Goal: Find specific page/section: Find specific page/section

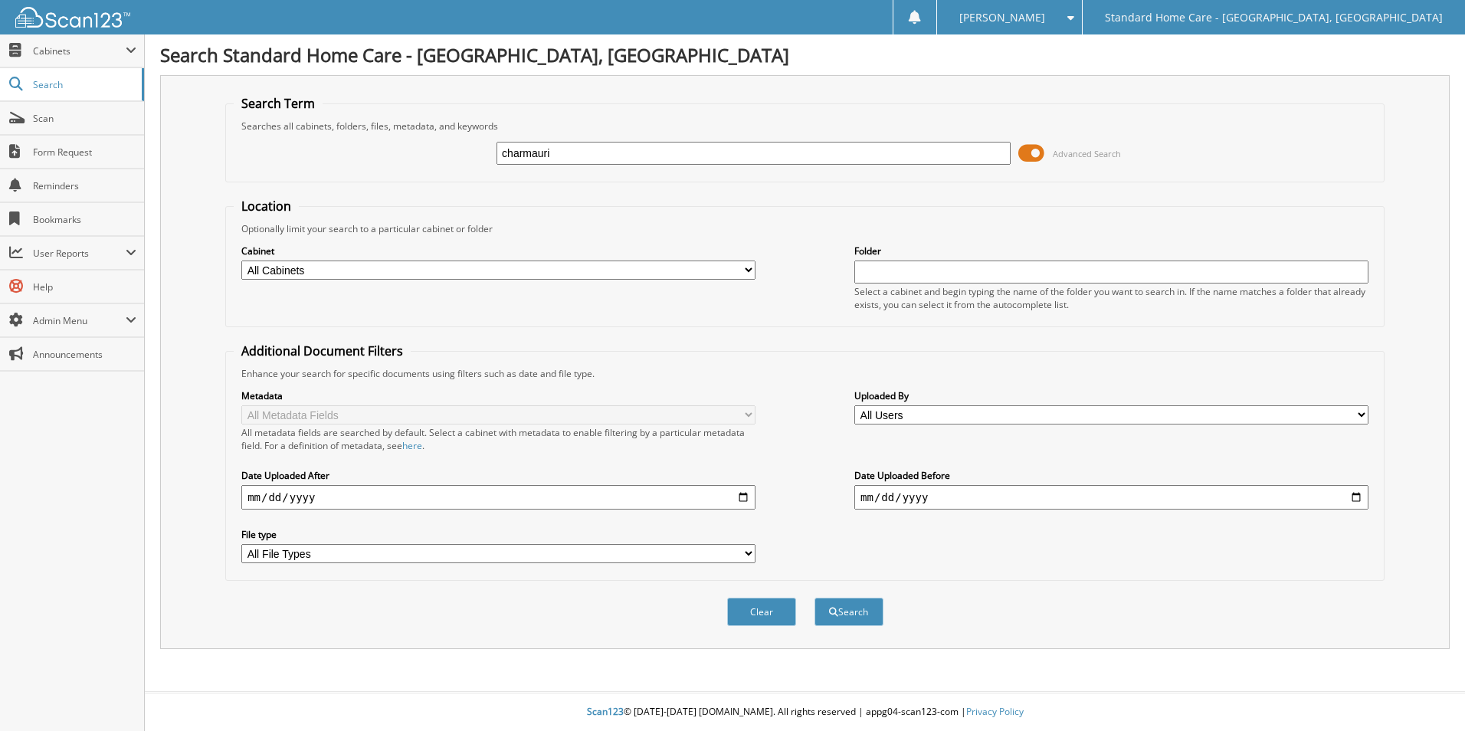
type input "charmauri"
click at [815, 598] on button "Search" at bounding box center [849, 612] width 69 height 28
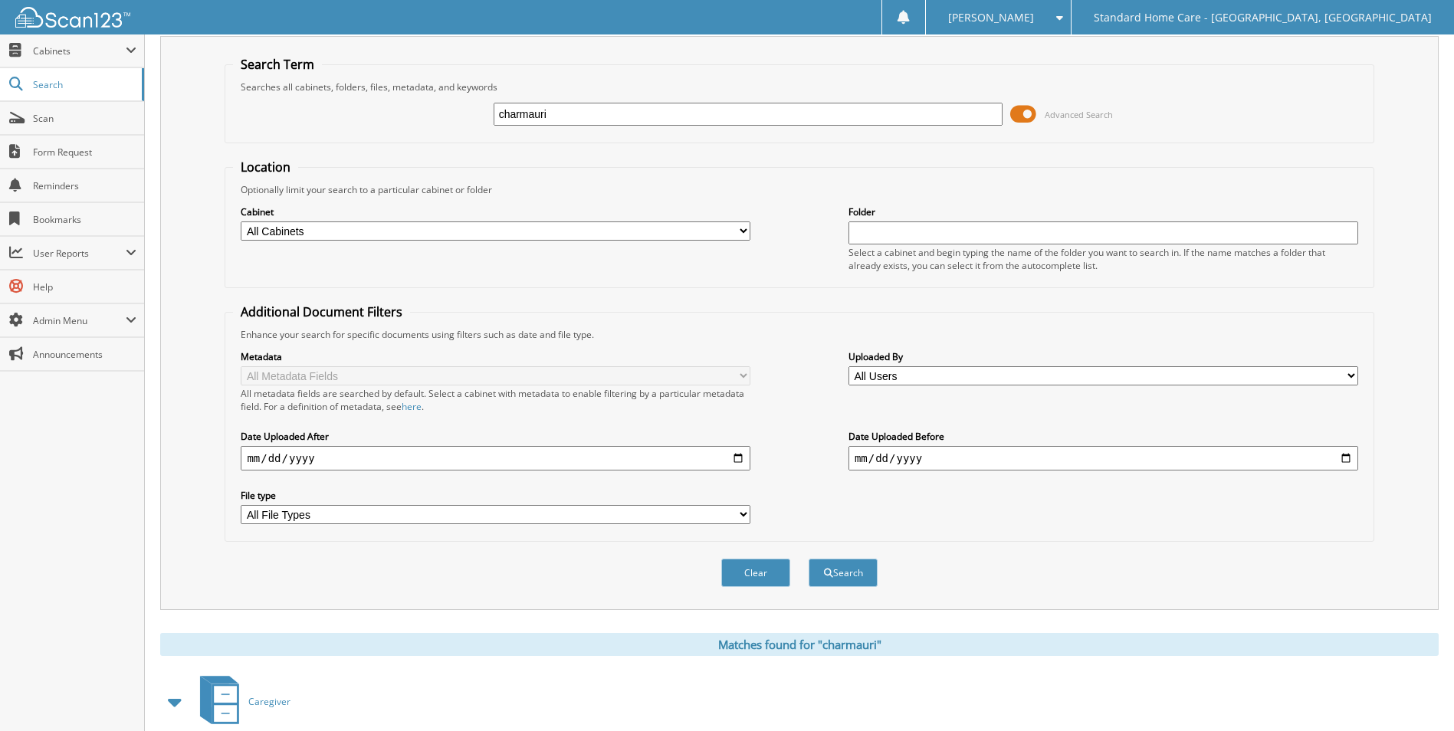
scroll to position [126, 0]
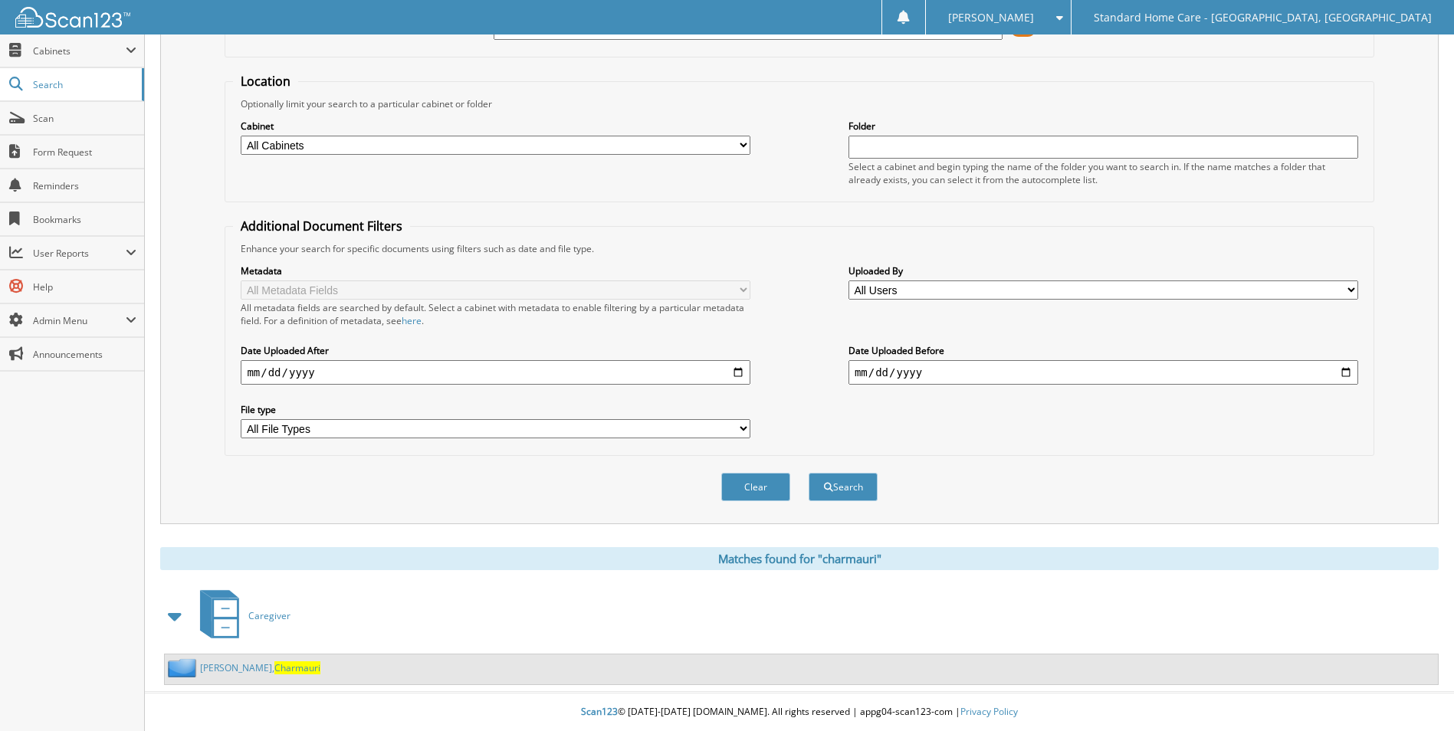
click at [228, 665] on link "Nelson, Charmauri" at bounding box center [260, 667] width 120 height 13
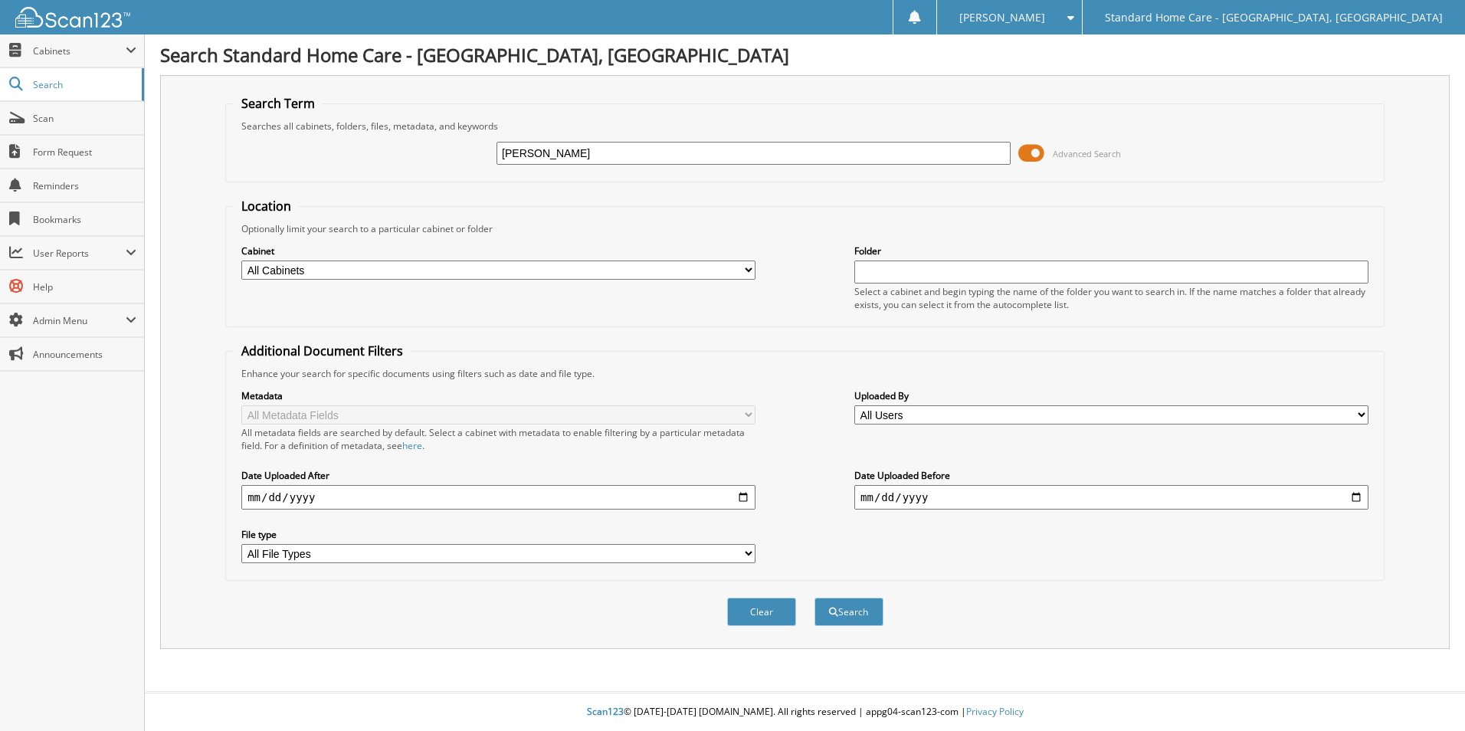
type input "[PERSON_NAME]"
click at [815, 598] on button "Search" at bounding box center [849, 612] width 69 height 28
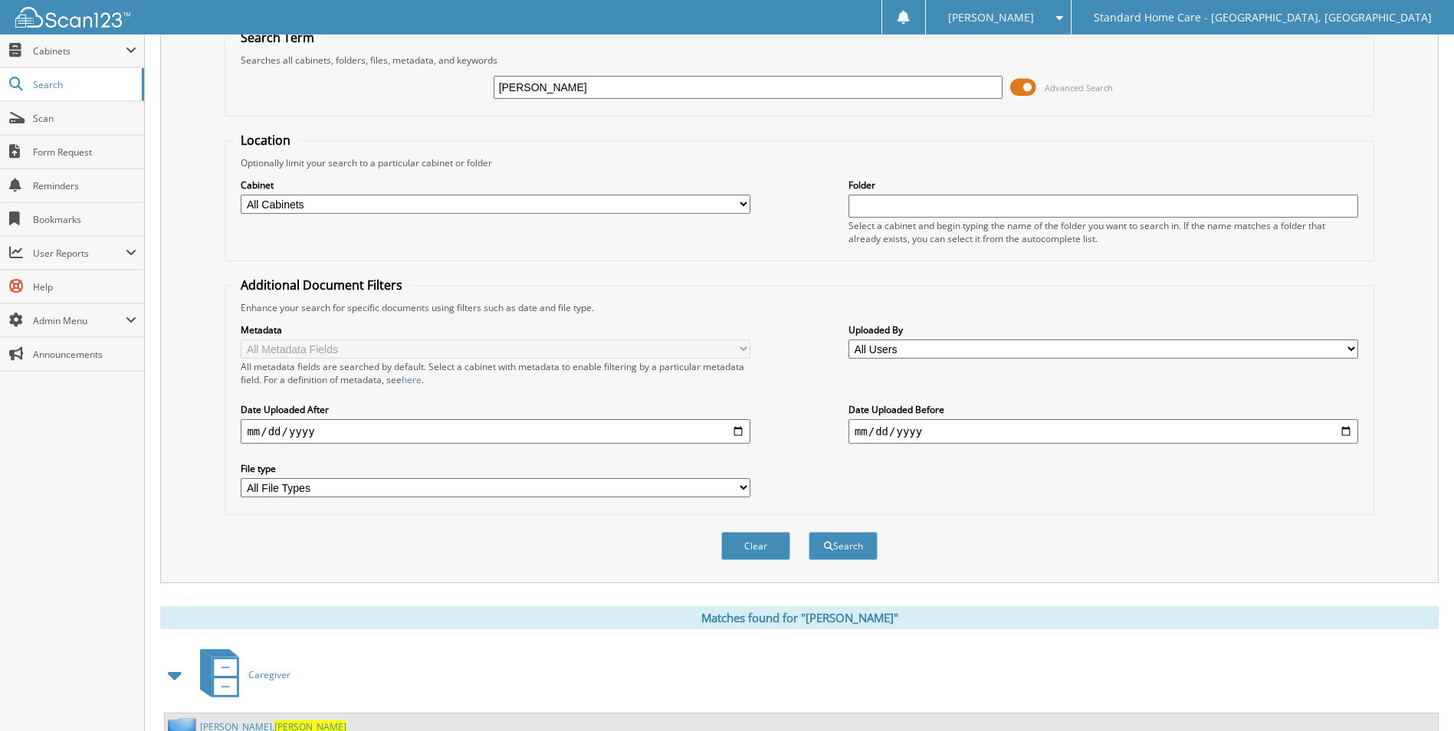
scroll to position [126, 0]
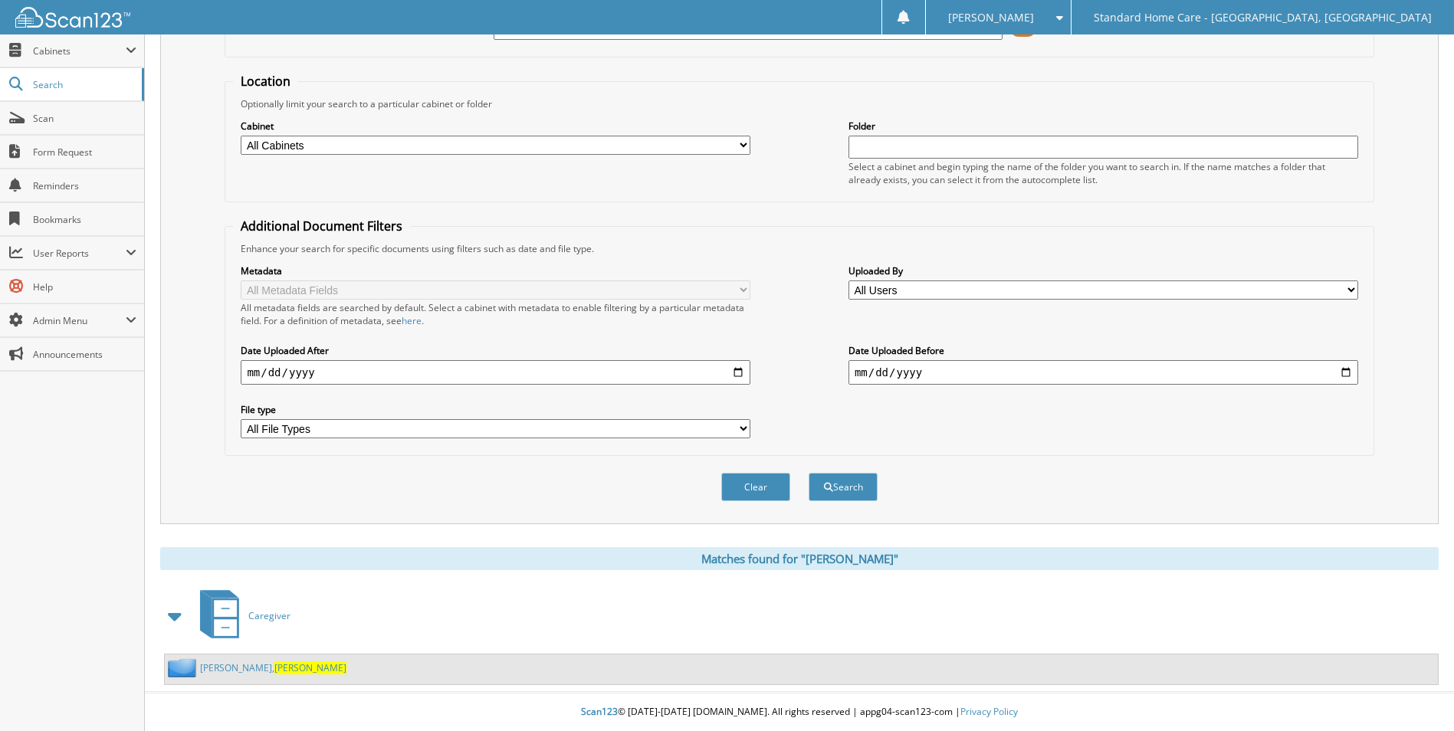
click at [228, 665] on link "Webster, Elona" at bounding box center [273, 667] width 146 height 13
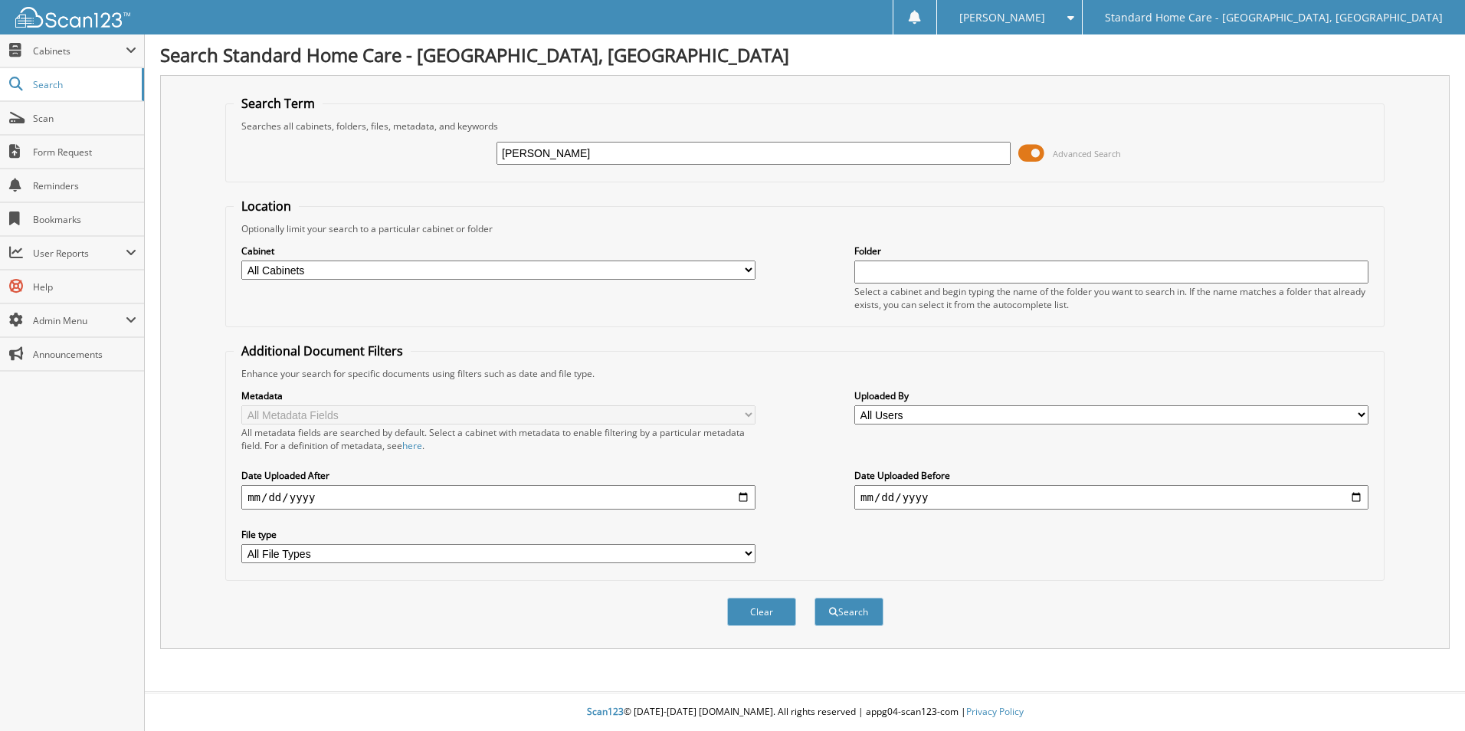
type input "[PERSON_NAME]"
click at [815, 598] on button "Search" at bounding box center [849, 612] width 69 height 28
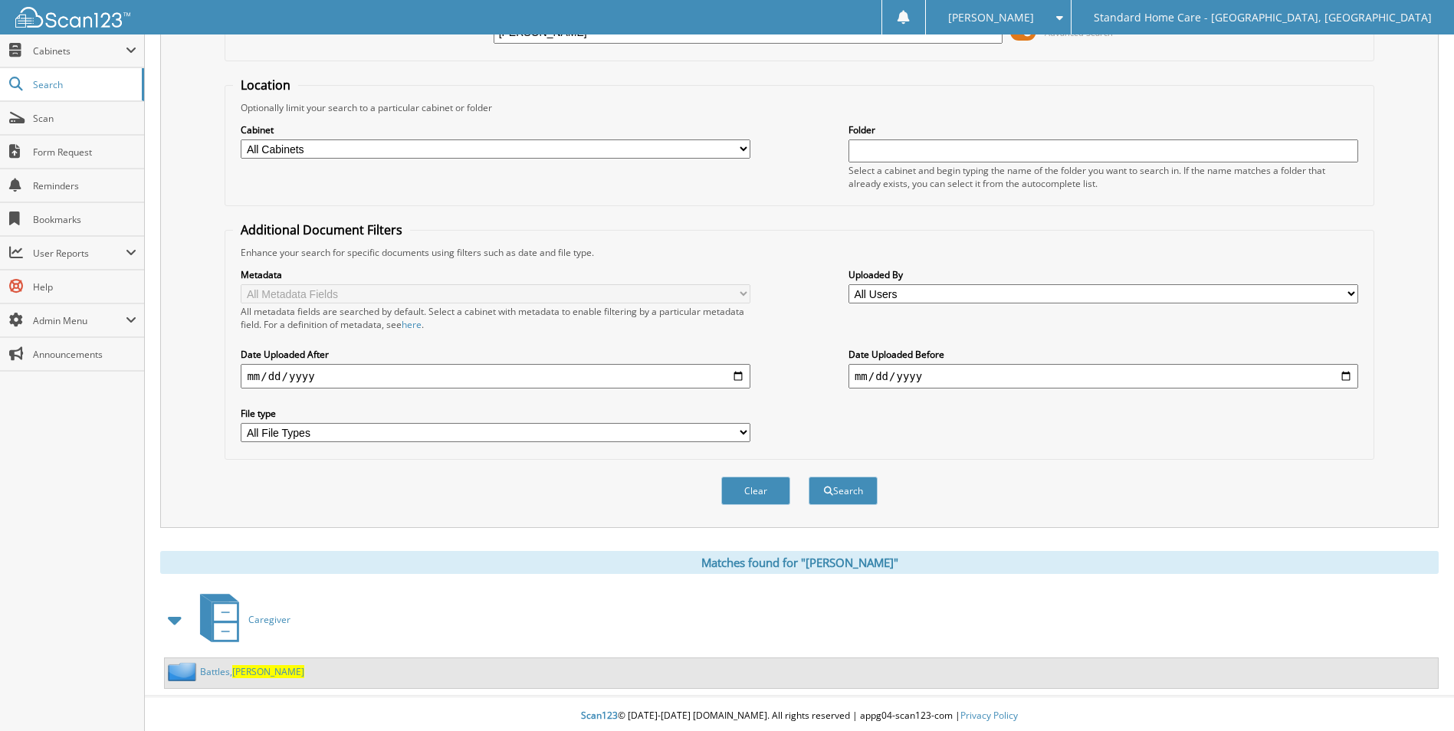
scroll to position [126, 0]
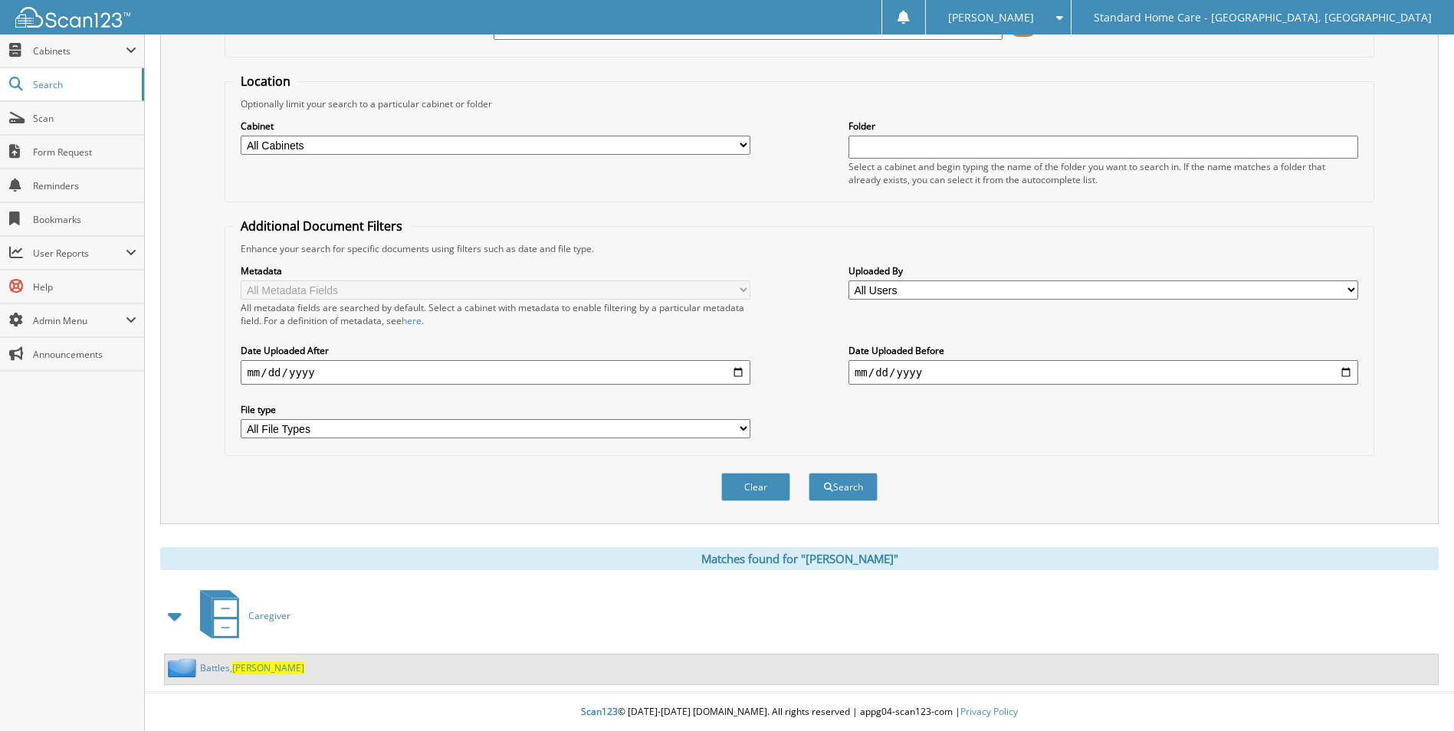
click at [241, 654] on div "Battles, Takiyah" at bounding box center [801, 669] width 1273 height 30
click at [245, 662] on span "Takiyah" at bounding box center [268, 667] width 72 height 13
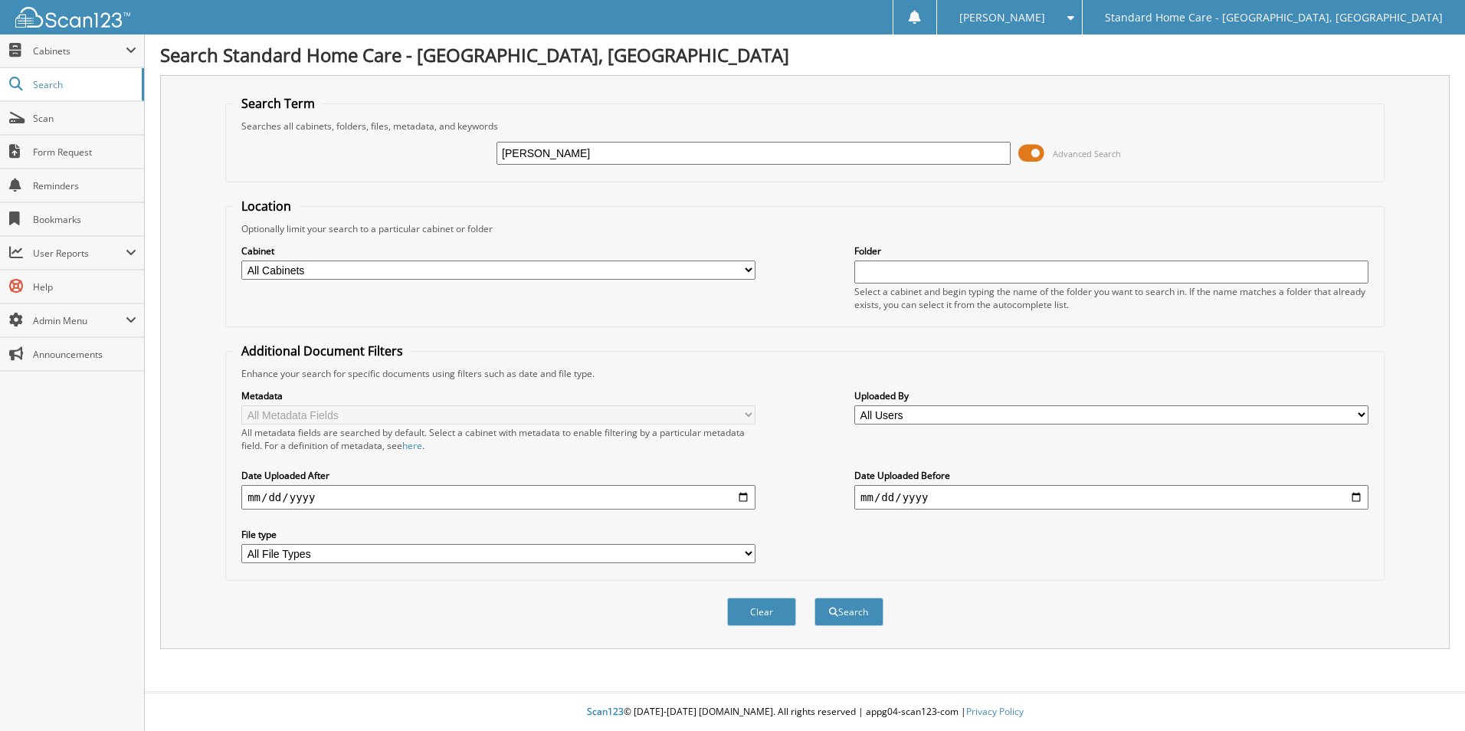
type input "[PERSON_NAME]"
click at [815, 598] on button "Search" at bounding box center [849, 612] width 69 height 28
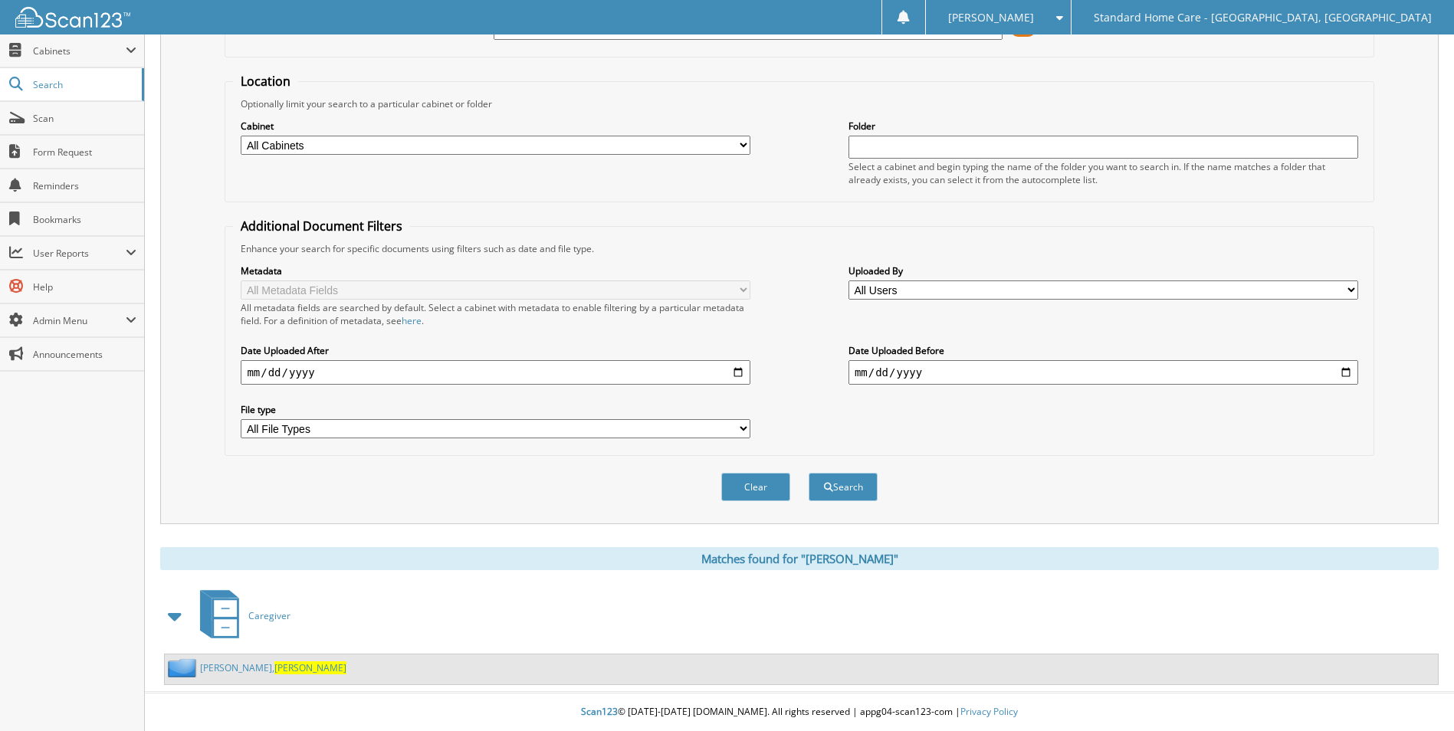
click at [234, 669] on link "Webster, Elona" at bounding box center [273, 667] width 146 height 13
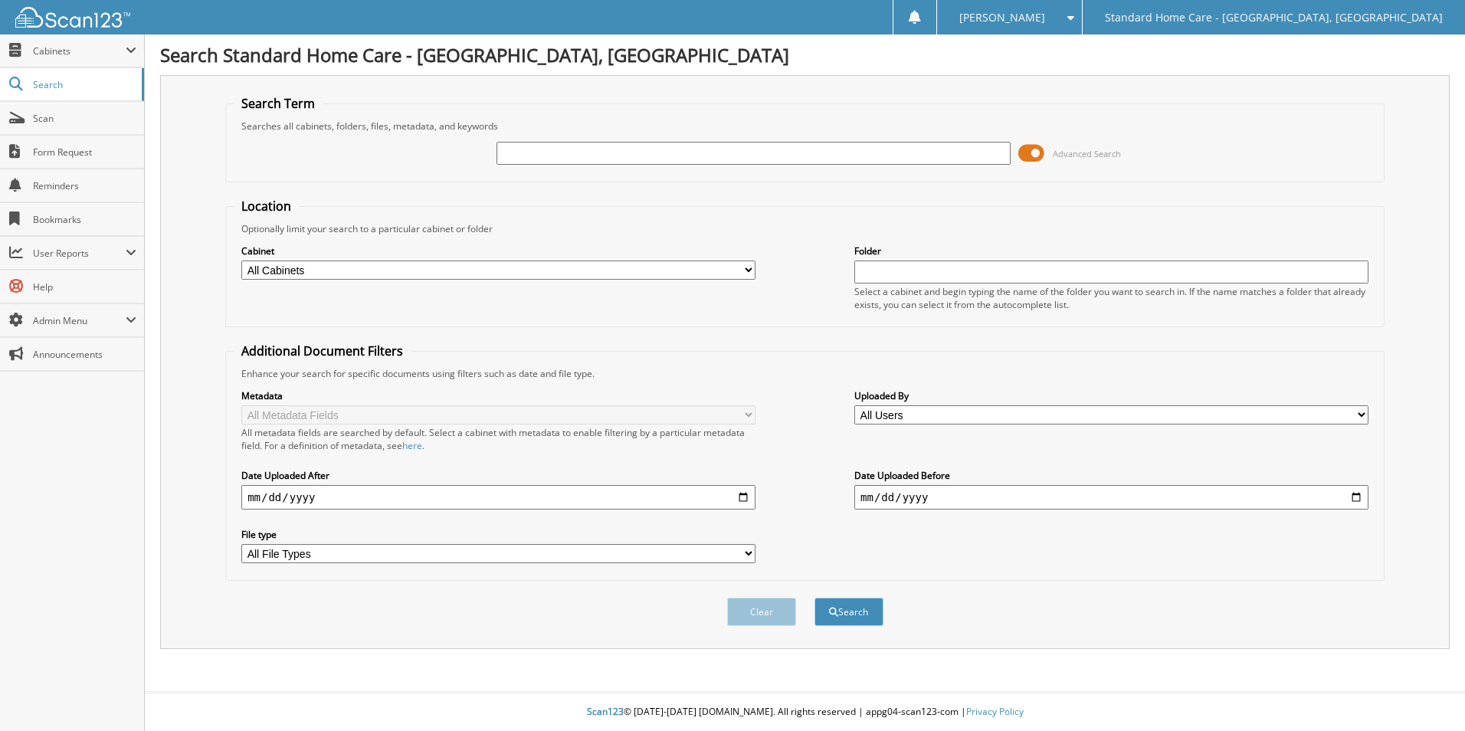
click at [812, 156] on input "text" at bounding box center [754, 153] width 514 height 23
type input "donna"
click at [815, 598] on button "Search" at bounding box center [849, 612] width 69 height 28
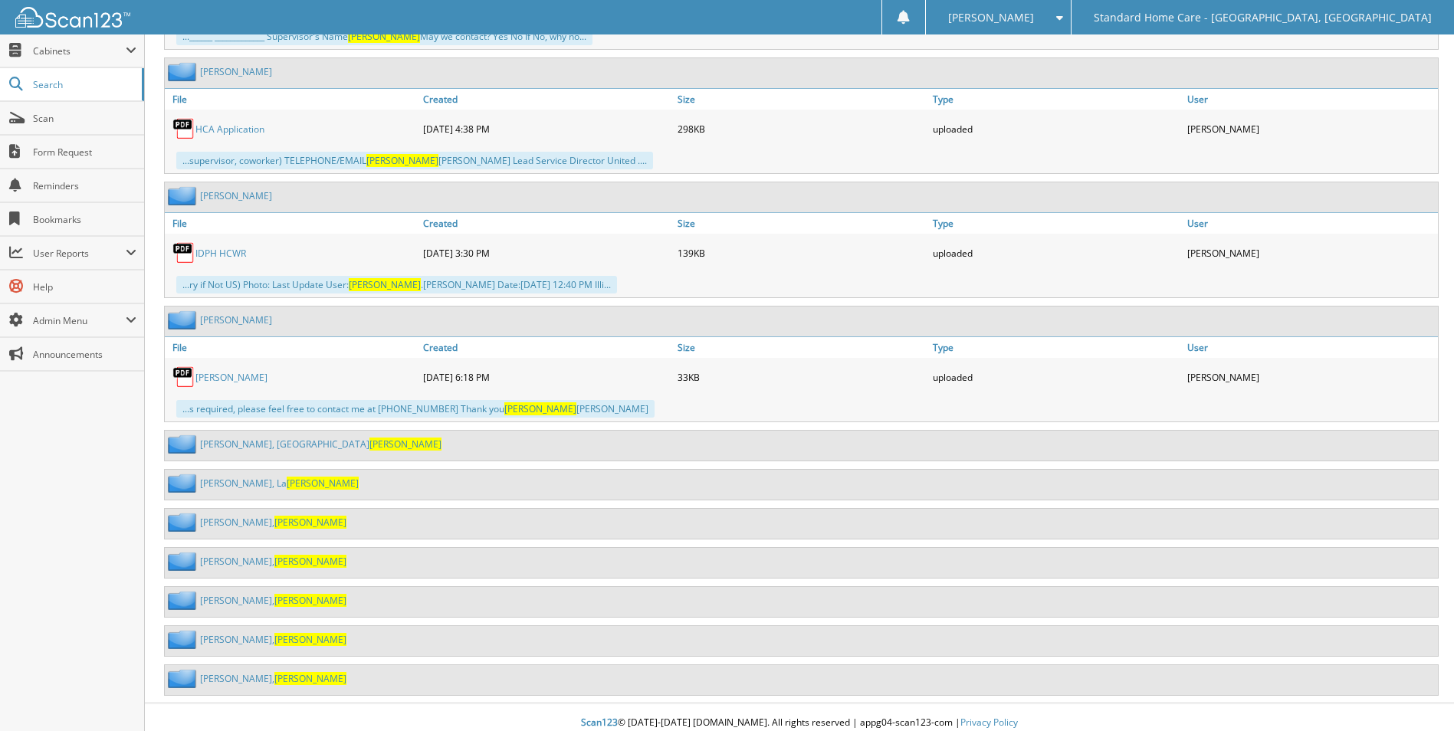
scroll to position [1105, 0]
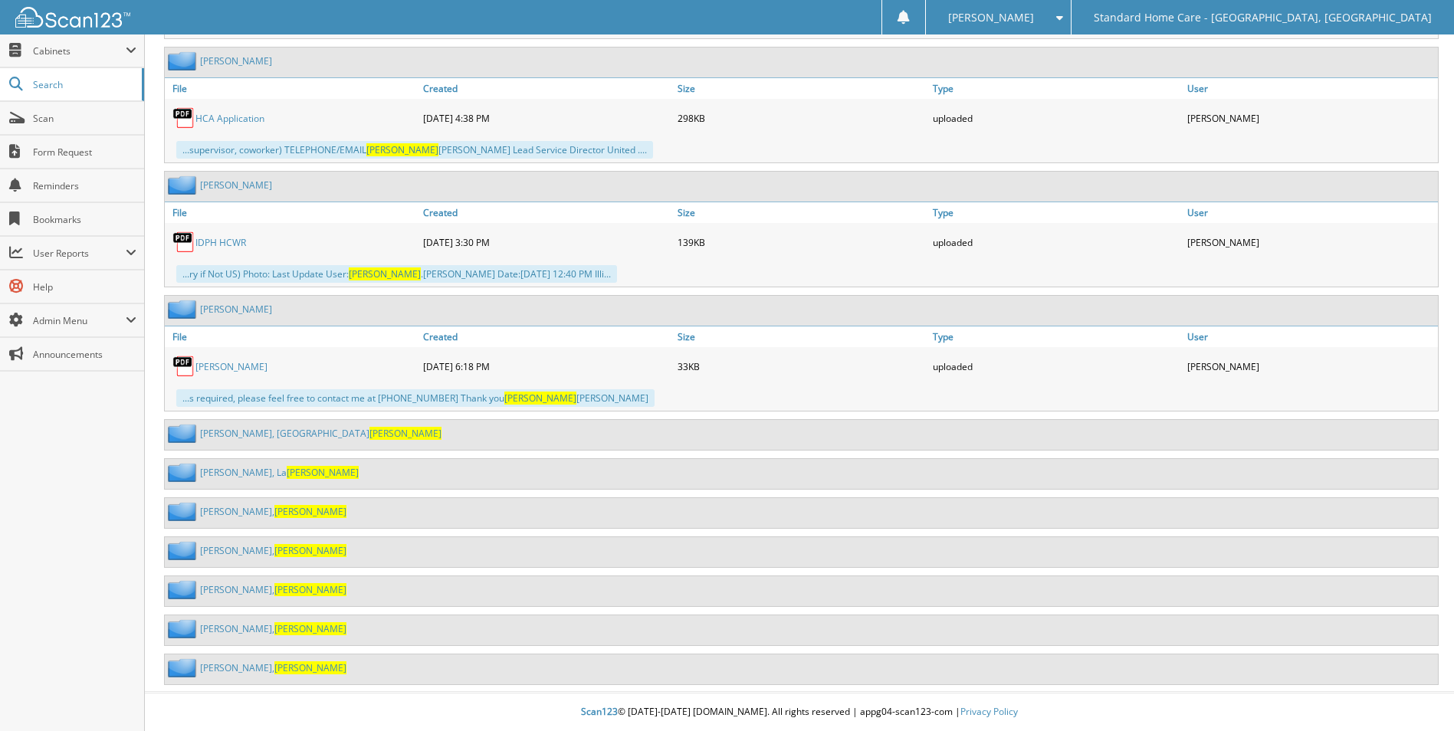
click at [274, 634] on span "Donna" at bounding box center [310, 628] width 72 height 13
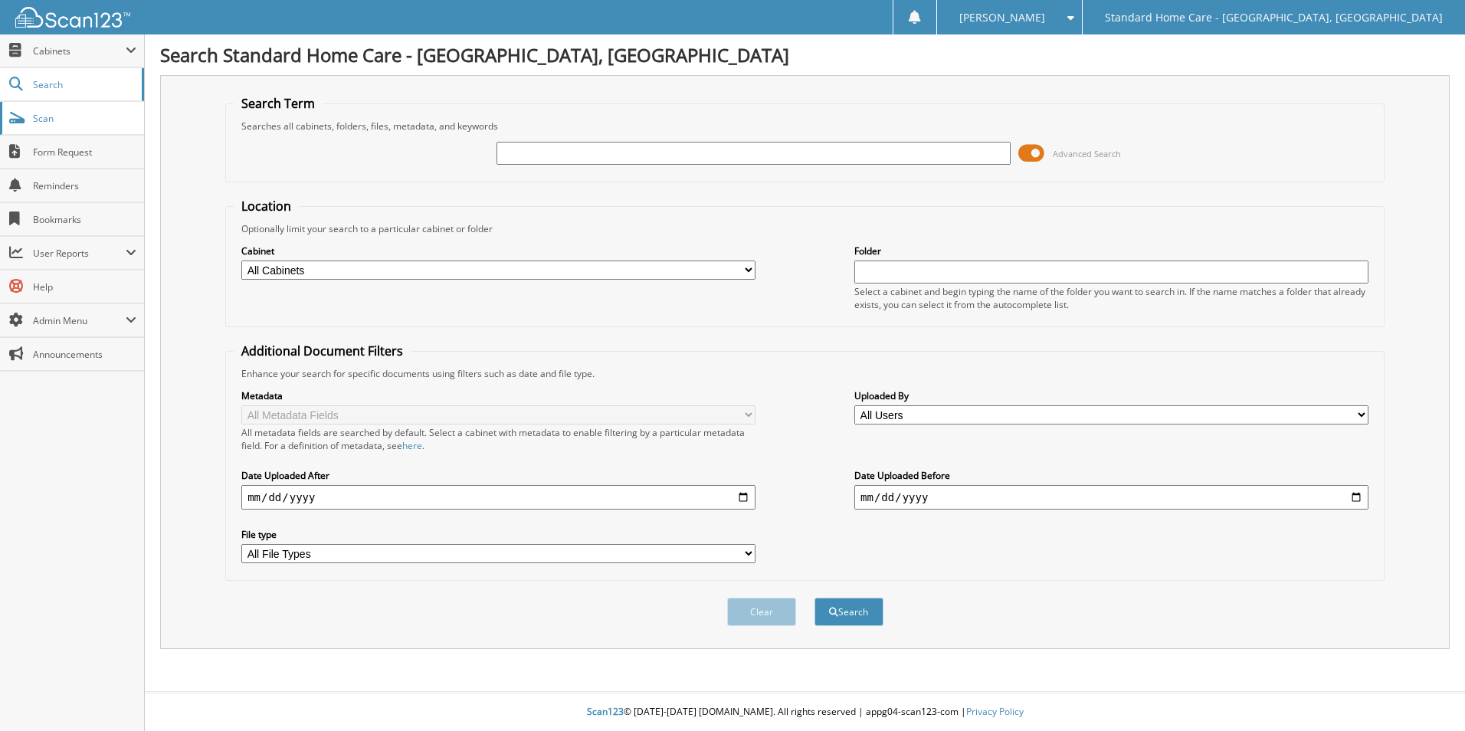
click at [86, 123] on span "Scan" at bounding box center [84, 118] width 103 height 13
click at [63, 50] on span "Cabinets" at bounding box center [79, 50] width 93 height 13
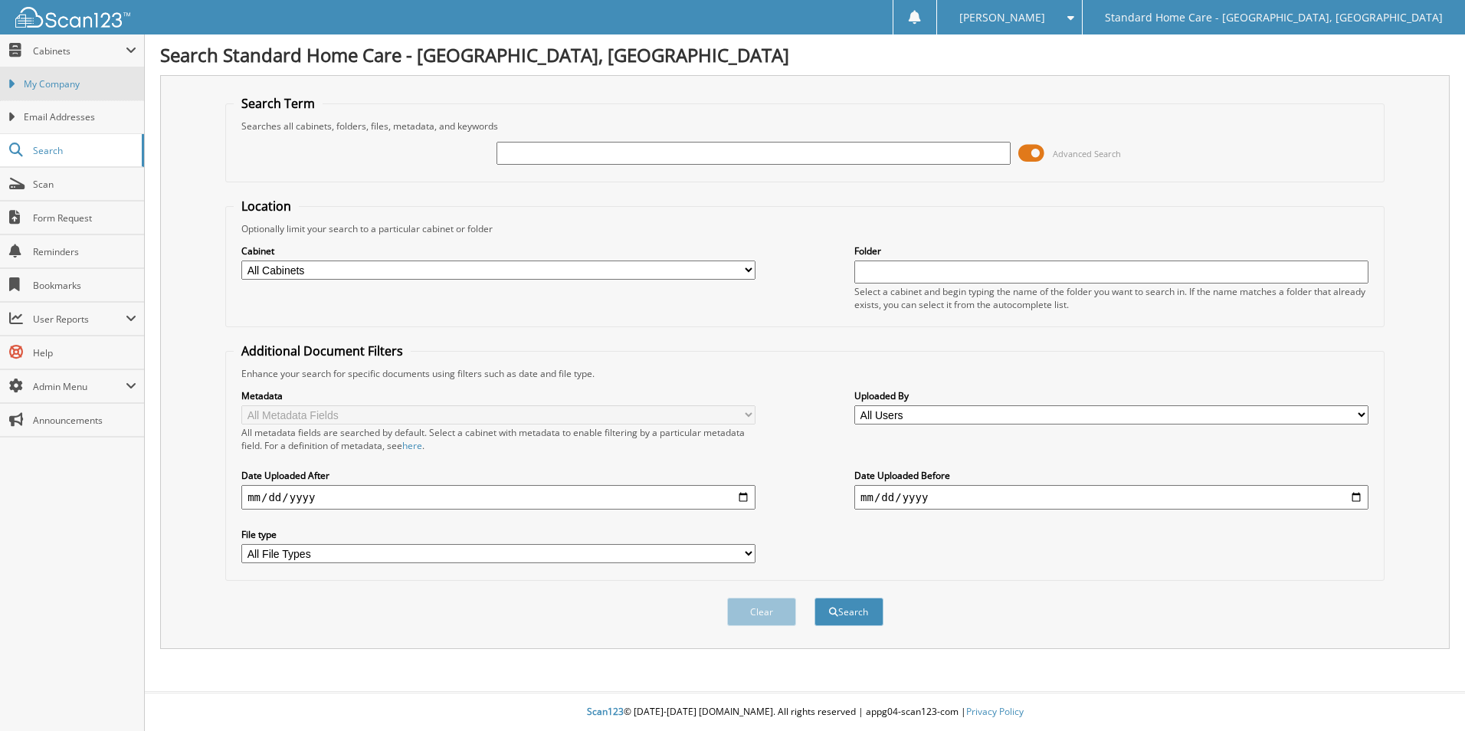
click at [64, 87] on span "My Company" at bounding box center [80, 84] width 113 height 14
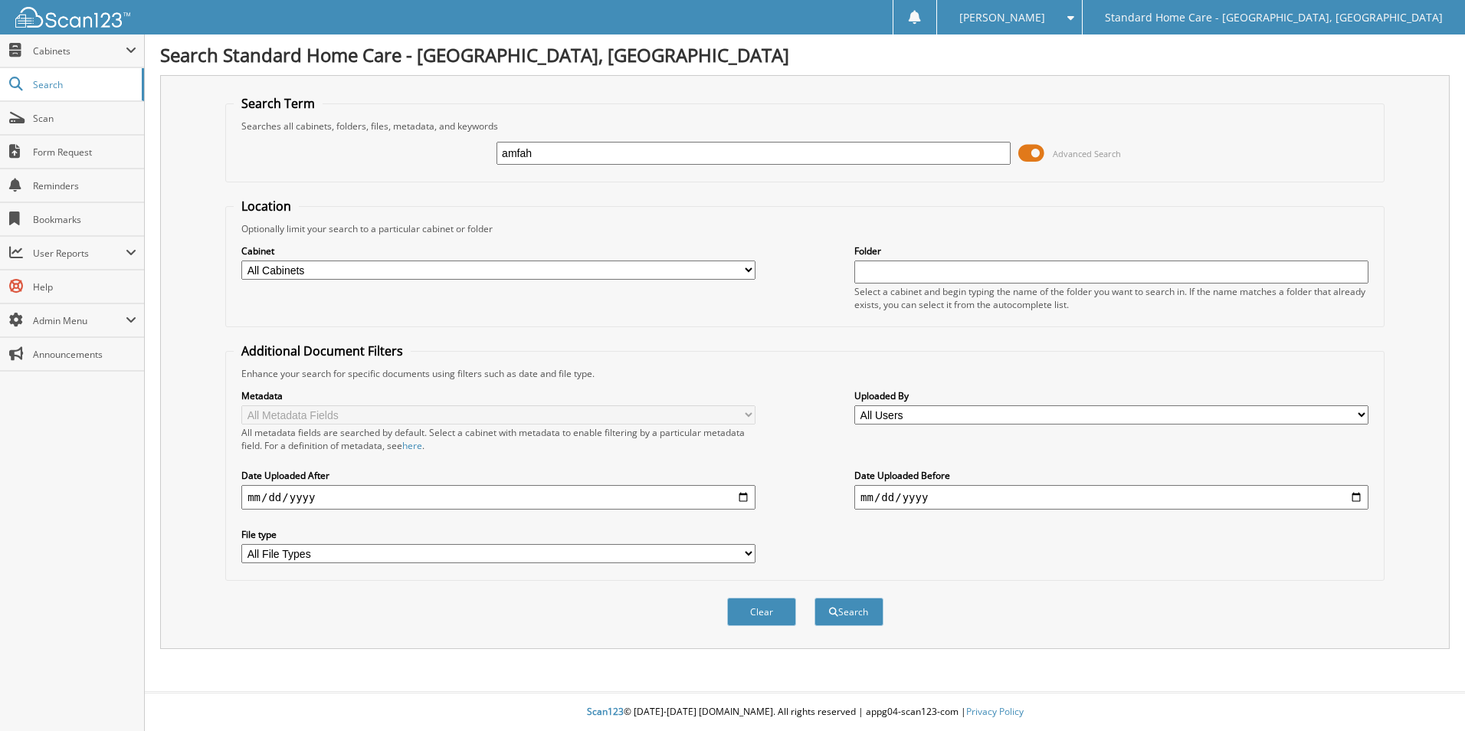
type input "amfah"
click at [815, 598] on button "Search" at bounding box center [849, 612] width 69 height 28
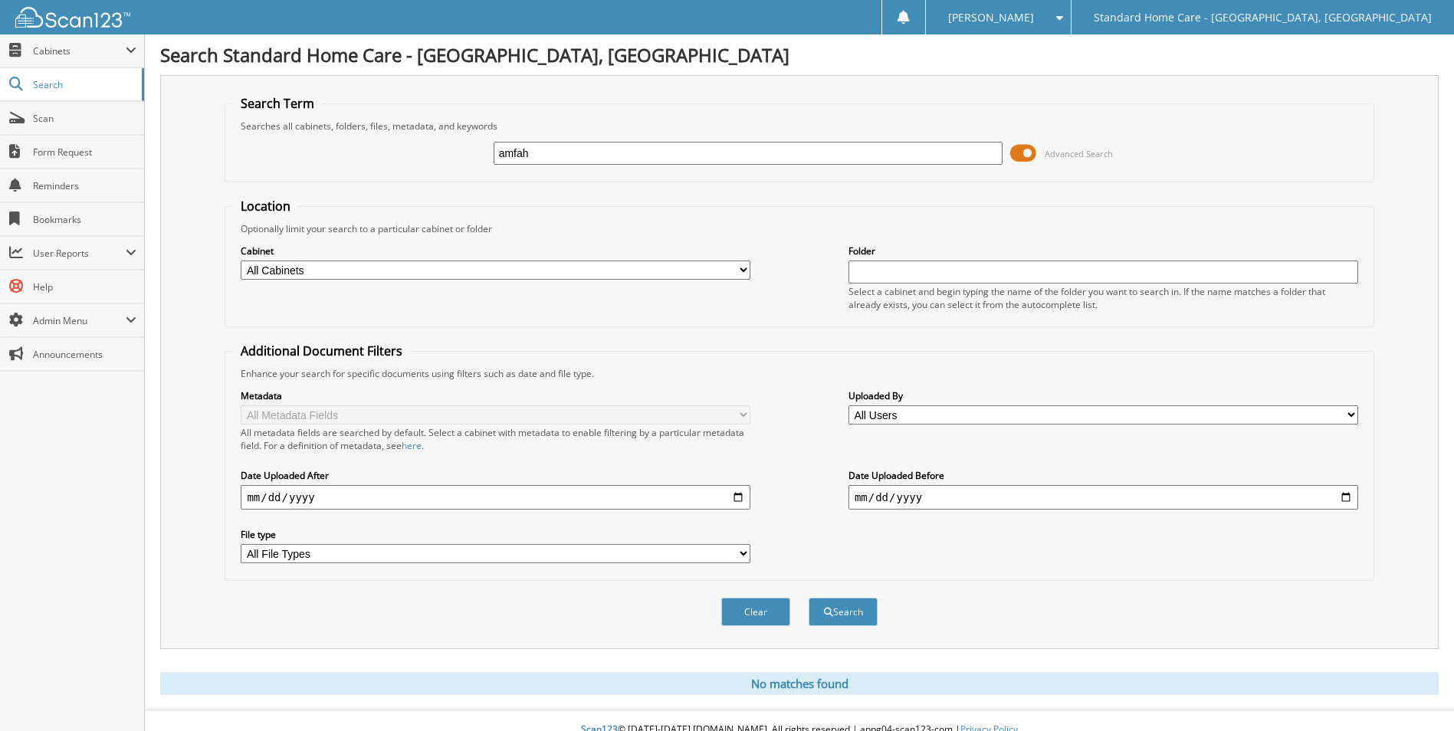
click at [639, 155] on input "amfah" at bounding box center [748, 153] width 510 height 23
type input "camalow"
click at [808, 598] on button "Search" at bounding box center [842, 612] width 69 height 28
click at [607, 143] on input "camalow" at bounding box center [748, 153] width 510 height 23
type input "amfah"
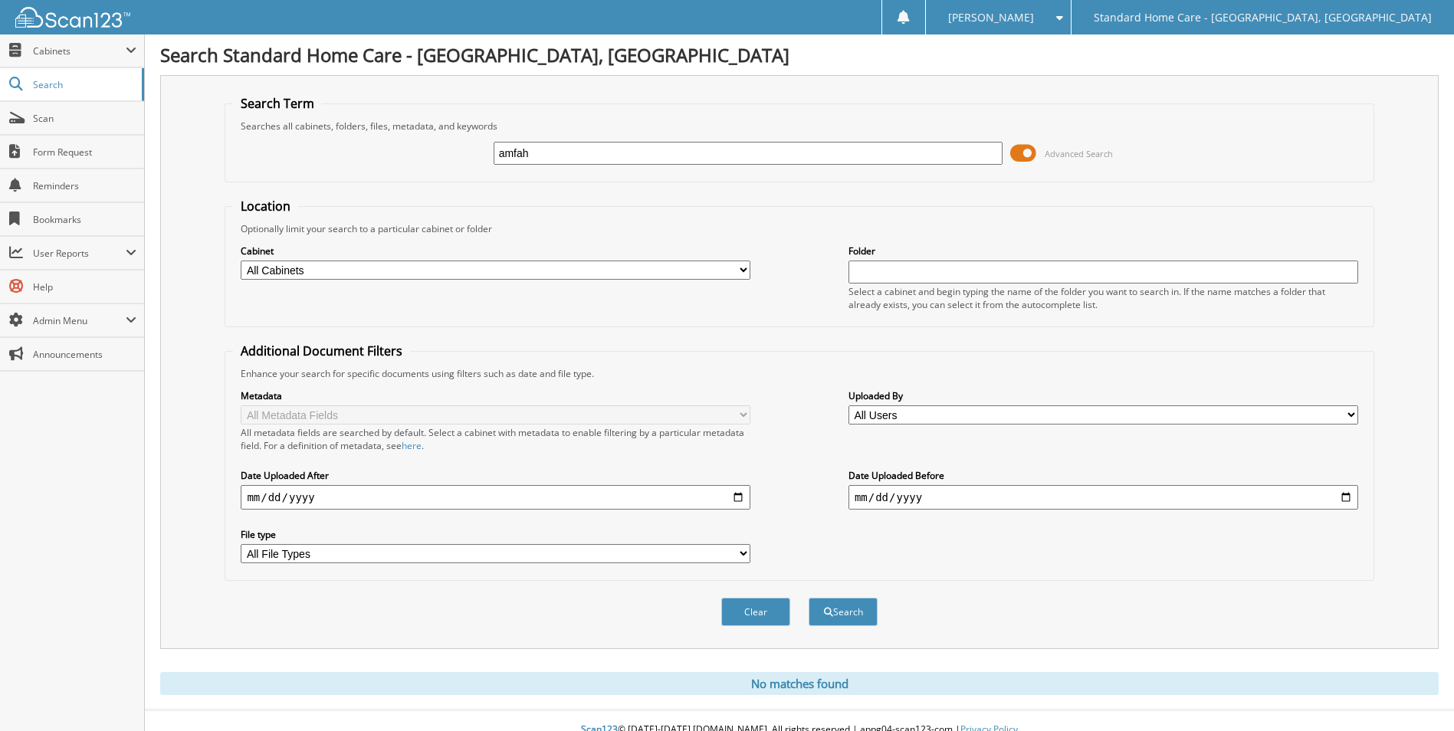
click at [808, 598] on button "Search" at bounding box center [842, 612] width 69 height 28
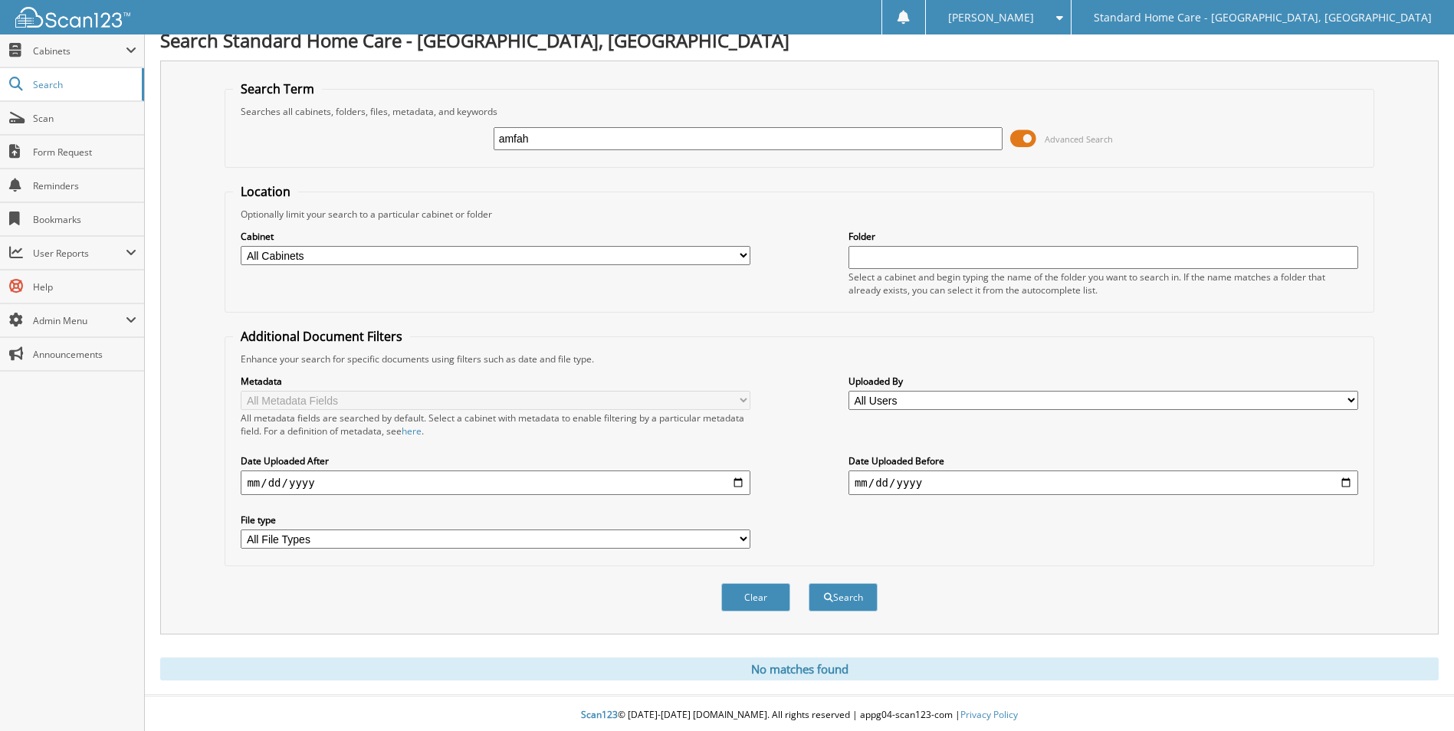
scroll to position [18, 0]
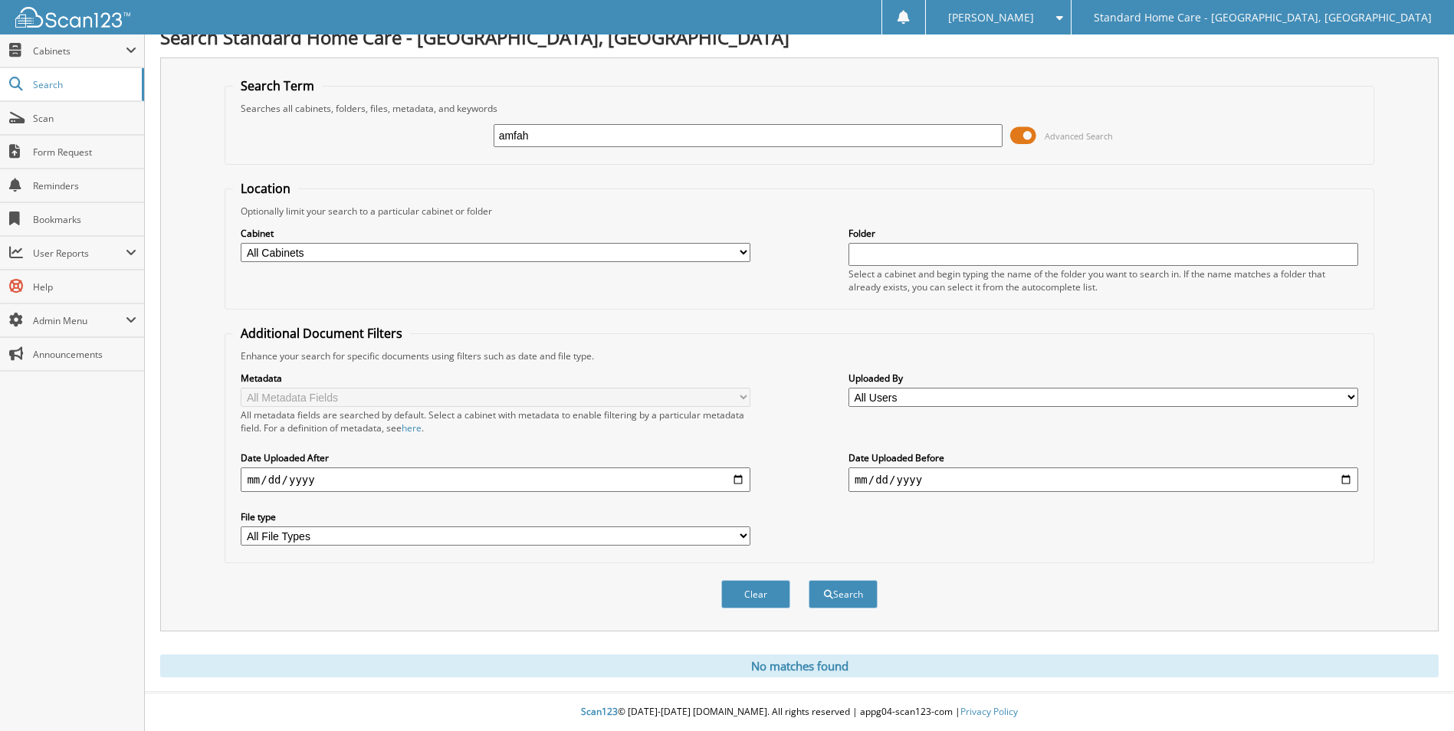
click at [601, 134] on input "amfah" at bounding box center [748, 135] width 510 height 23
type input "[PERSON_NAME]"
click at [808, 580] on button "Search" at bounding box center [842, 594] width 69 height 28
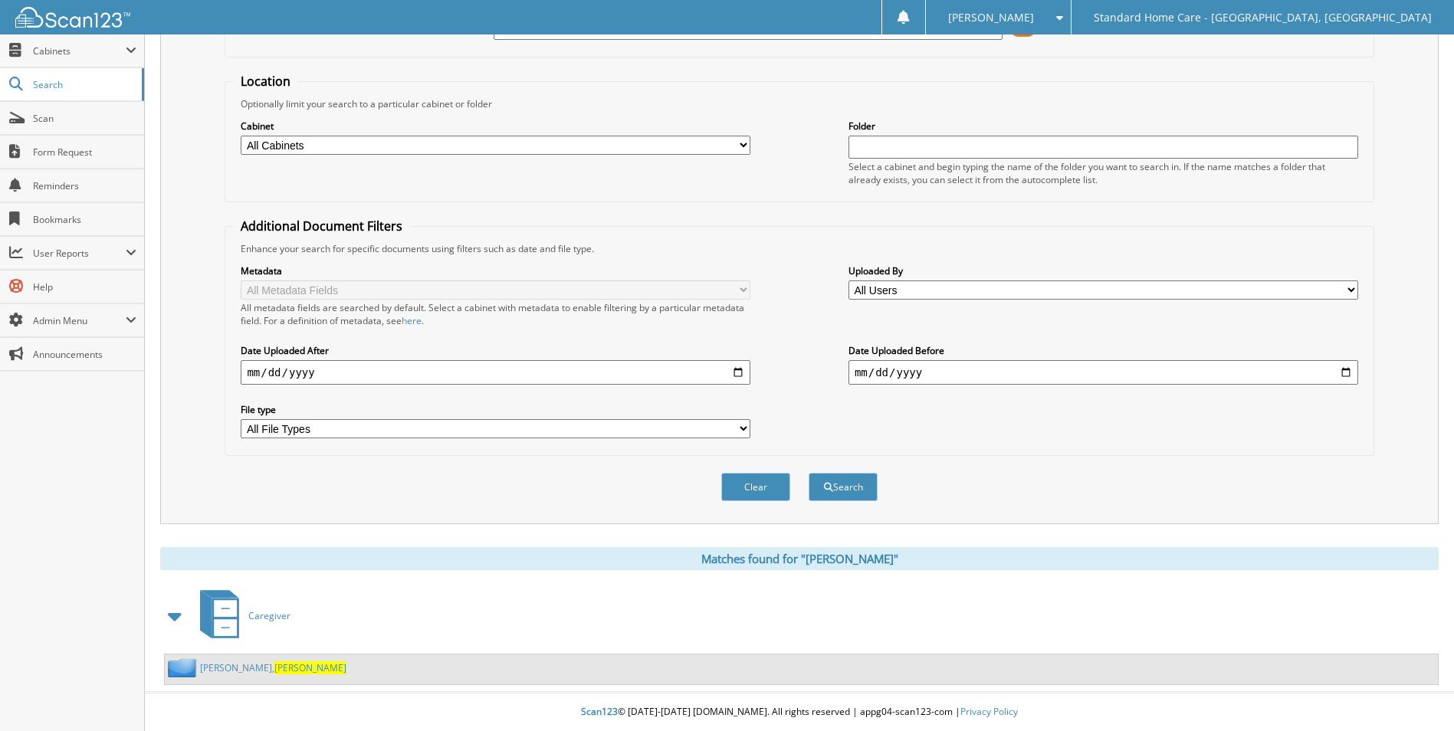
click at [240, 665] on link "Webster, Elona" at bounding box center [273, 667] width 146 height 13
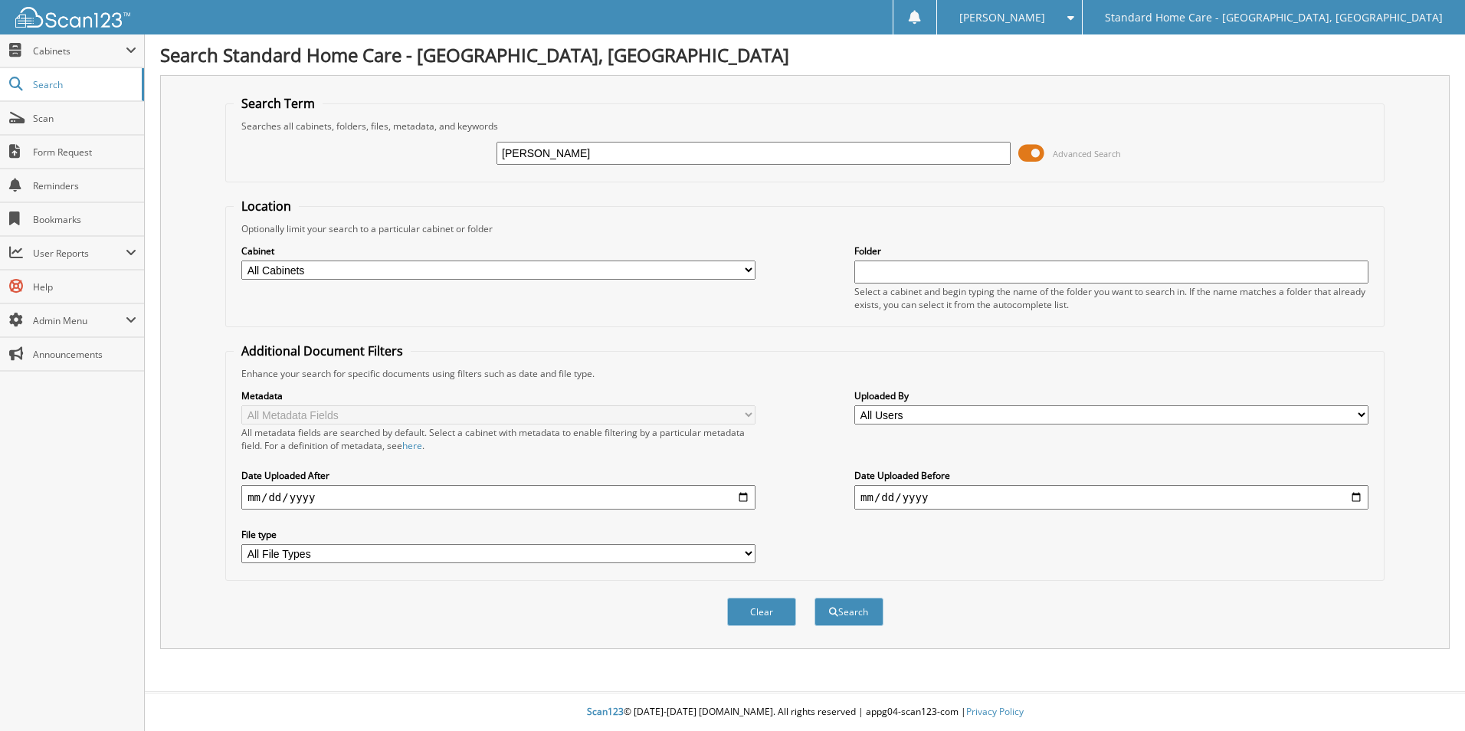
type input "[PERSON_NAME]"
click at [815, 598] on button "Search" at bounding box center [849, 612] width 69 height 28
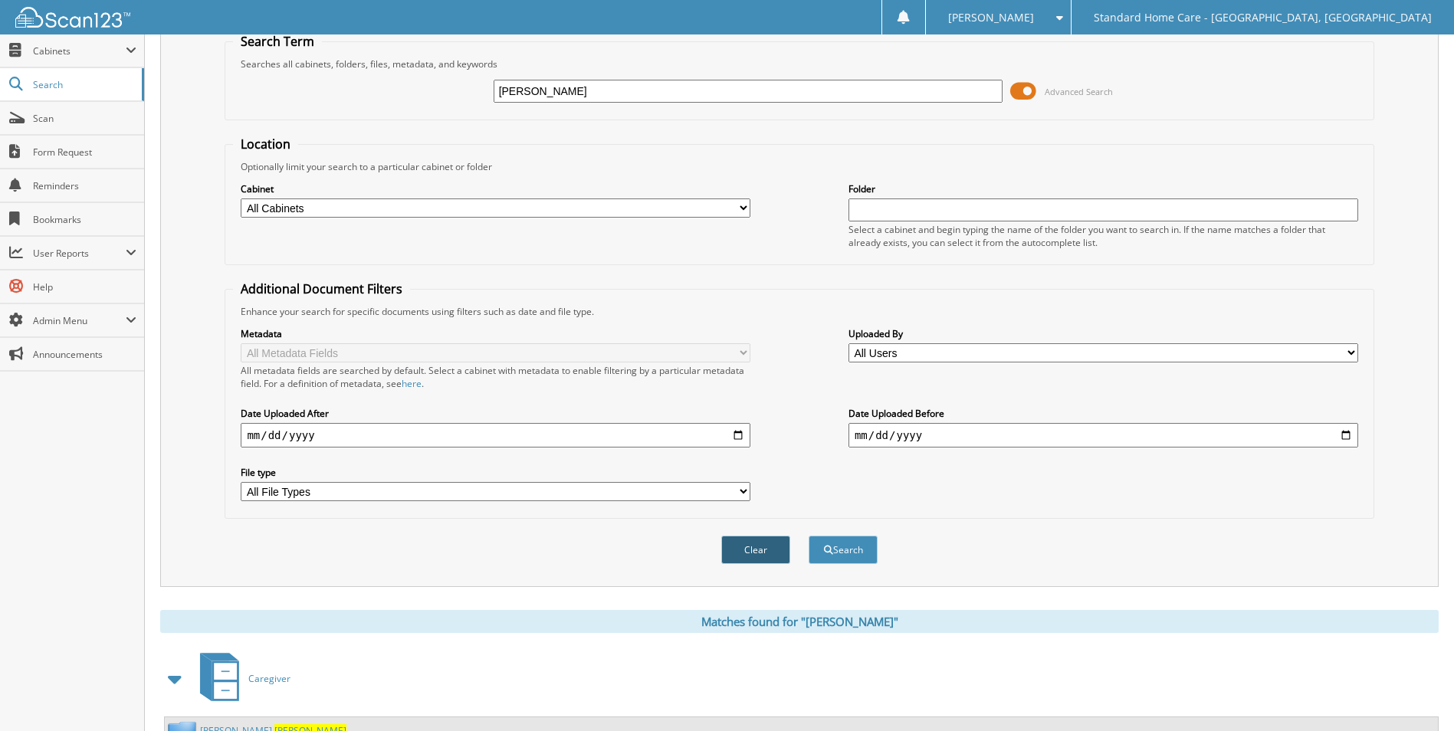
scroll to position [126, 0]
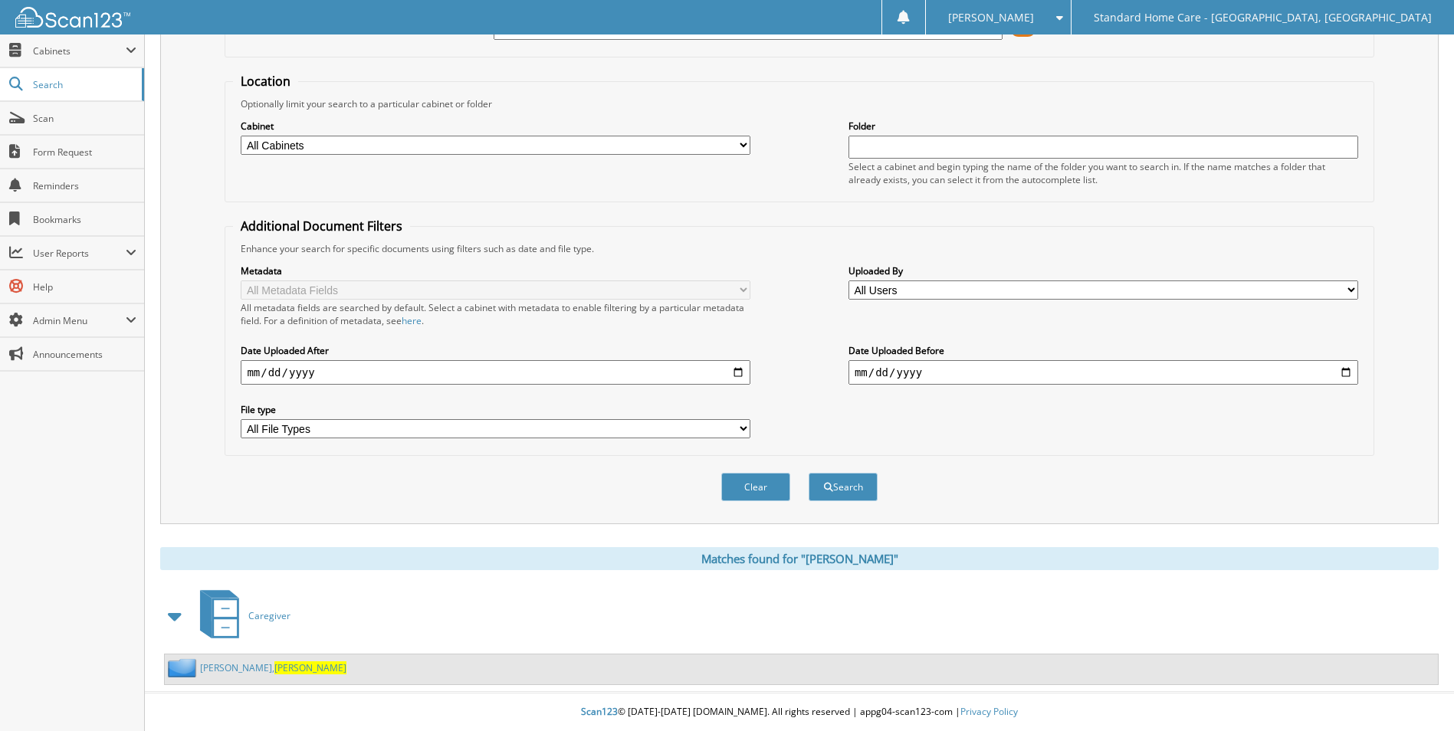
click at [208, 661] on link "Webster, Elona" at bounding box center [273, 667] width 146 height 13
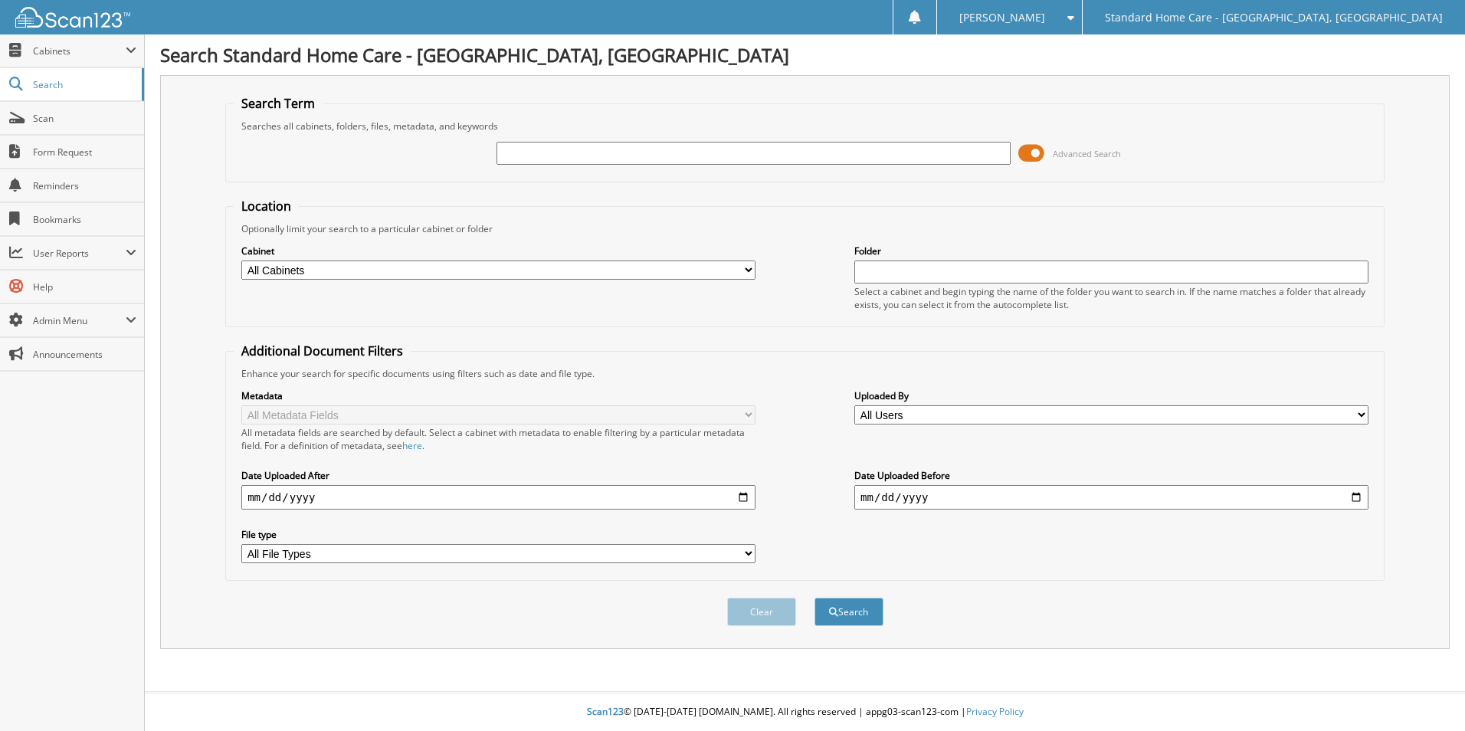
click at [805, 149] on input "text" at bounding box center [754, 153] width 514 height 23
type input "jasmine"
click at [815, 598] on button "Search" at bounding box center [849, 612] width 69 height 28
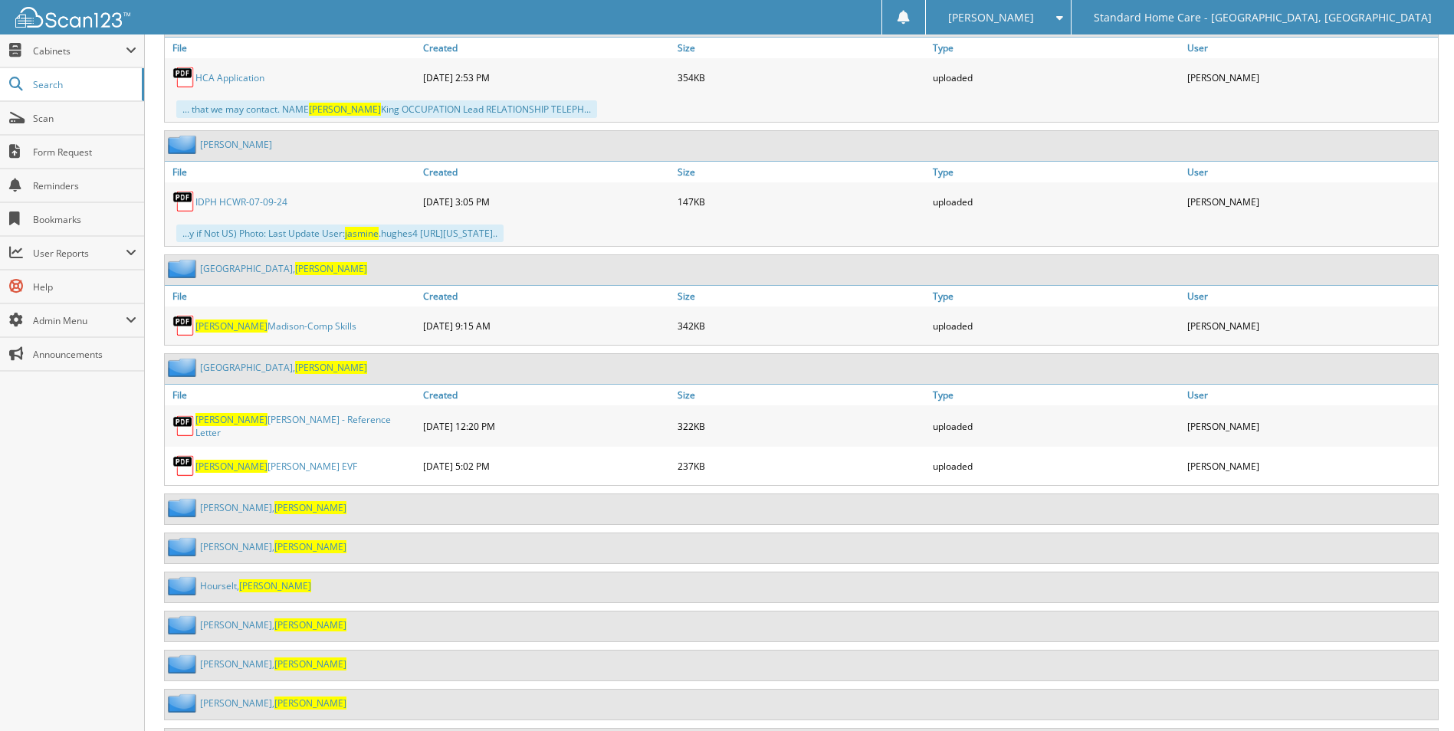
scroll to position [3525, 0]
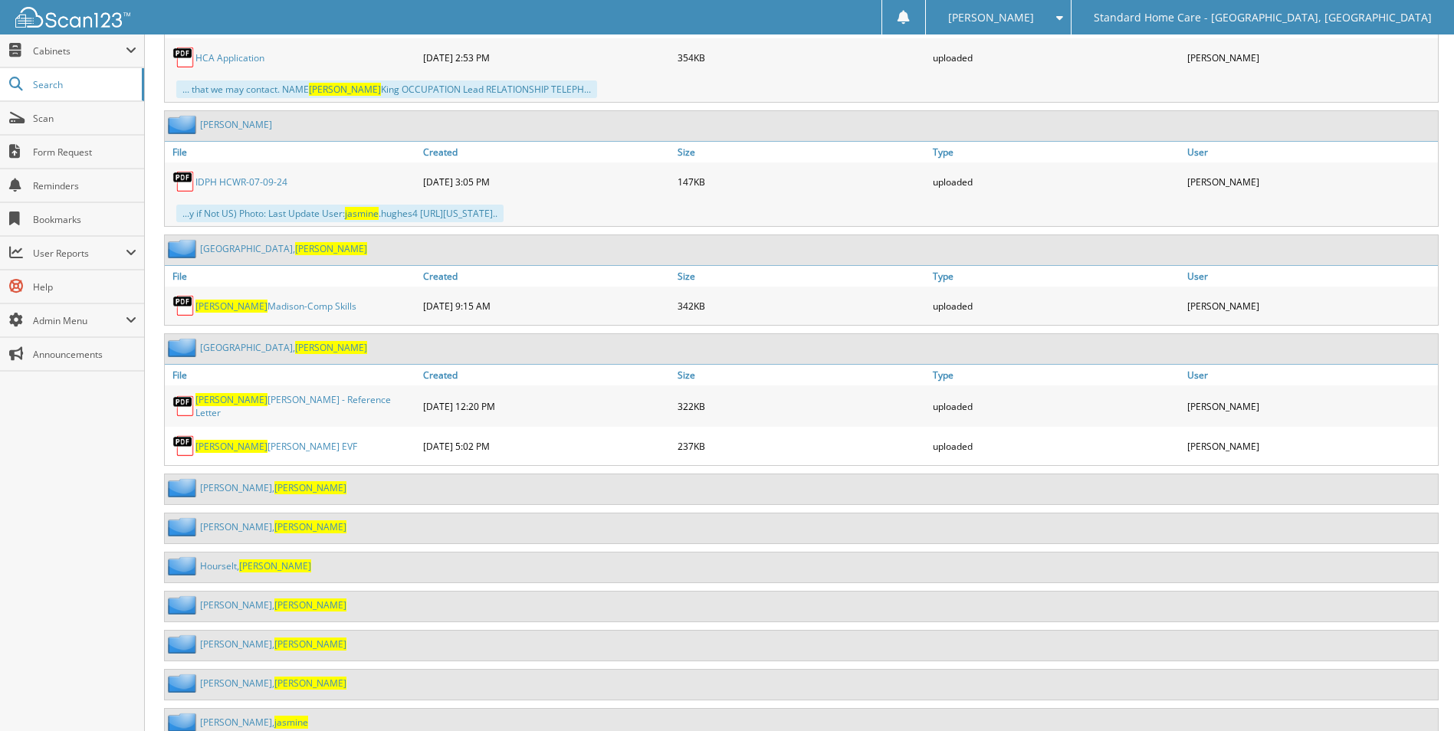
click at [251, 254] on div "[PERSON_NAME]" at bounding box center [266, 248] width 202 height 19
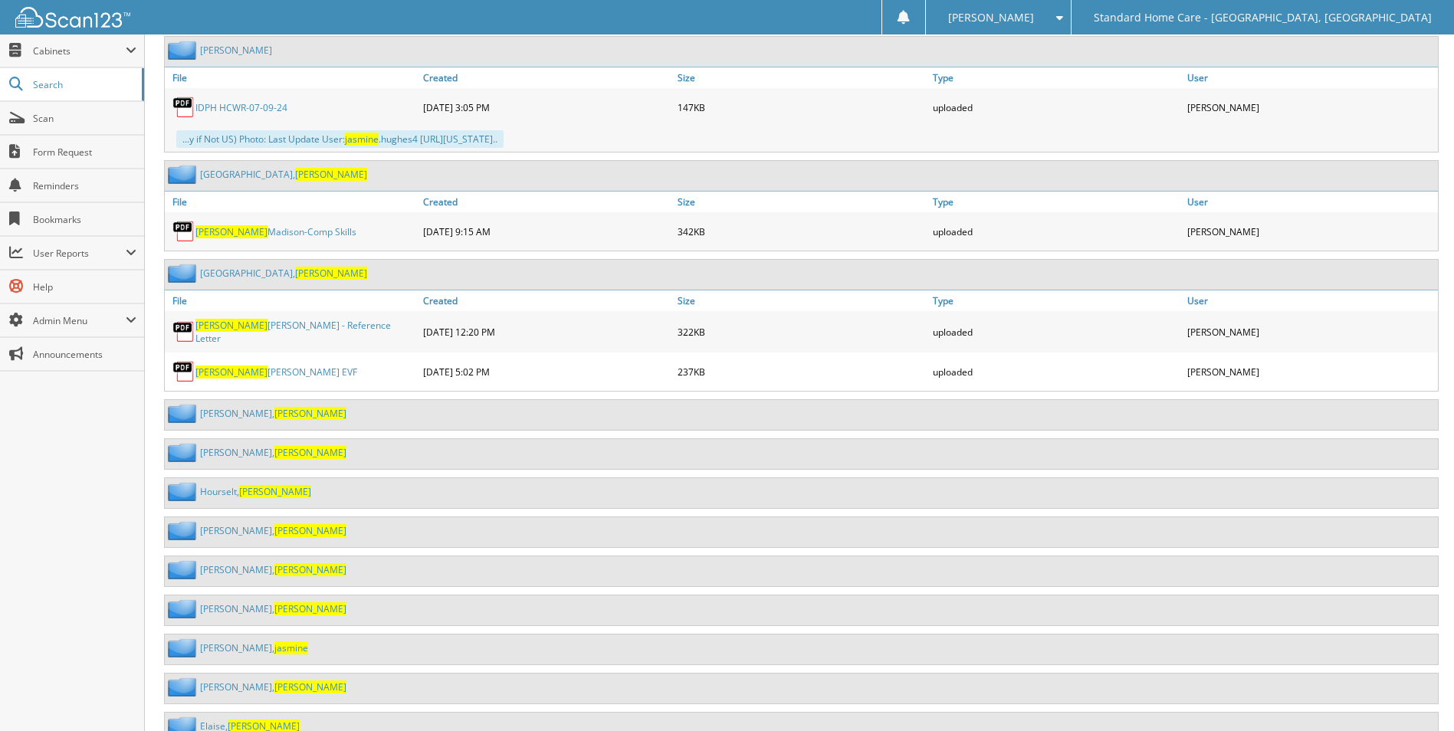
scroll to position [3582, 0]
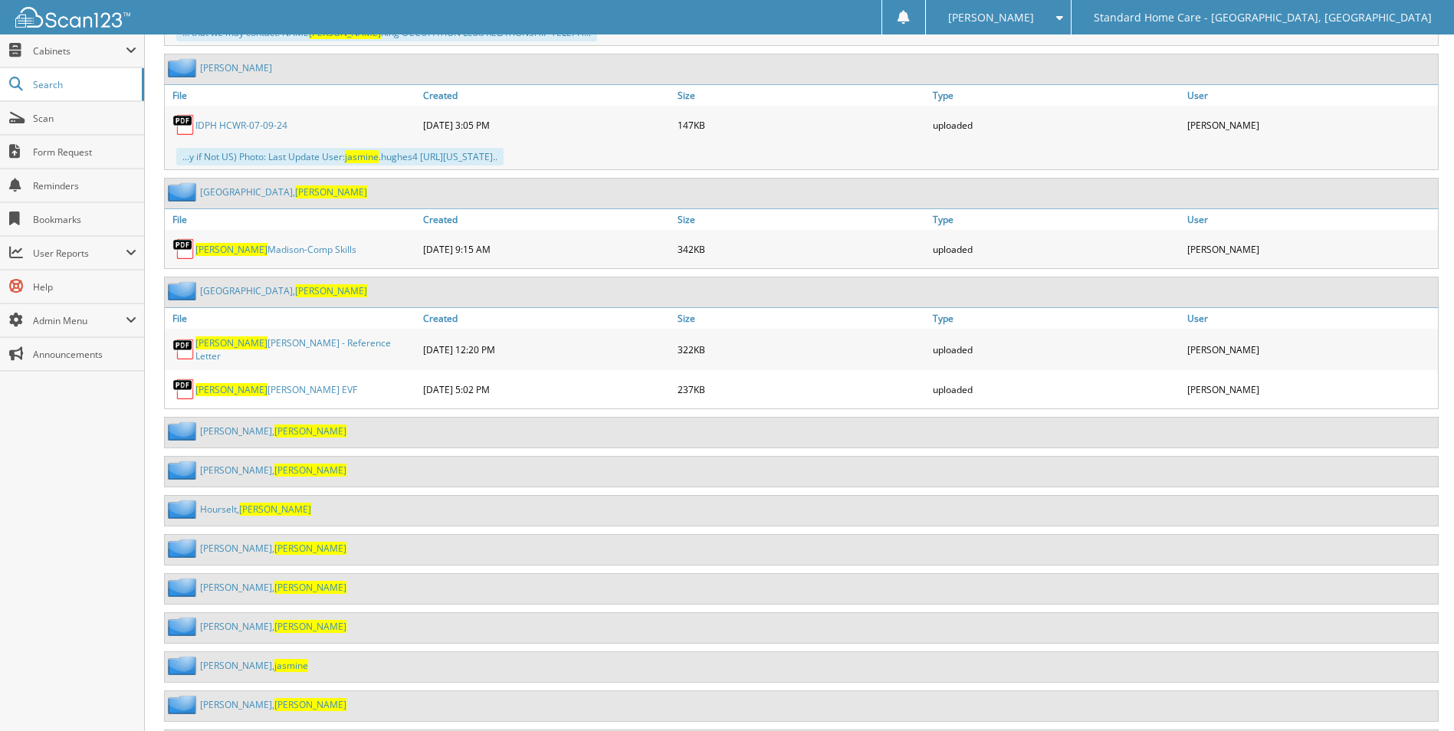
click at [220, 189] on link "[PERSON_NAME]" at bounding box center [283, 191] width 167 height 13
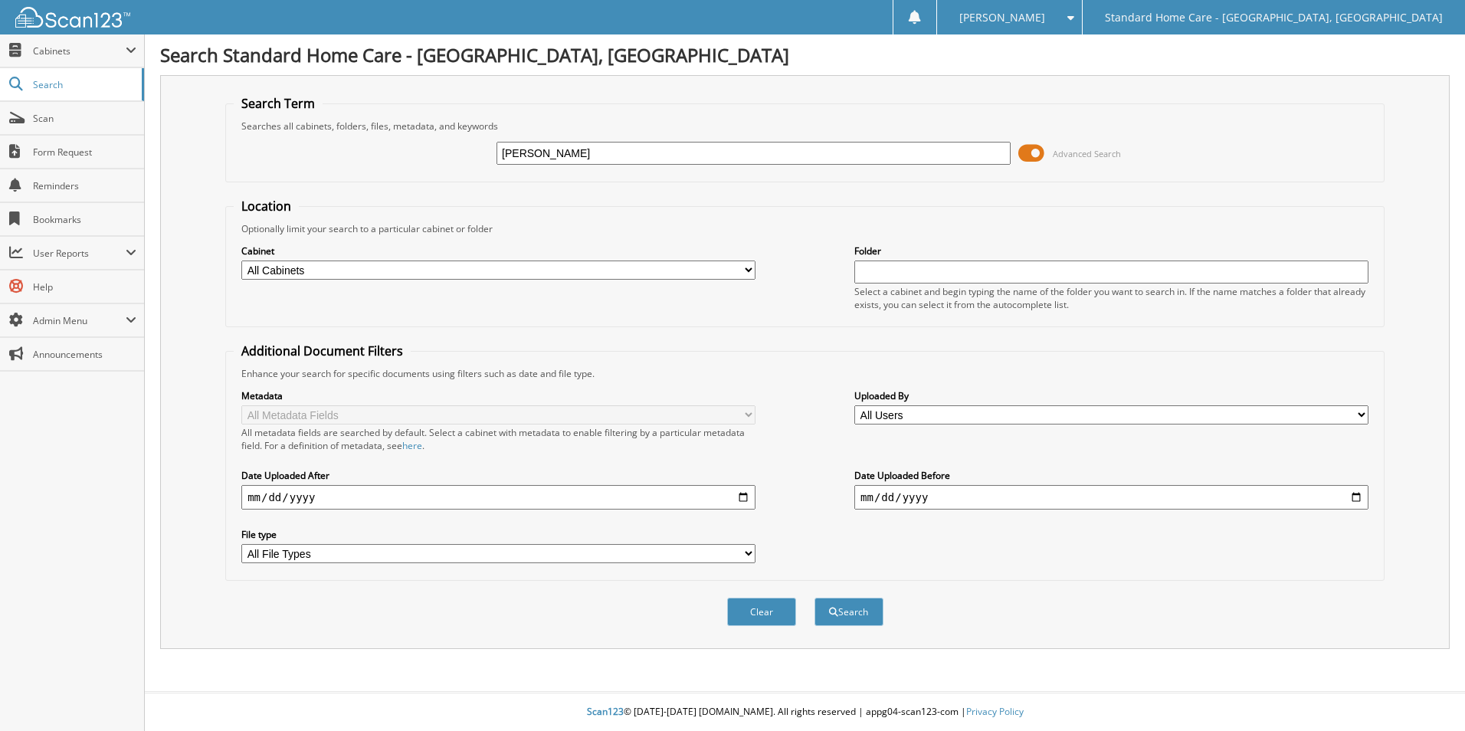
type input "[PERSON_NAME]"
click at [815, 598] on button "Search" at bounding box center [849, 612] width 69 height 28
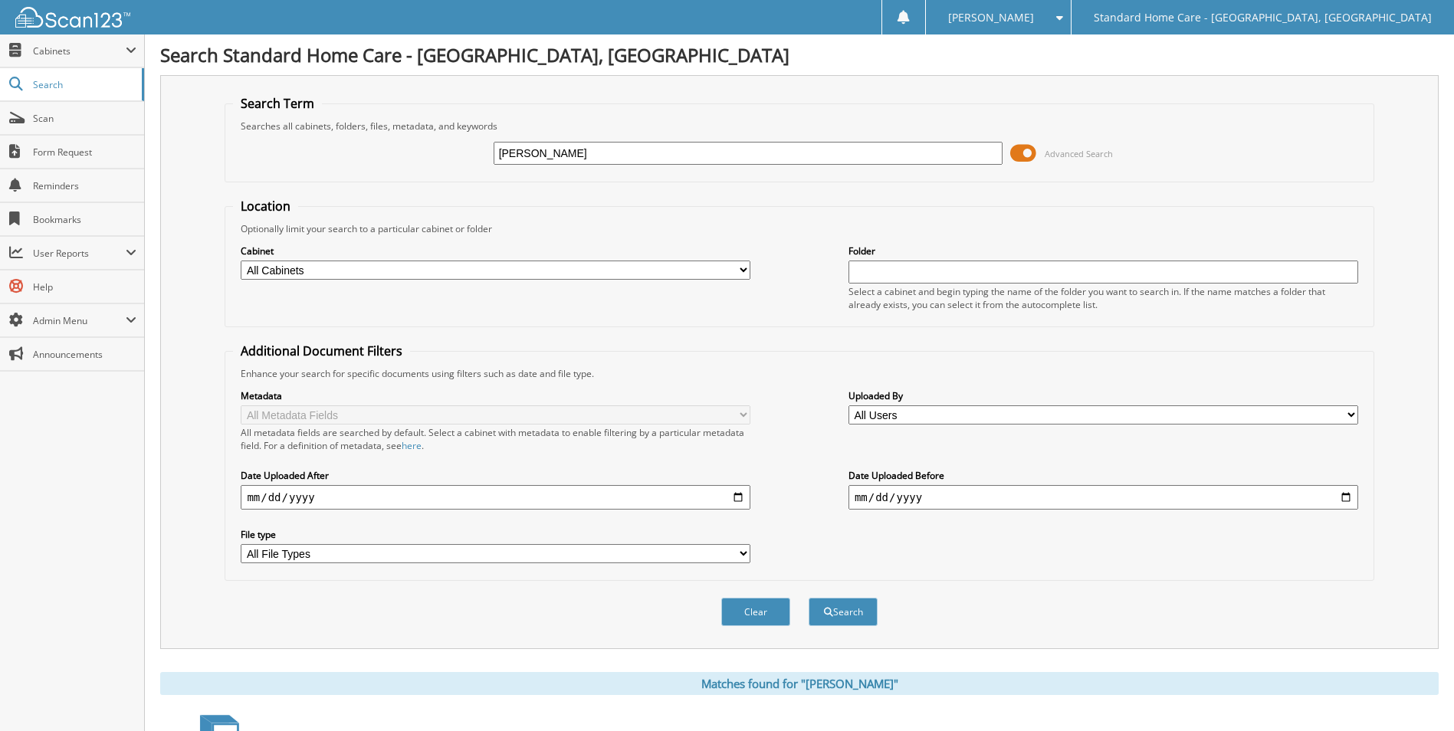
scroll to position [126, 0]
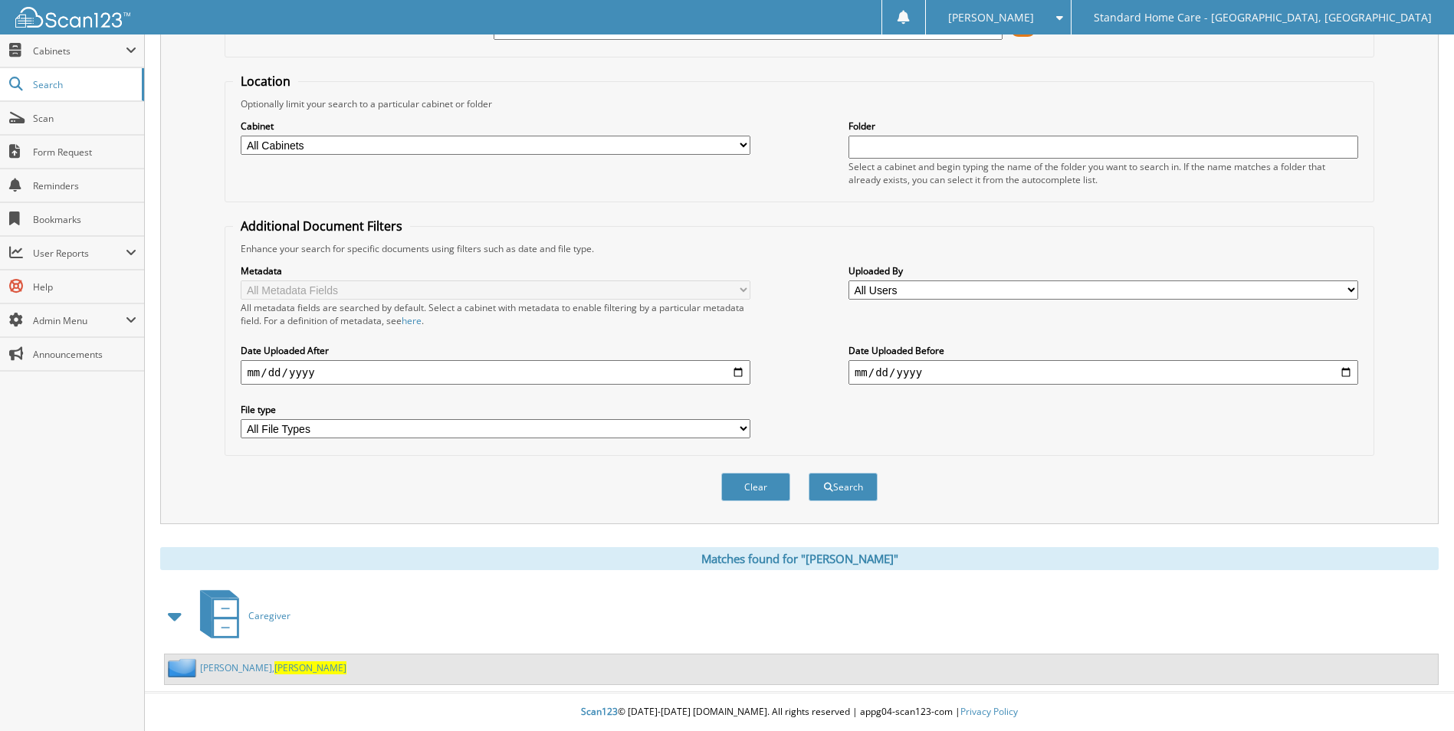
click at [274, 667] on span "Elona" at bounding box center [310, 667] width 72 height 13
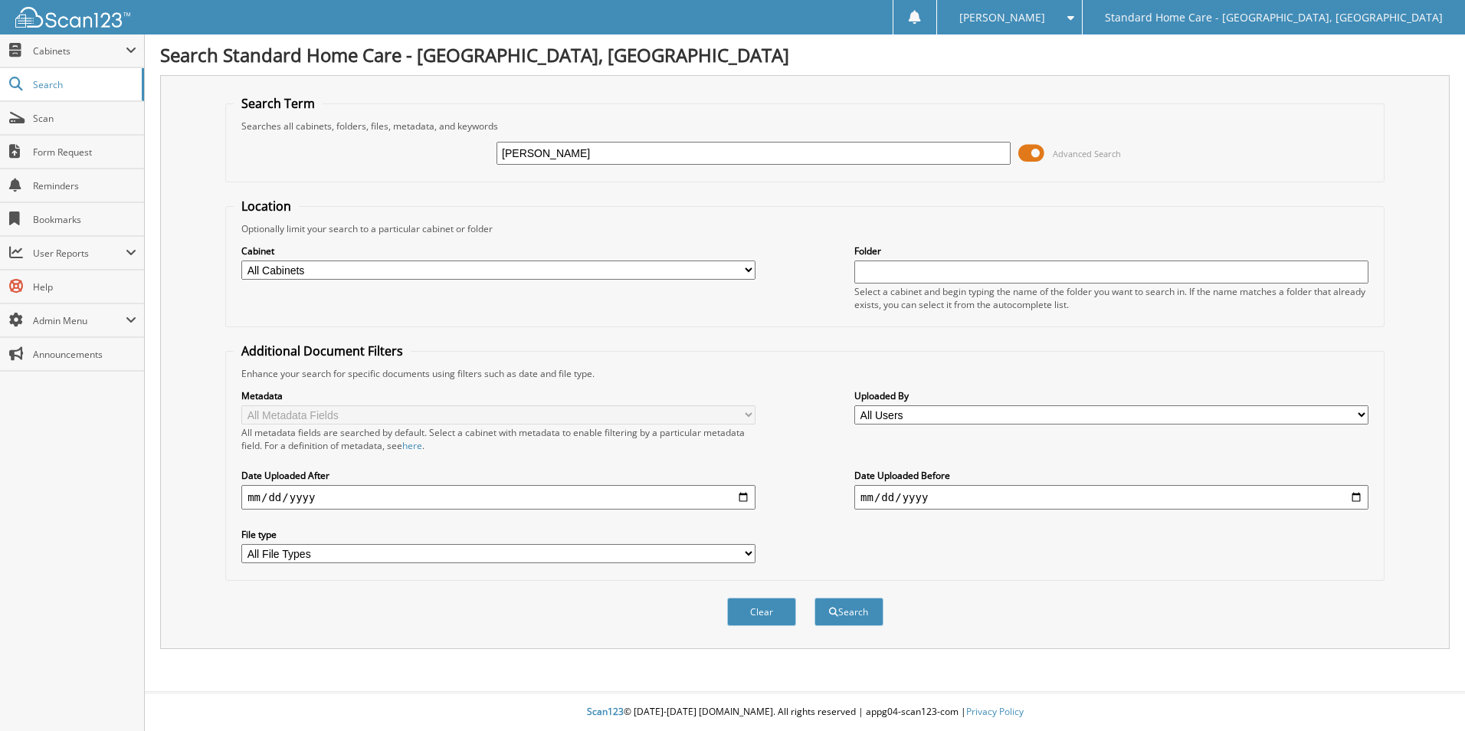
type input "[PERSON_NAME]"
click at [815, 598] on button "Search" at bounding box center [849, 612] width 69 height 28
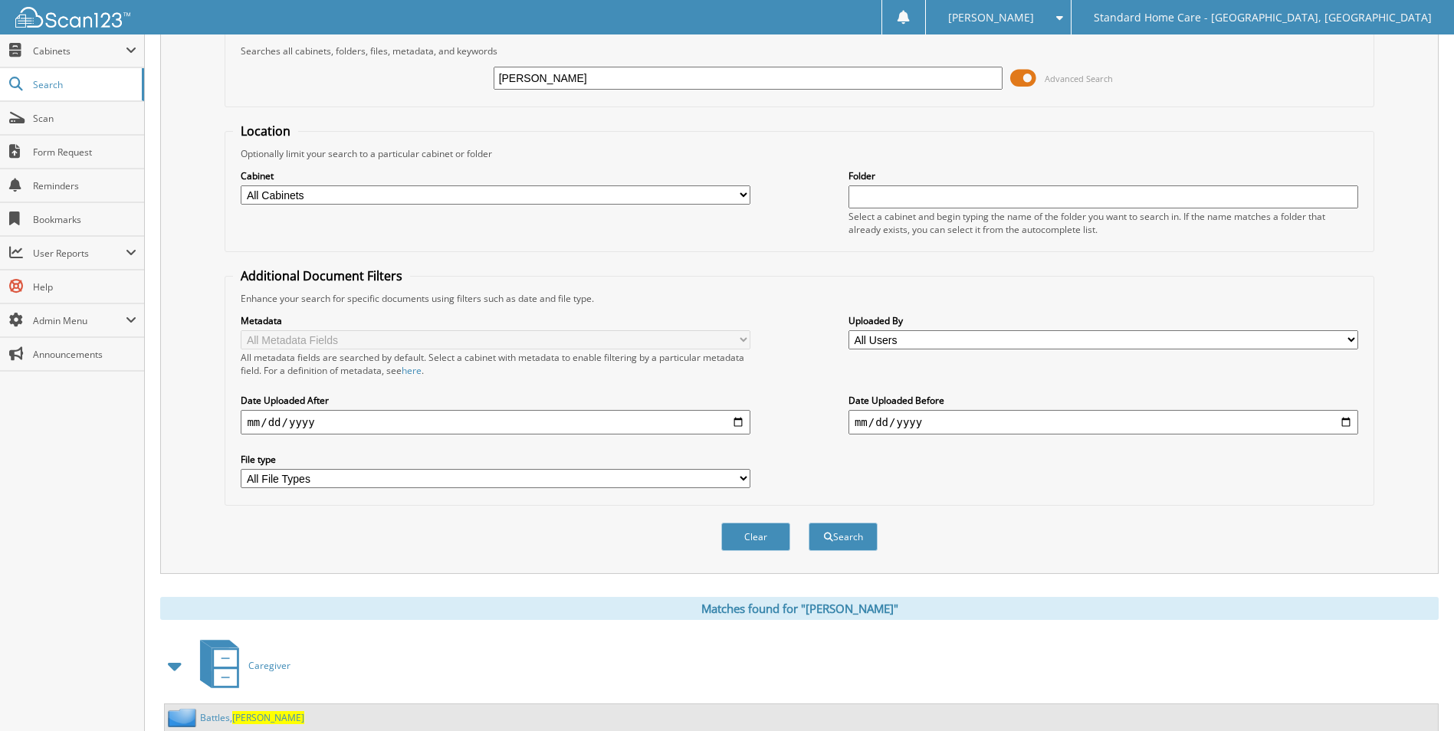
scroll to position [126, 0]
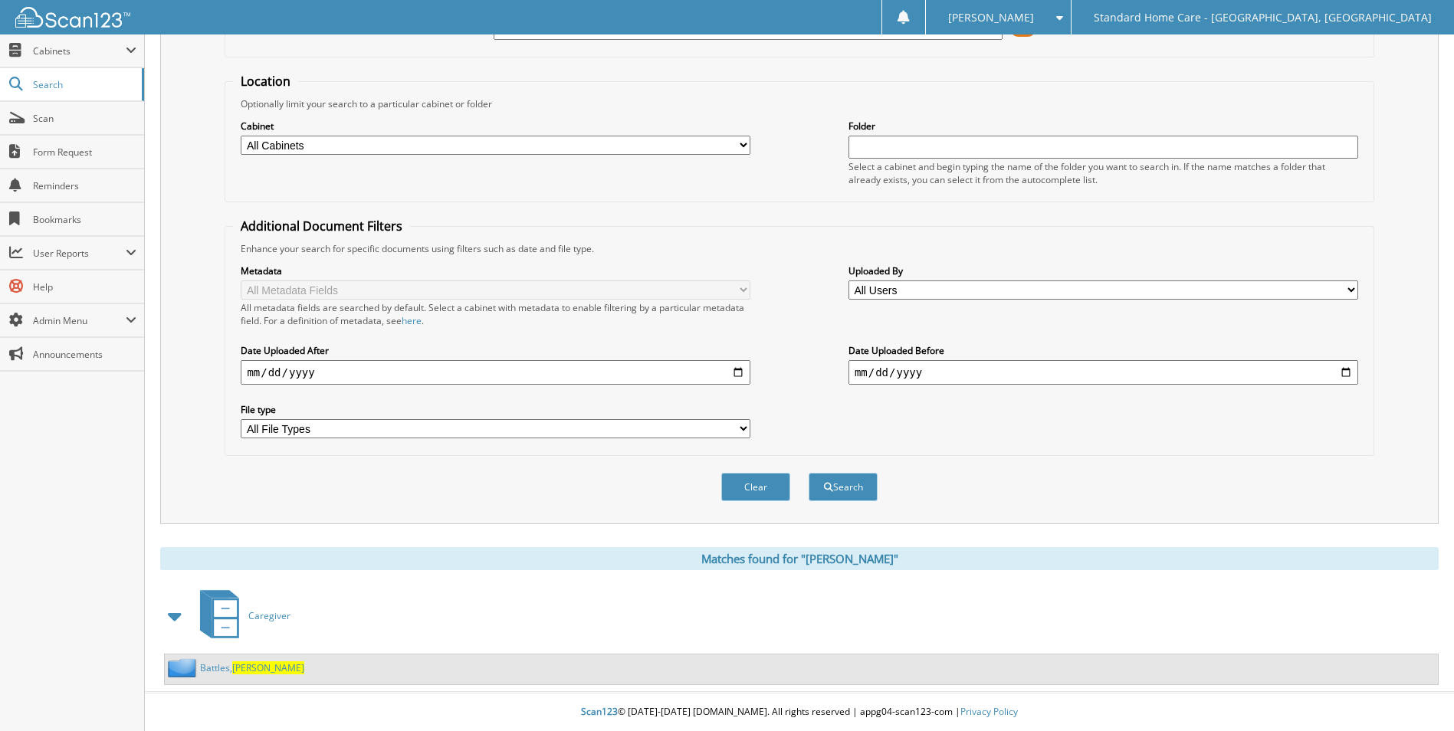
click at [232, 674] on link "Battles, Takiyah" at bounding box center [252, 667] width 104 height 13
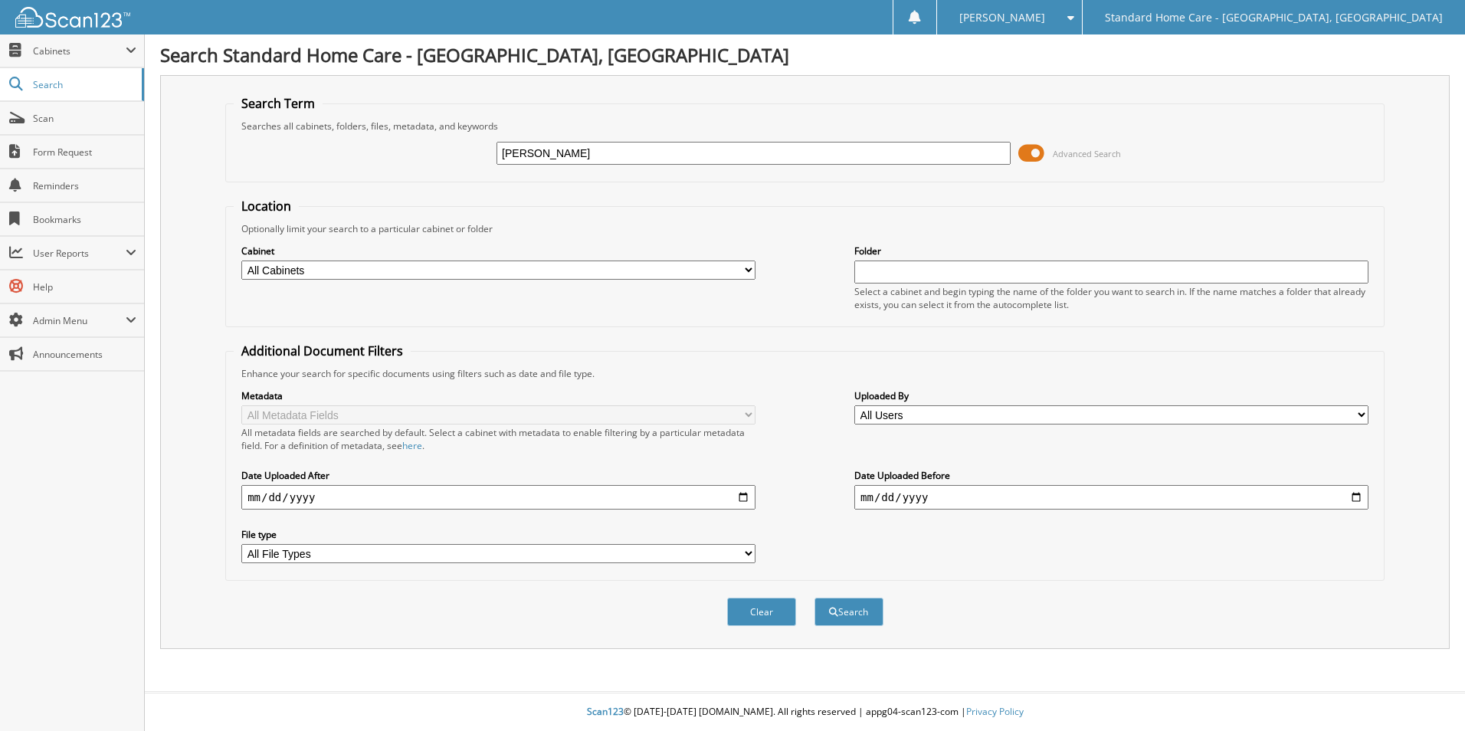
type input "francine"
click at [815, 598] on button "Search" at bounding box center [849, 612] width 69 height 28
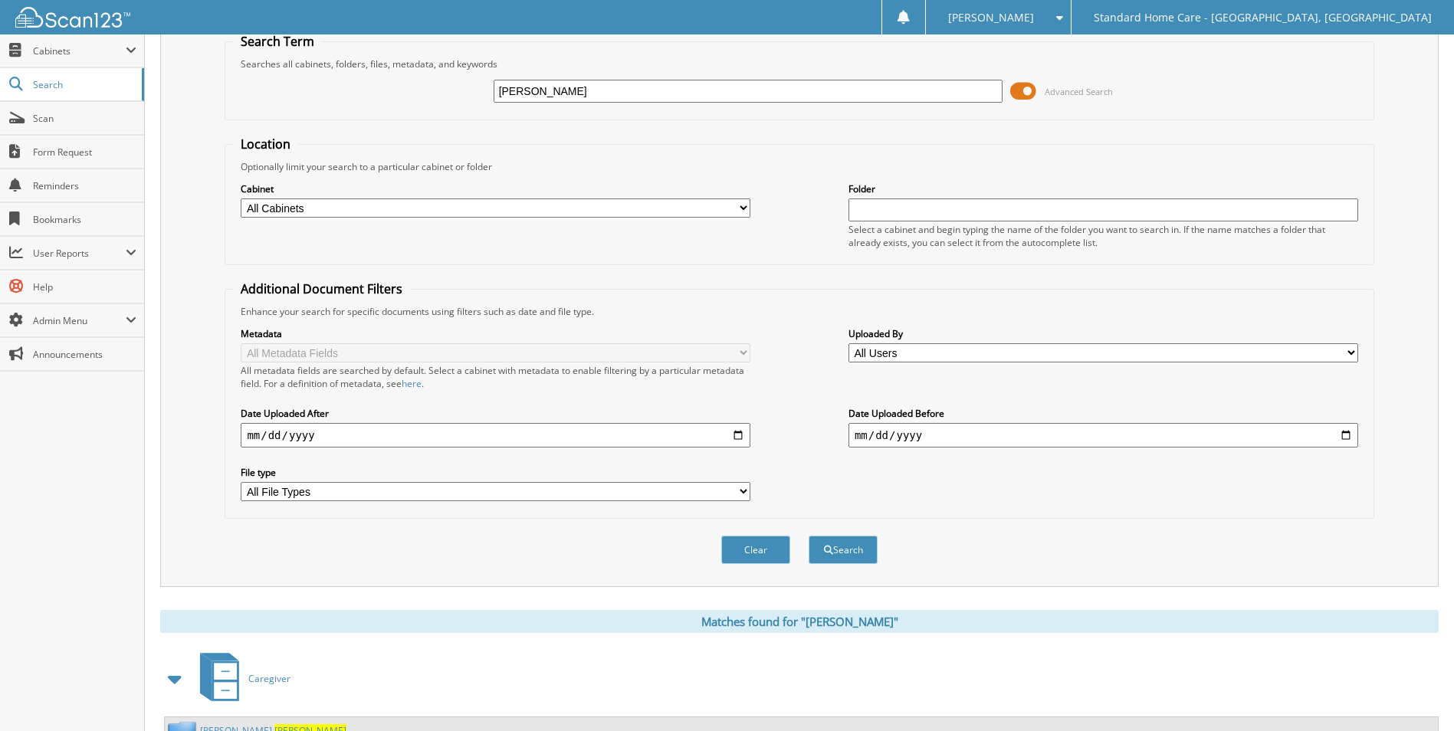
scroll to position [126, 0]
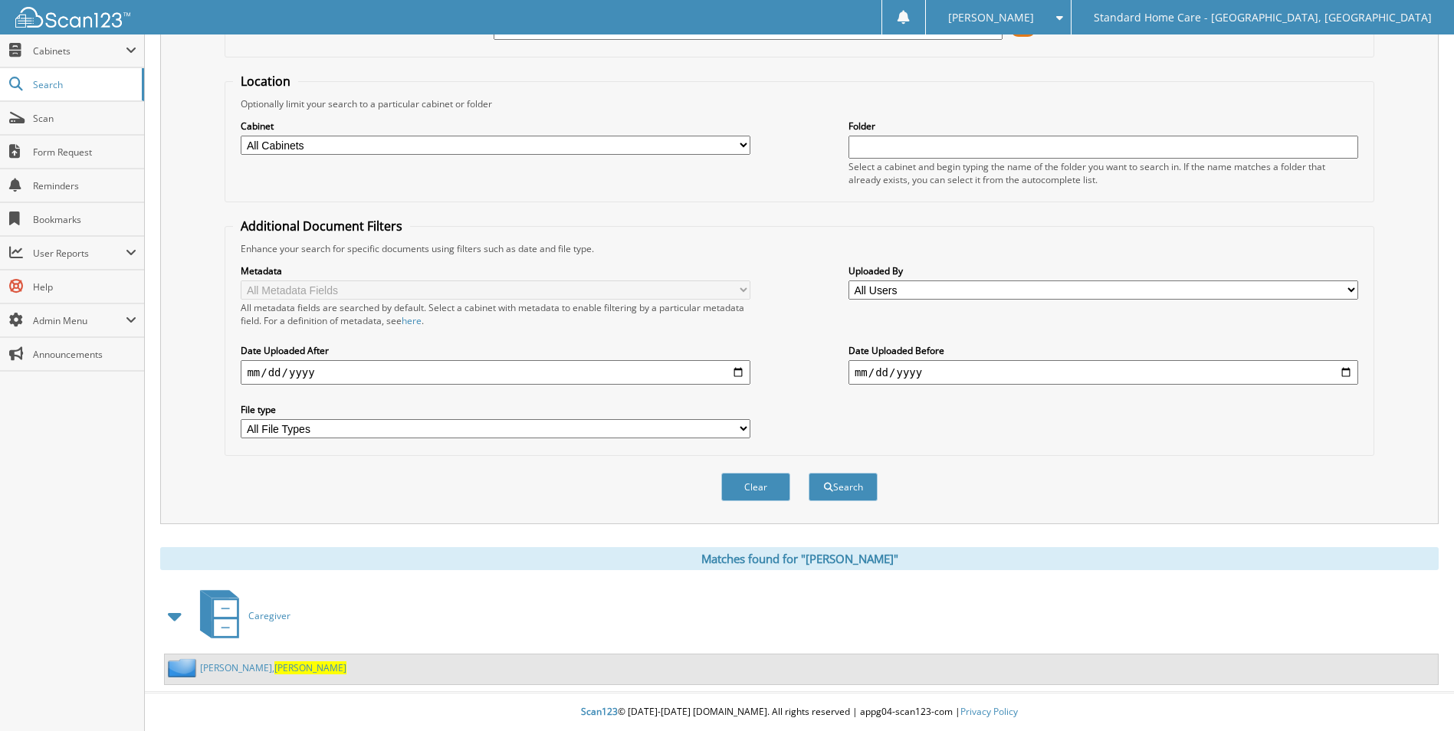
click at [231, 666] on link "Bowles, Francine" at bounding box center [273, 667] width 146 height 13
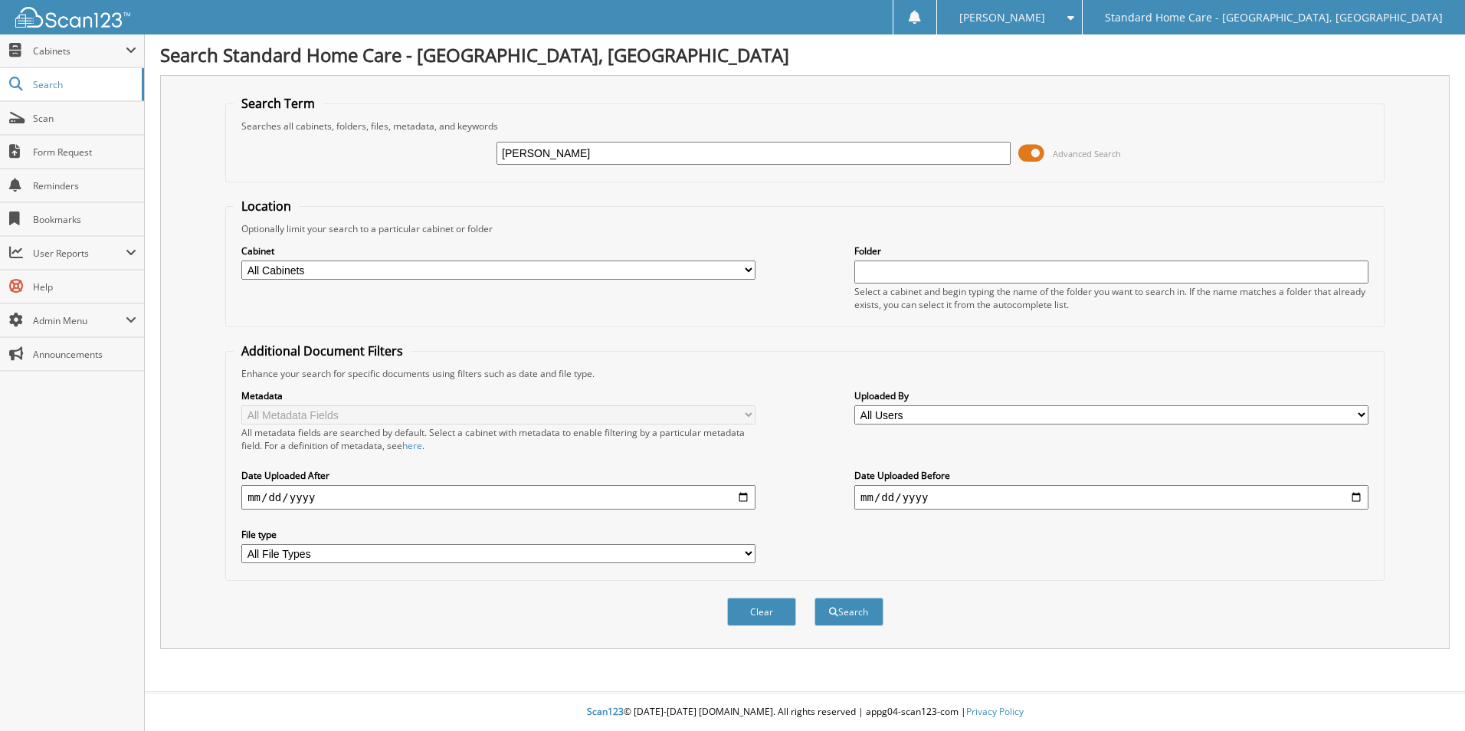
type input "[PERSON_NAME]"
click at [815, 598] on button "Search" at bounding box center [849, 612] width 69 height 28
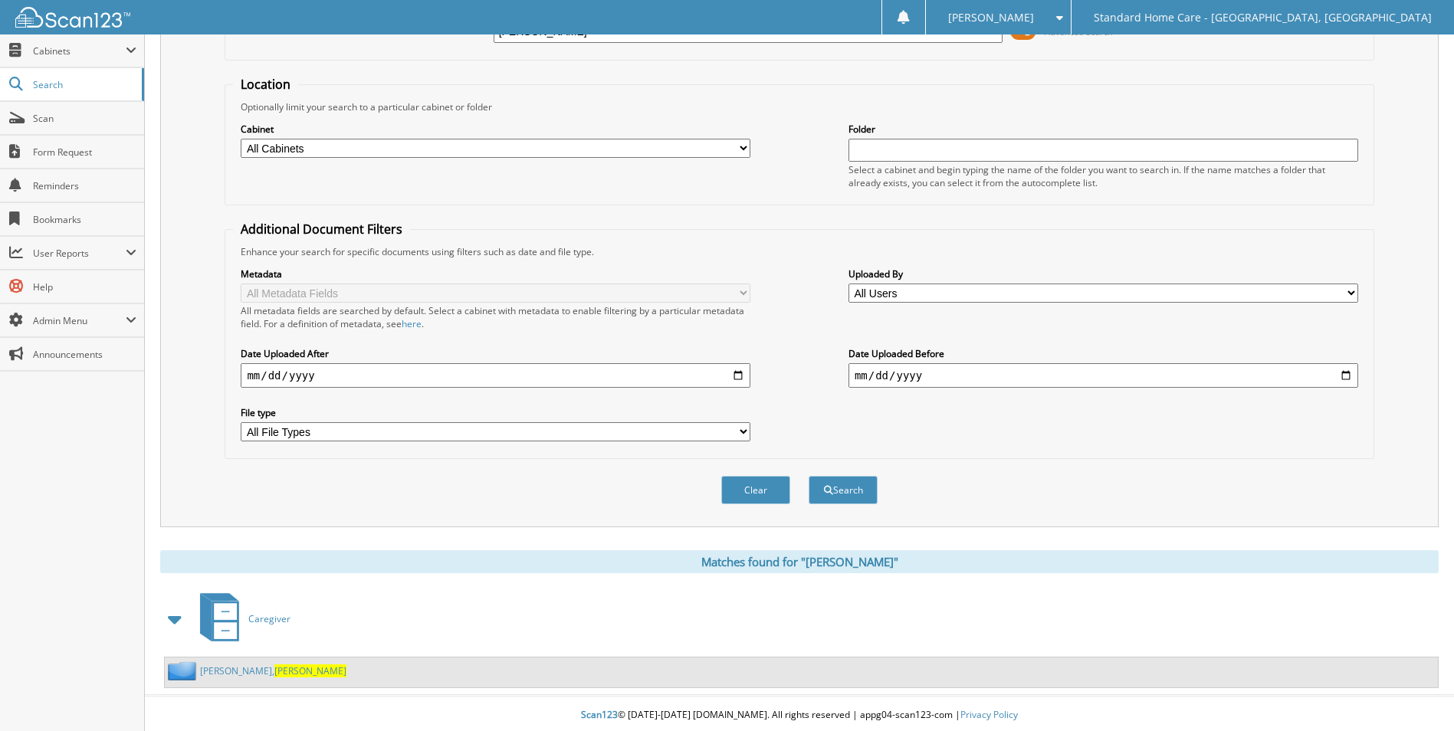
scroll to position [126, 0]
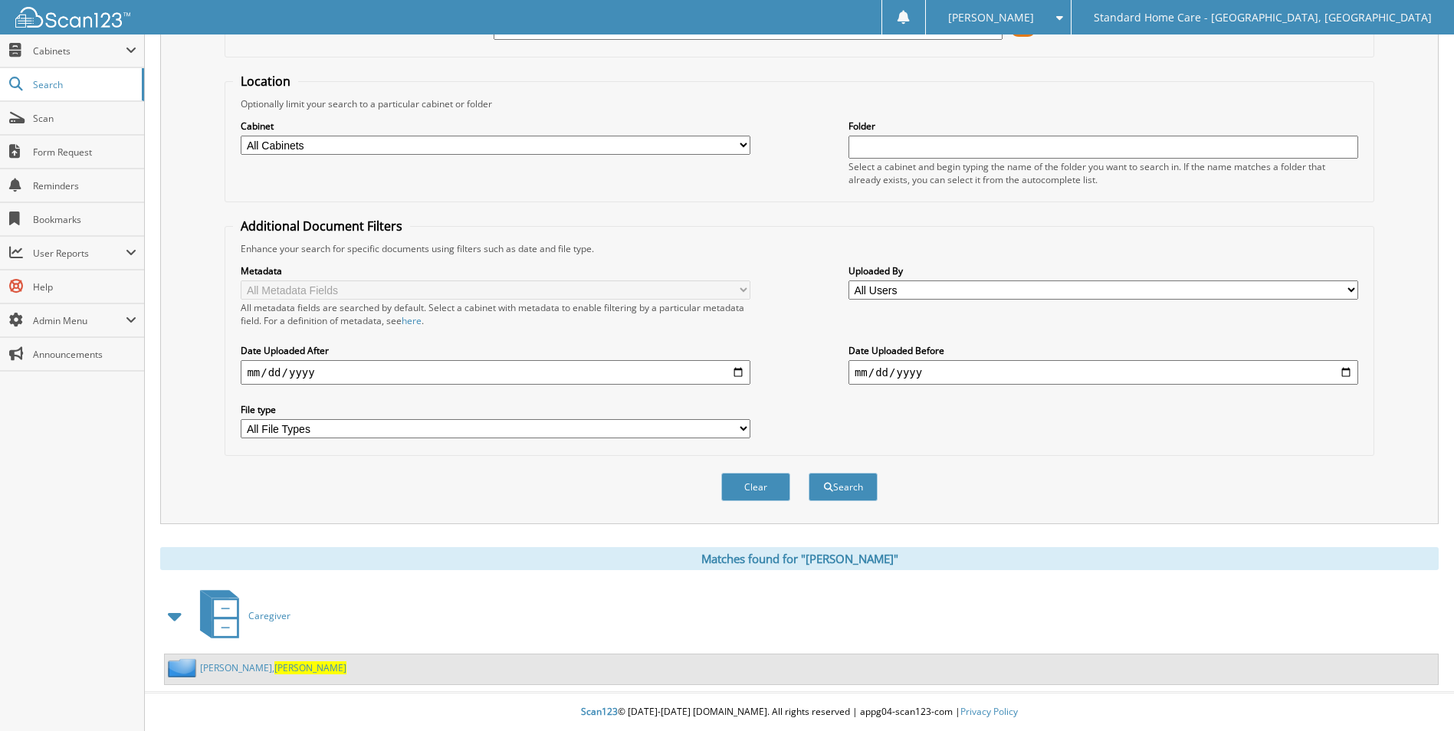
click at [221, 671] on link "Webster, Elona" at bounding box center [273, 667] width 146 height 13
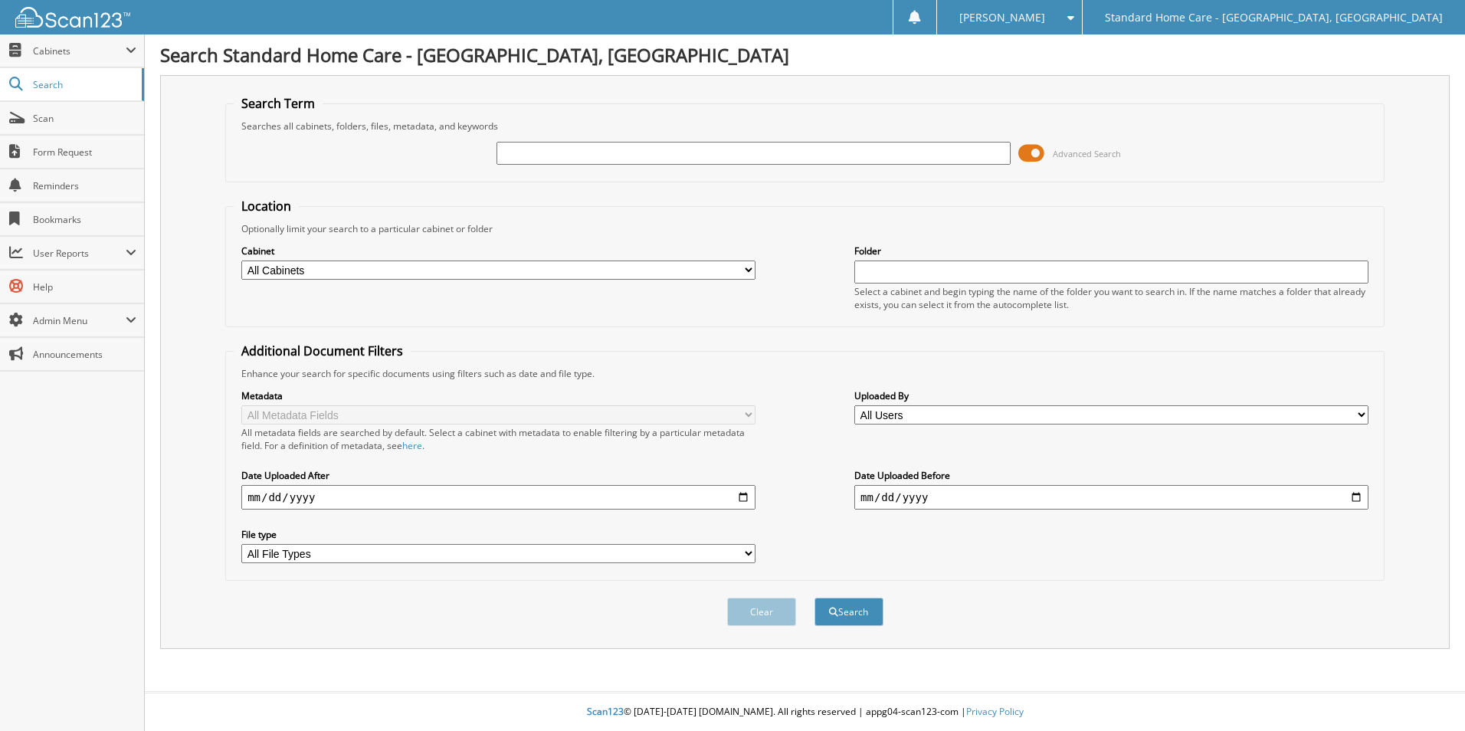
click at [643, 166] on div at bounding box center [754, 153] width 514 height 26
click at [636, 161] on input "text" at bounding box center [754, 153] width 514 height 23
type input "[PERSON_NAME]"
click at [815, 598] on button "Search" at bounding box center [849, 612] width 69 height 28
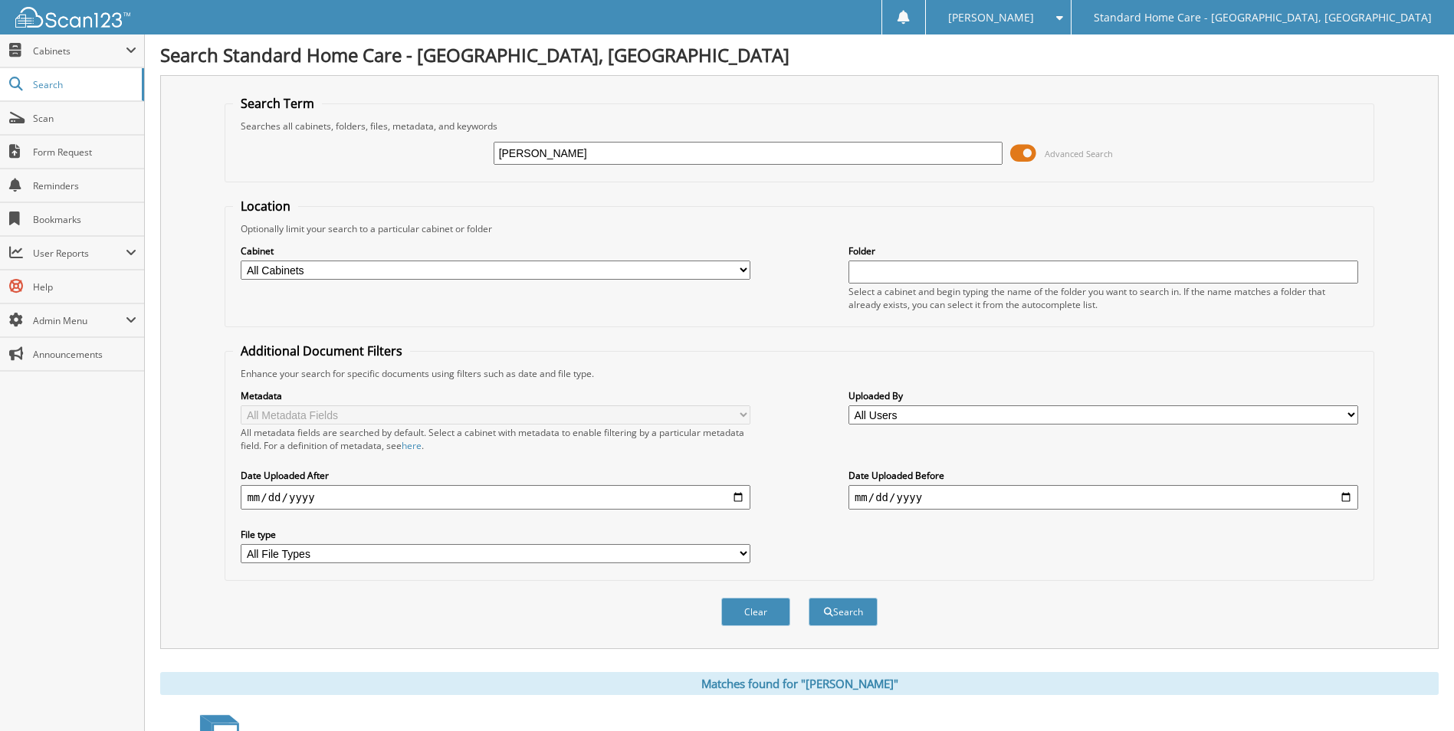
click at [607, 152] on input "scott" at bounding box center [748, 153] width 510 height 23
type input "s"
type input "holst"
click at [808, 598] on button "Search" at bounding box center [842, 612] width 69 height 28
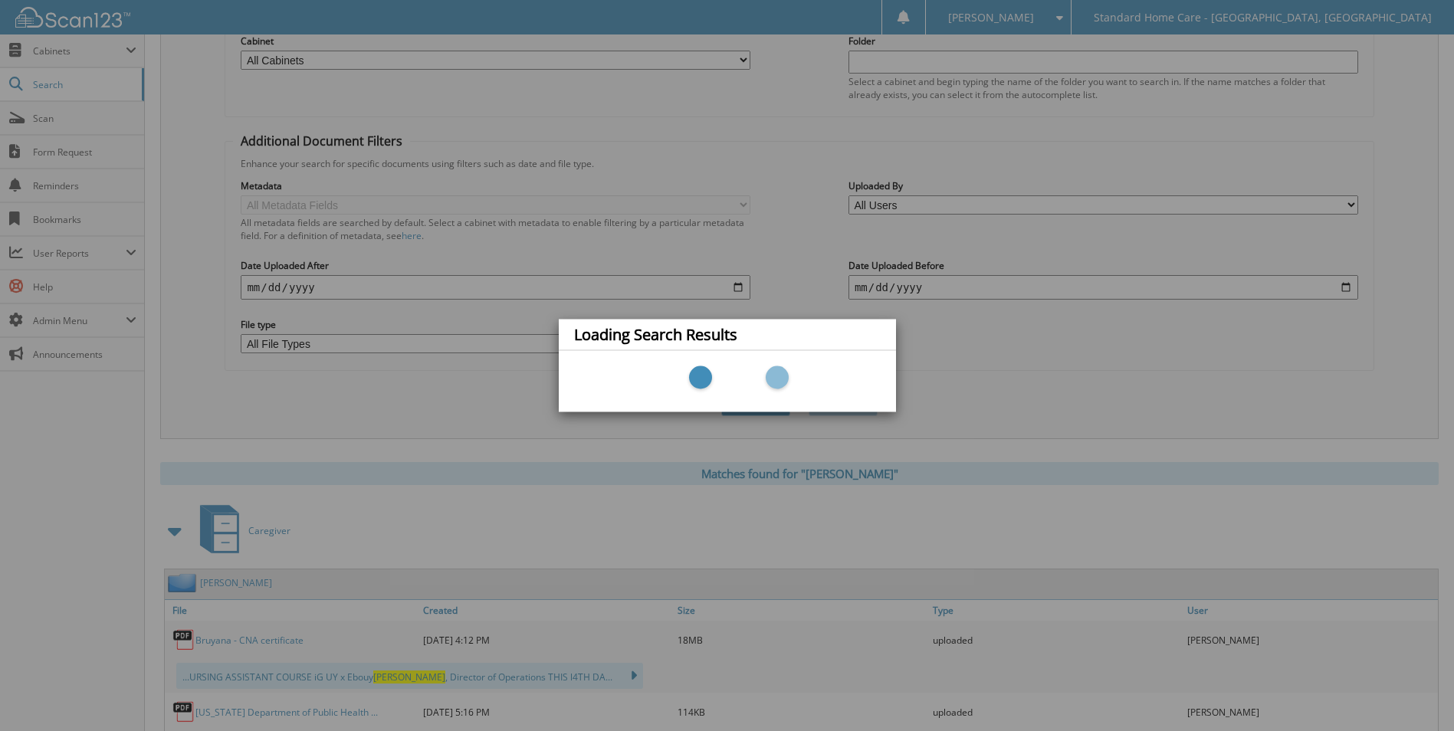
scroll to position [230, 0]
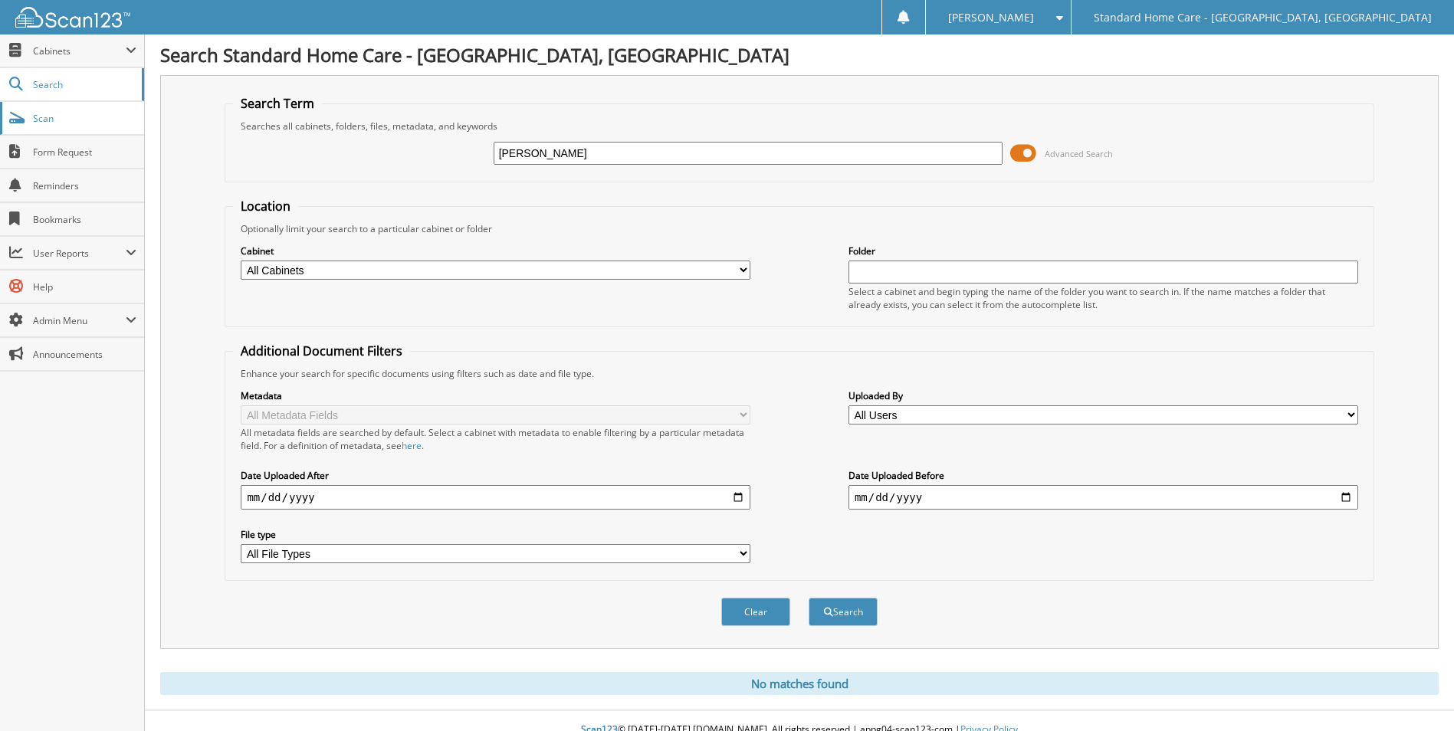
type input "Holst"
click at [55, 112] on span "Scan" at bounding box center [84, 118] width 103 height 13
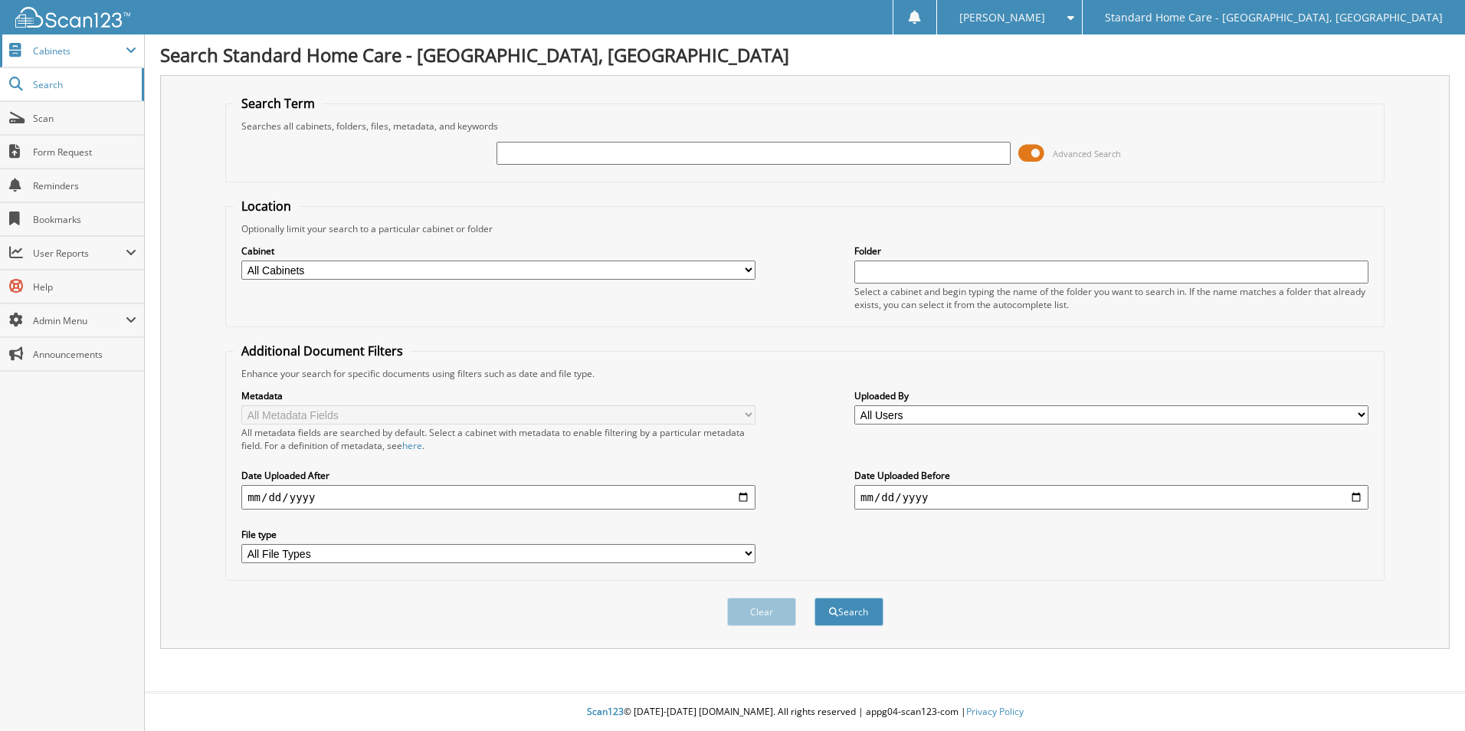
click at [67, 46] on span "Cabinets" at bounding box center [79, 50] width 93 height 13
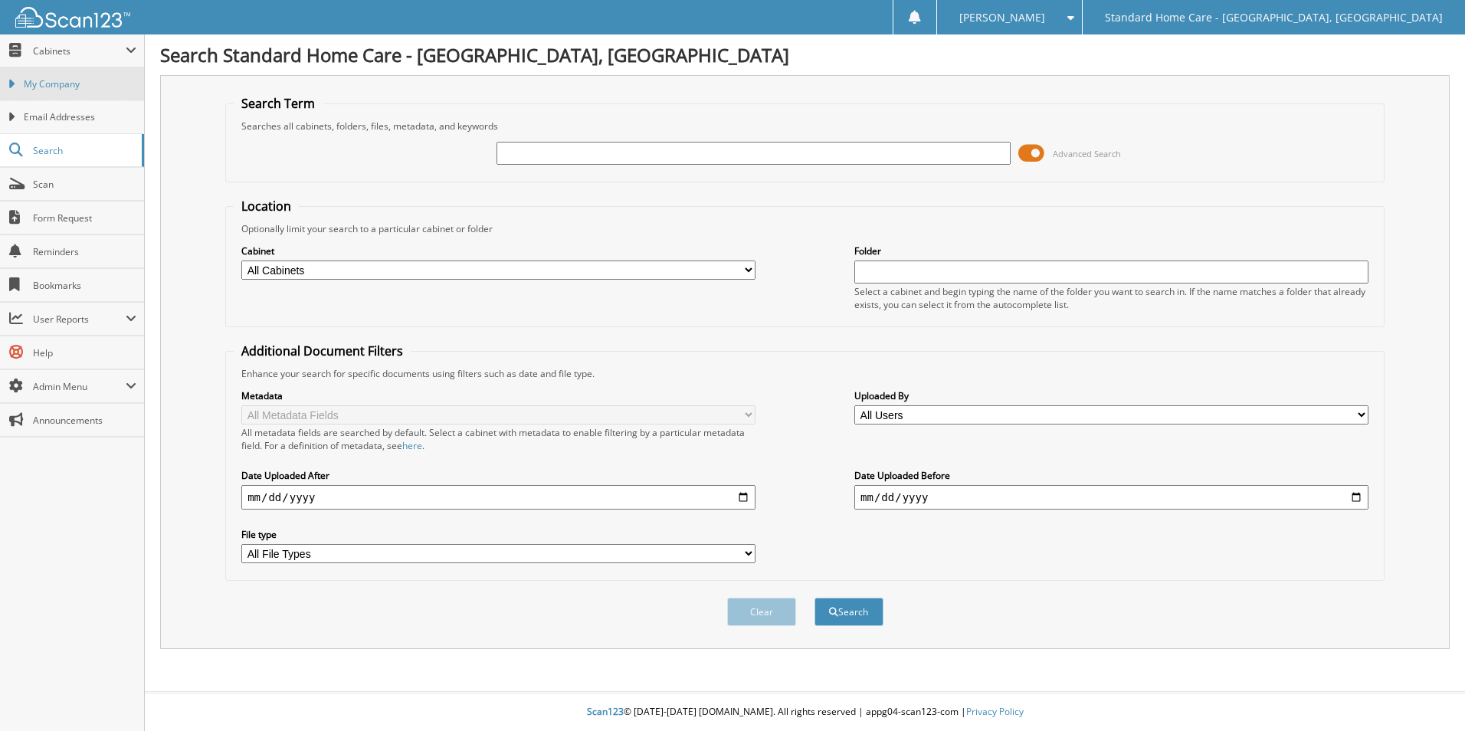
click at [49, 87] on span "My Company" at bounding box center [80, 84] width 113 height 14
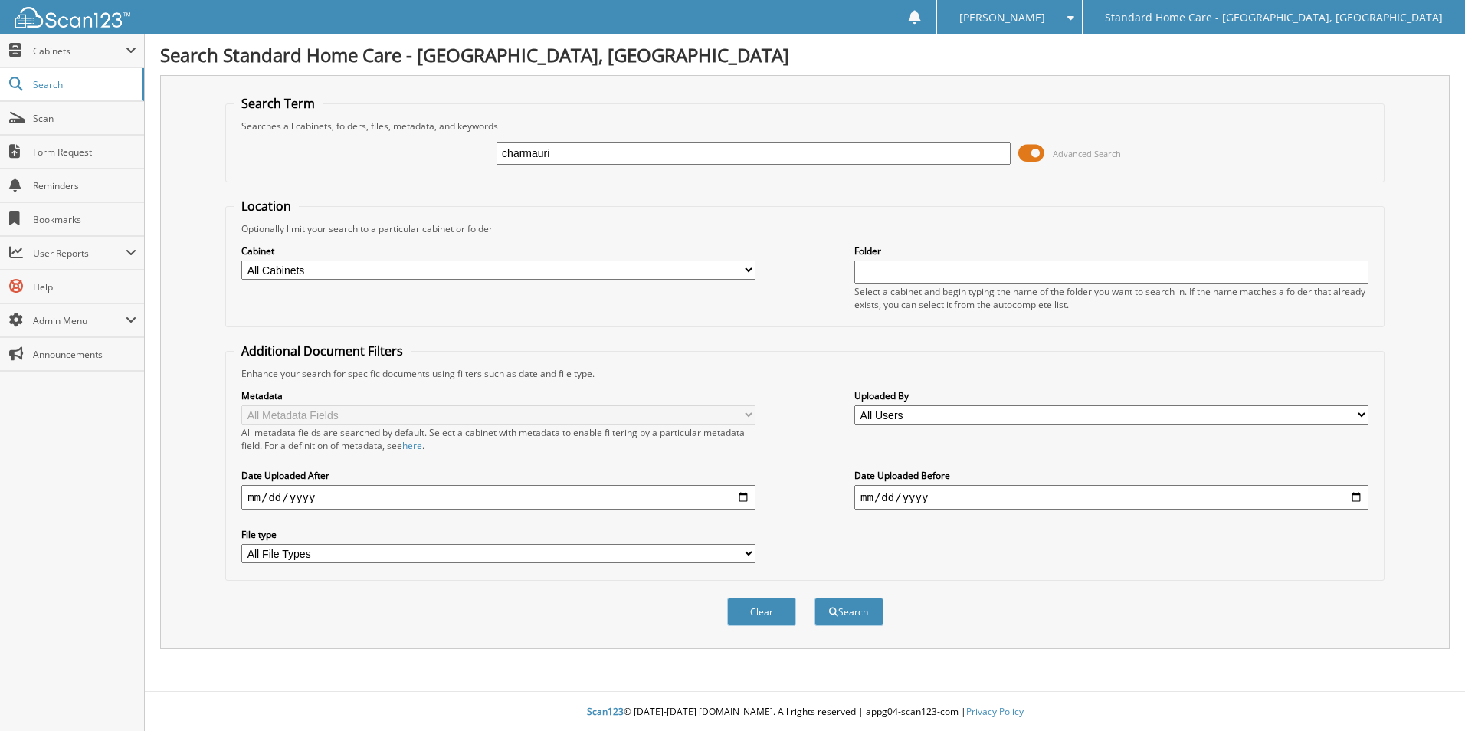
type input "charmauri"
click at [815, 598] on button "Search" at bounding box center [849, 612] width 69 height 28
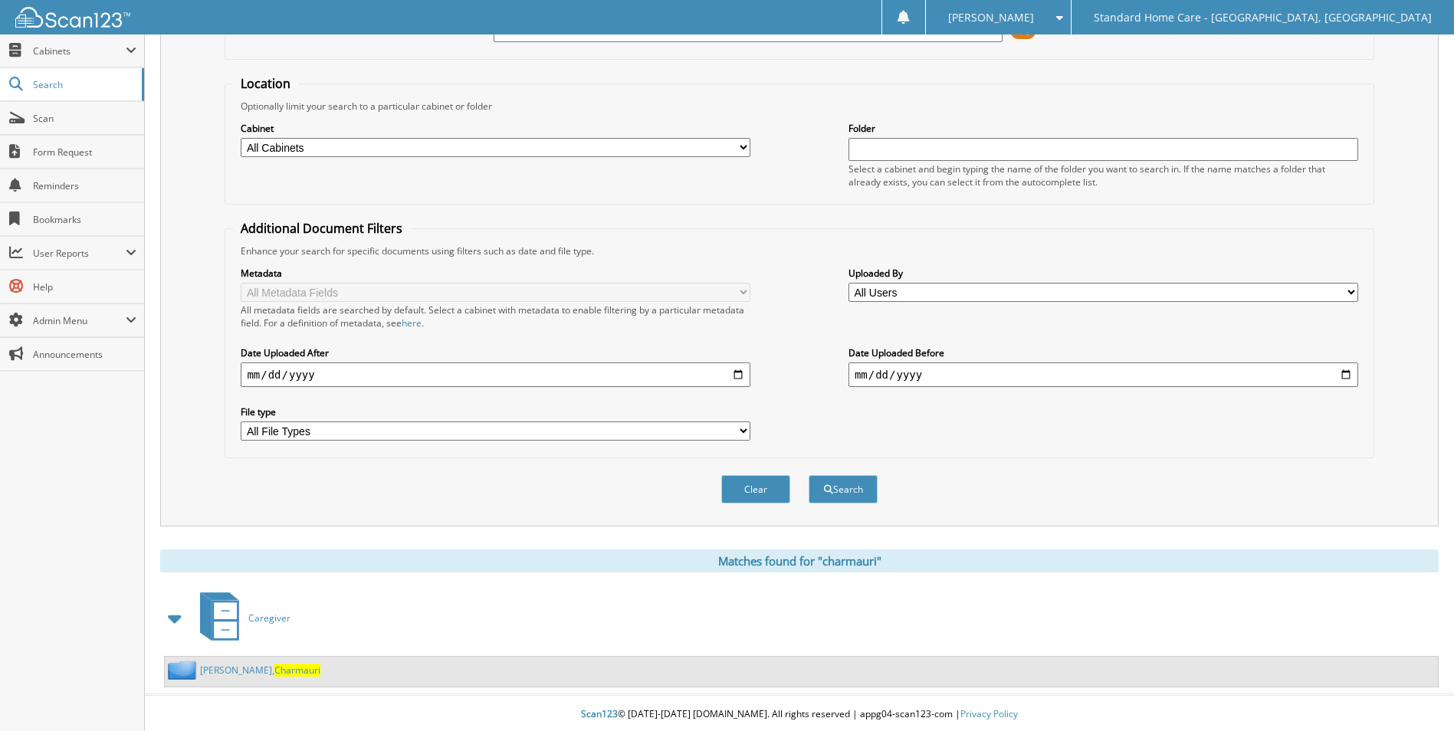
scroll to position [126, 0]
click at [228, 668] on link "Nelson, Charmauri" at bounding box center [260, 667] width 120 height 13
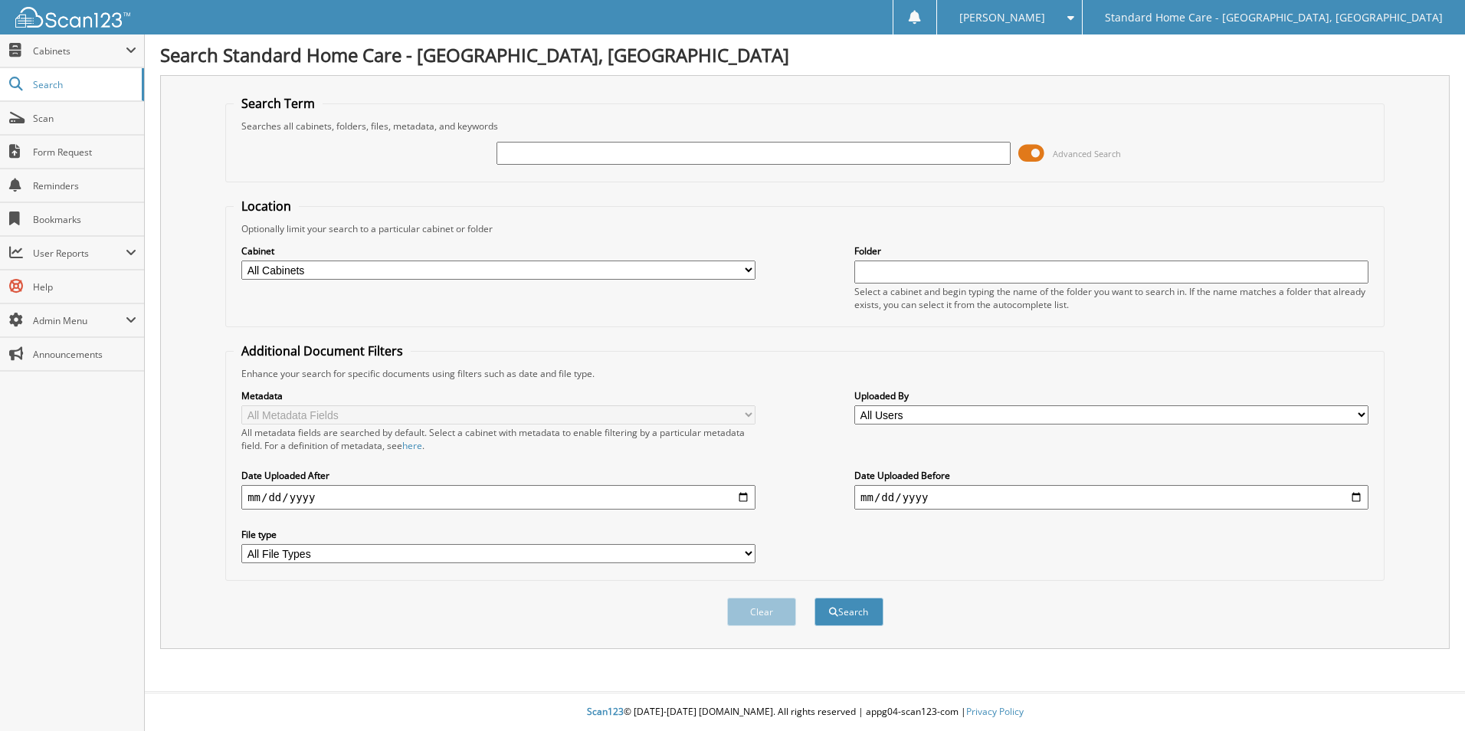
click at [589, 152] on input "text" at bounding box center [754, 153] width 514 height 23
type input "[PERSON_NAME]"
click at [597, 158] on input "[PERSON_NAME]" at bounding box center [754, 153] width 514 height 23
click at [815, 598] on button "Search" at bounding box center [849, 612] width 69 height 28
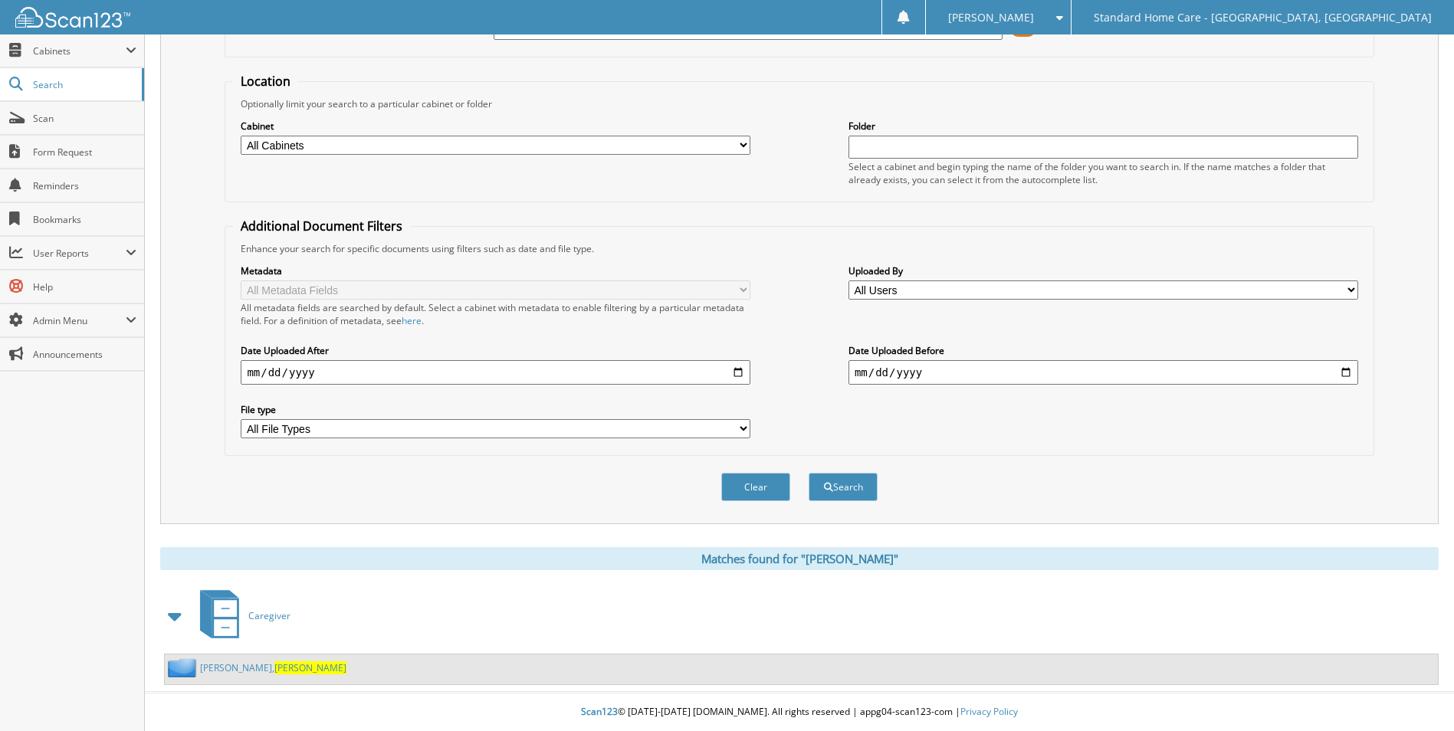
scroll to position [126, 0]
click at [224, 662] on link "[PERSON_NAME]" at bounding box center [273, 667] width 146 height 13
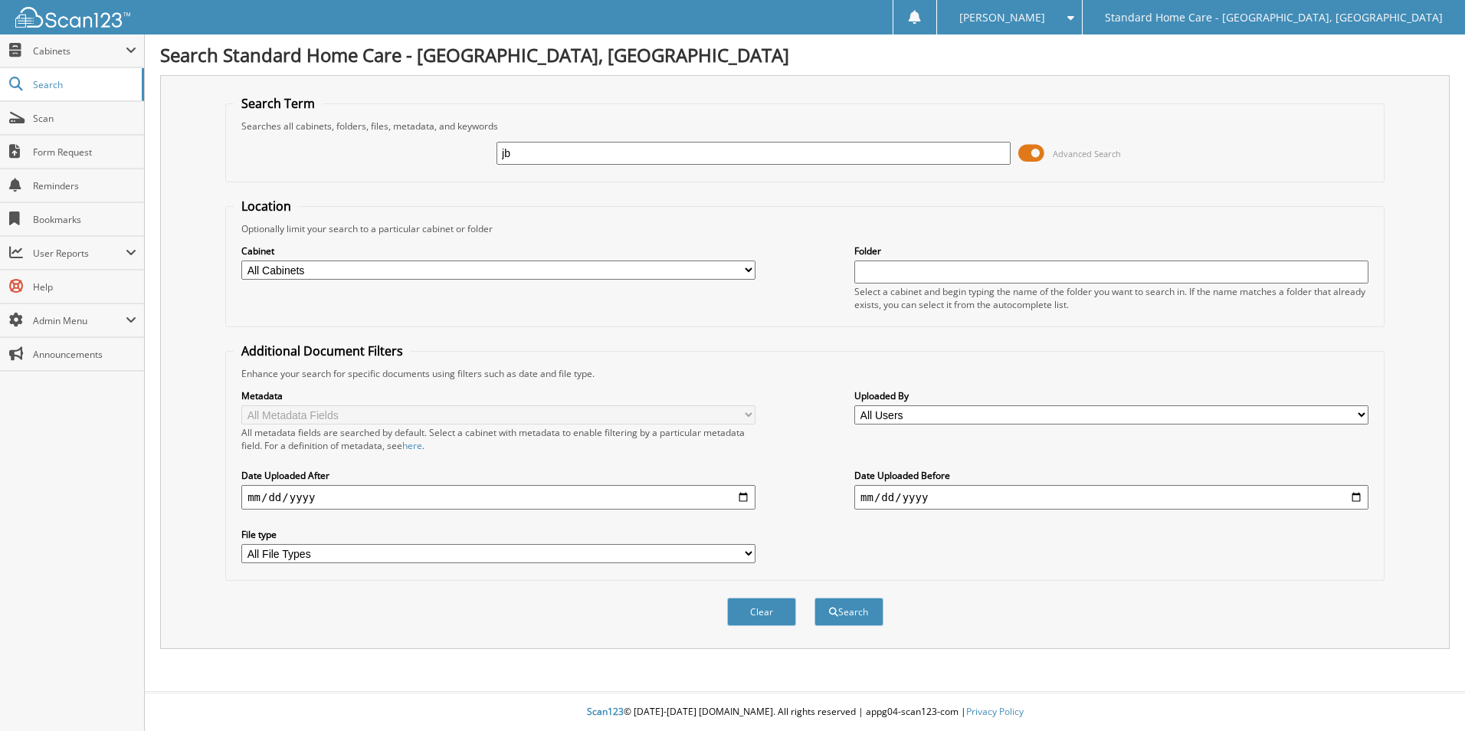
type input "j"
type input "[PERSON_NAME]"
click at [815, 598] on button "Search" at bounding box center [849, 612] width 69 height 28
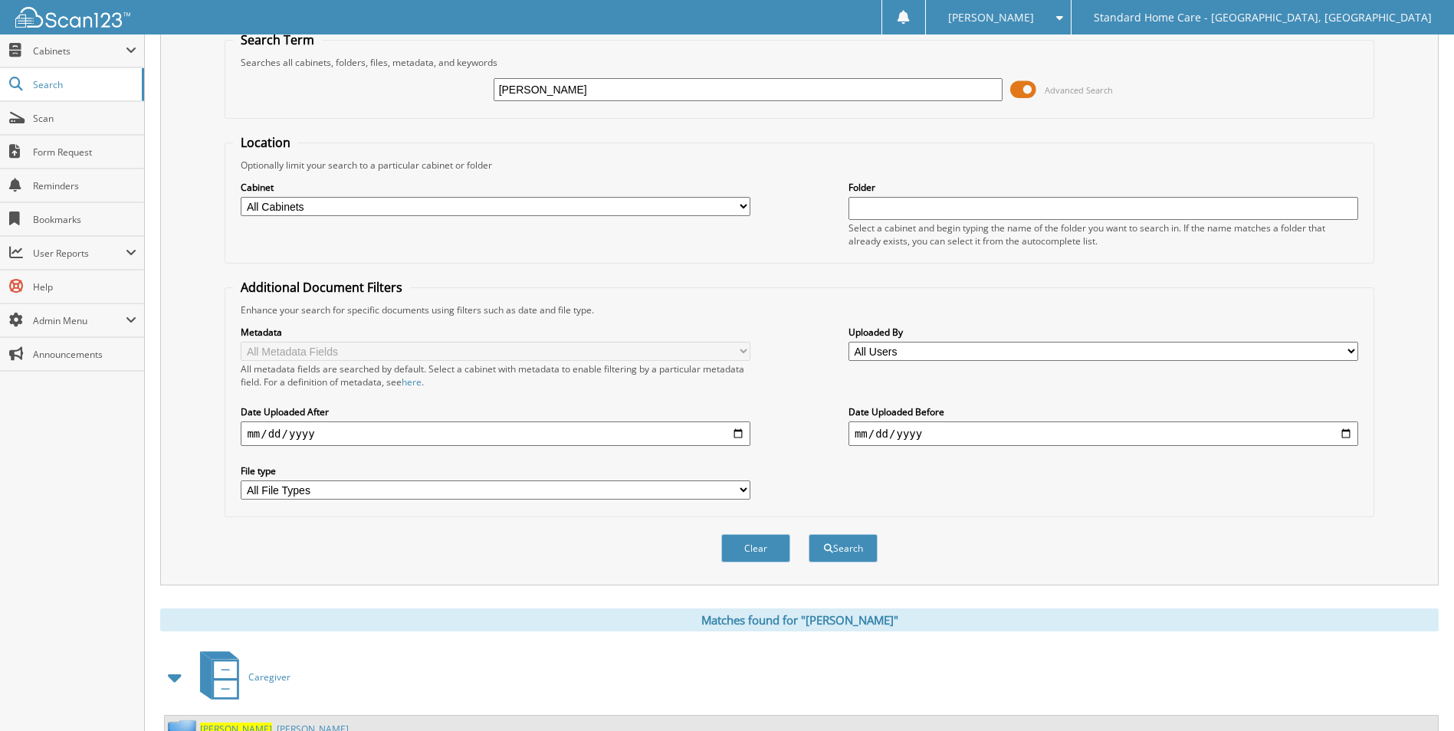
scroll to position [126, 0]
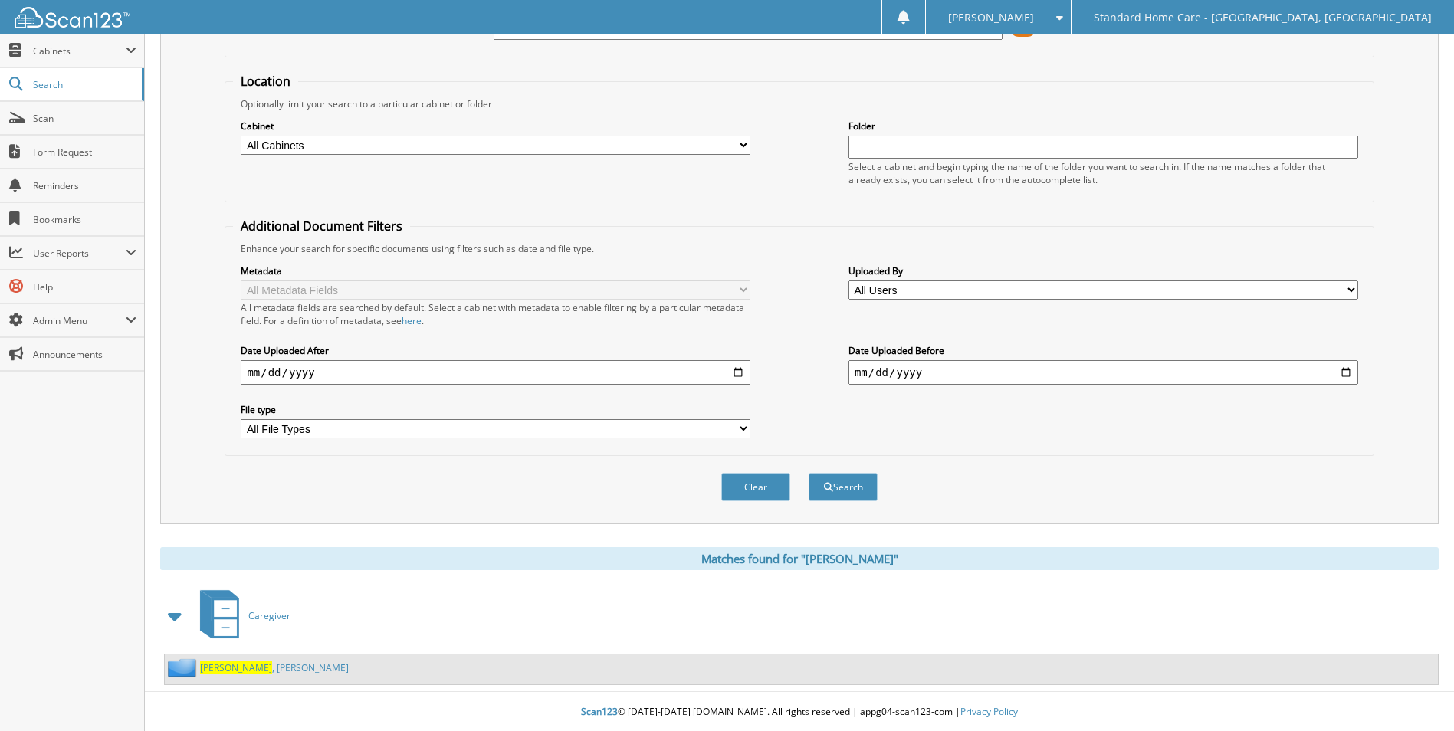
click at [207, 673] on span "[PERSON_NAME]" at bounding box center [236, 667] width 72 height 13
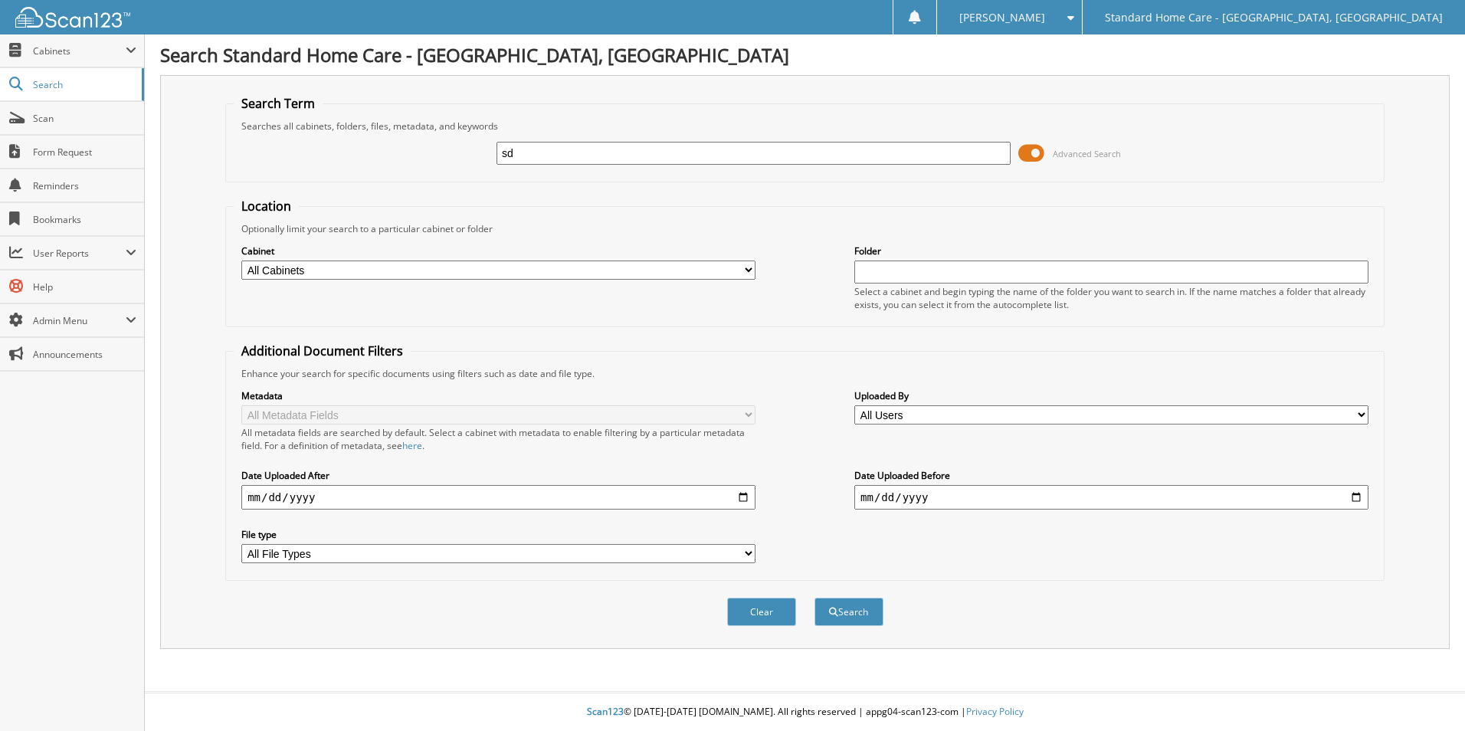
type input "s"
type input "dominique"
click at [815, 598] on button "Search" at bounding box center [849, 612] width 69 height 28
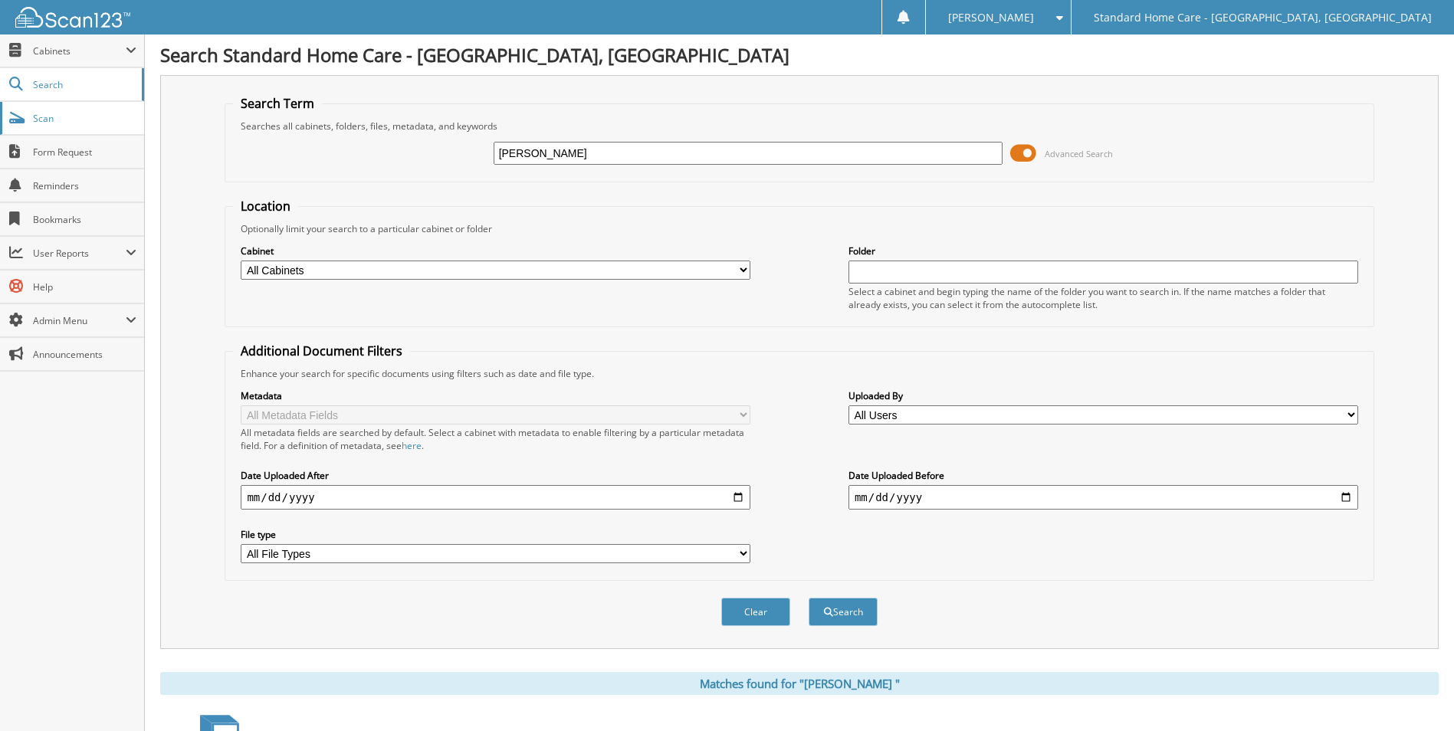
click at [31, 103] on link "Scan" at bounding box center [72, 118] width 144 height 33
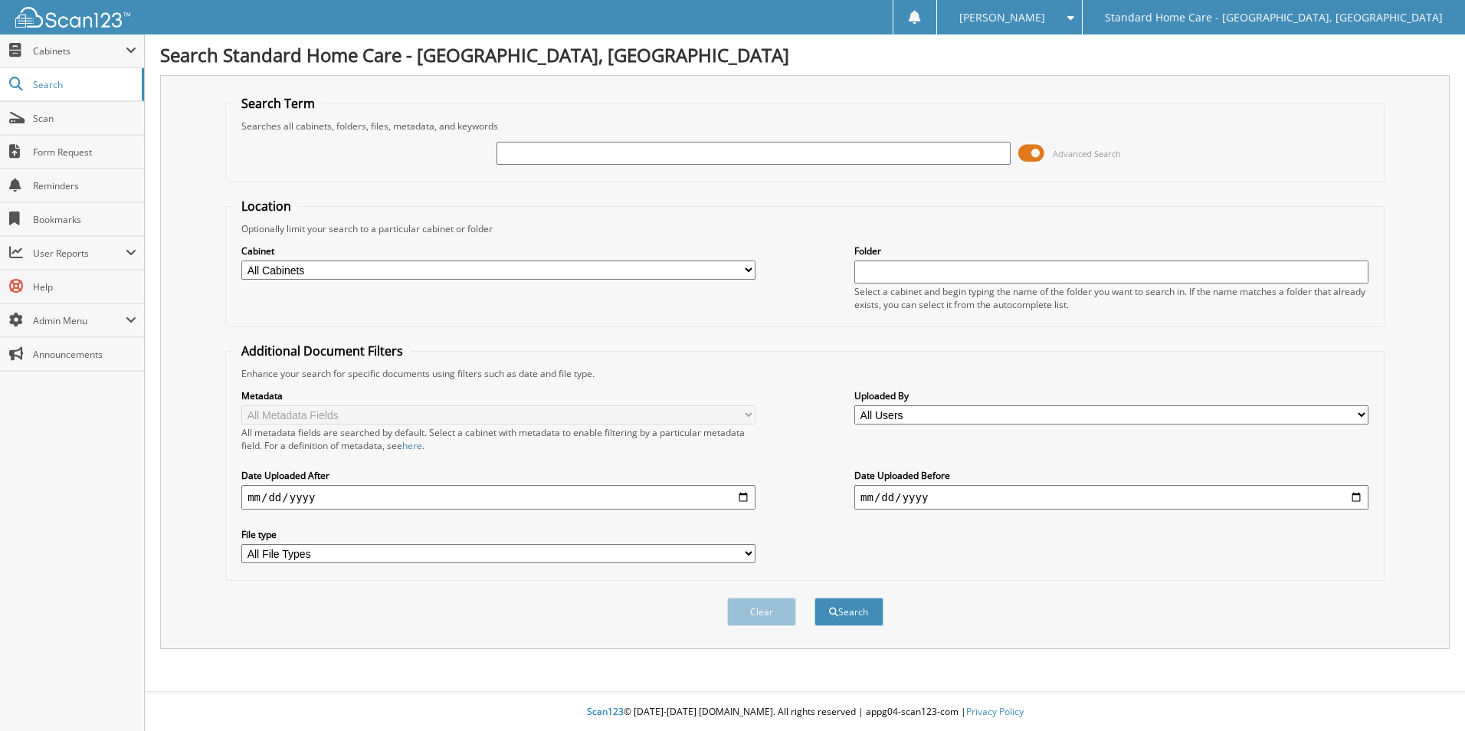
click at [657, 150] on input "text" at bounding box center [754, 153] width 514 height 23
type input "[PERSON_NAME]"
click at [815, 598] on button "Search" at bounding box center [849, 612] width 69 height 28
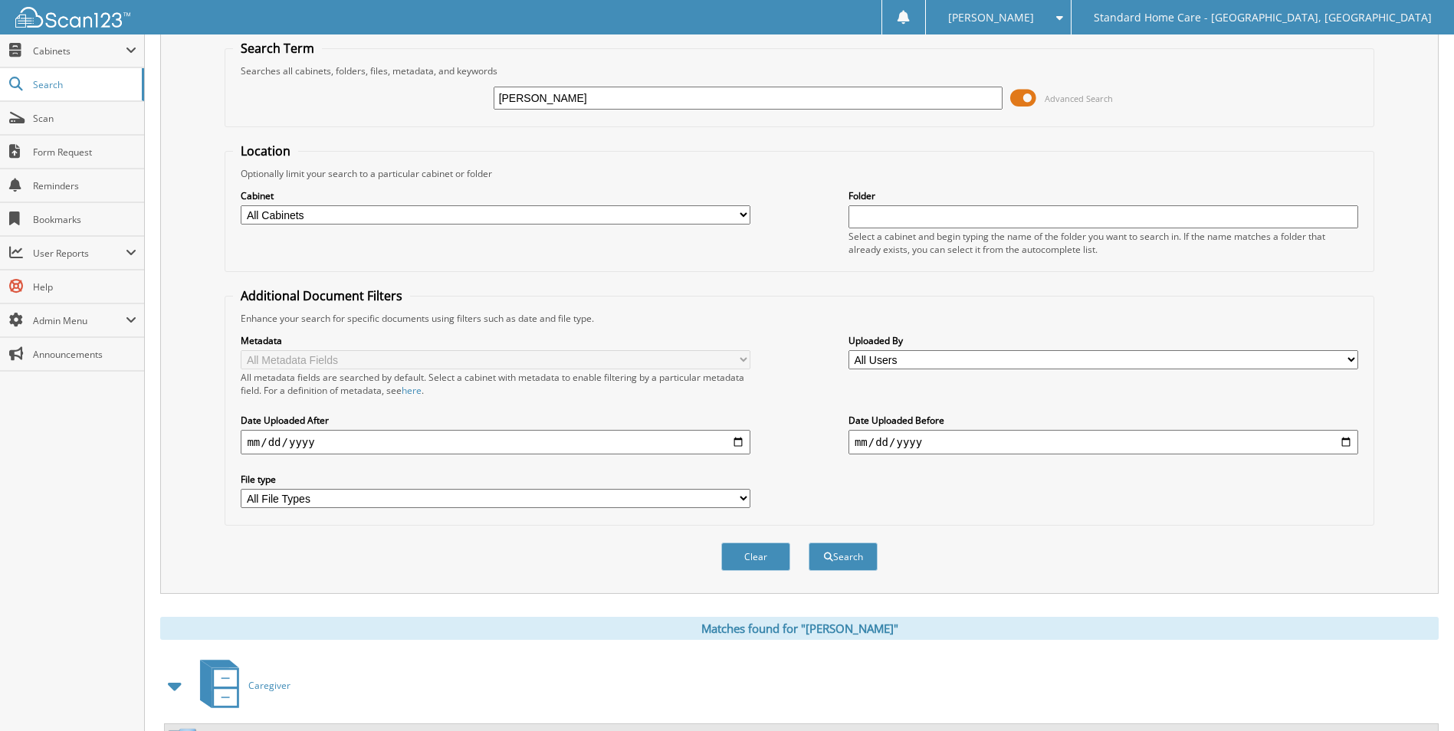
scroll to position [126, 0]
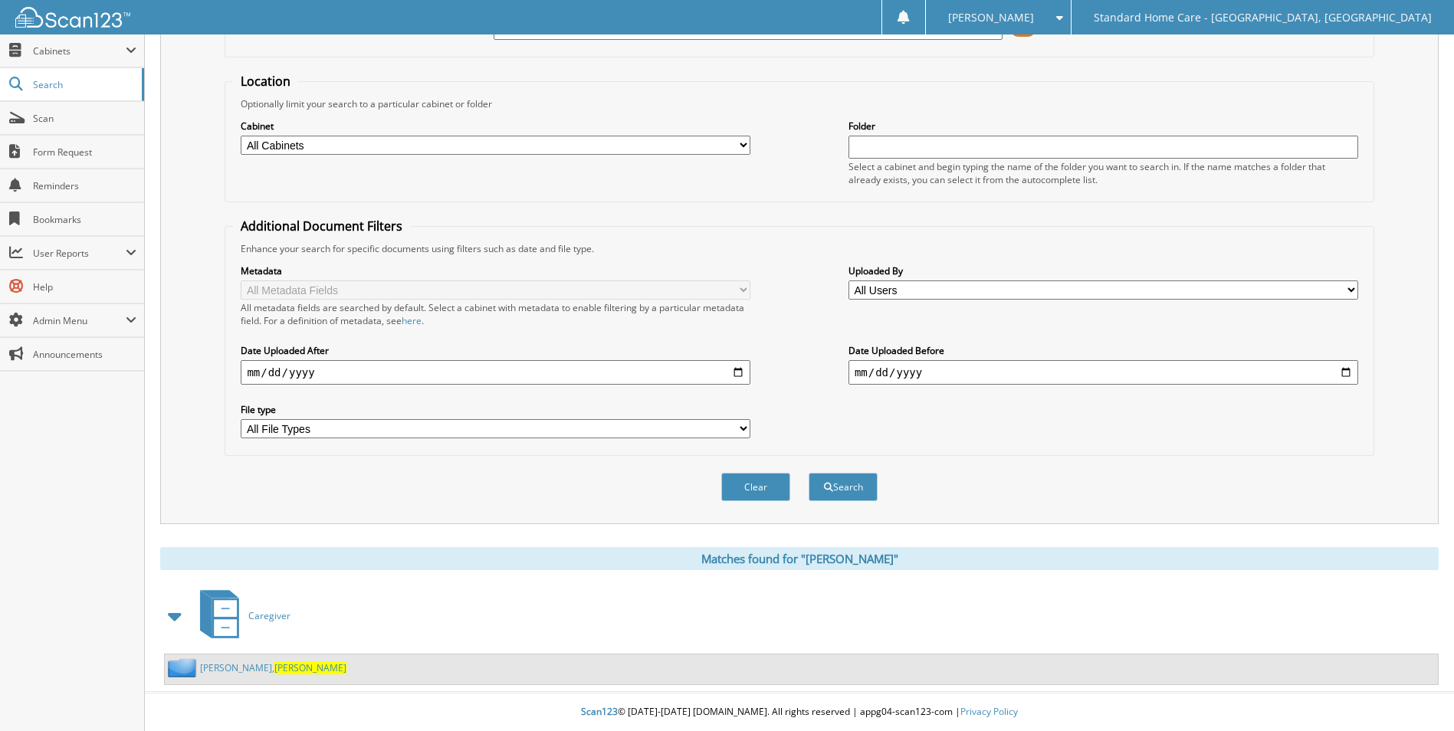
click at [235, 670] on div "Webster, Elona" at bounding box center [256, 667] width 182 height 19
click at [234, 671] on link "Webster, Elona" at bounding box center [273, 667] width 146 height 13
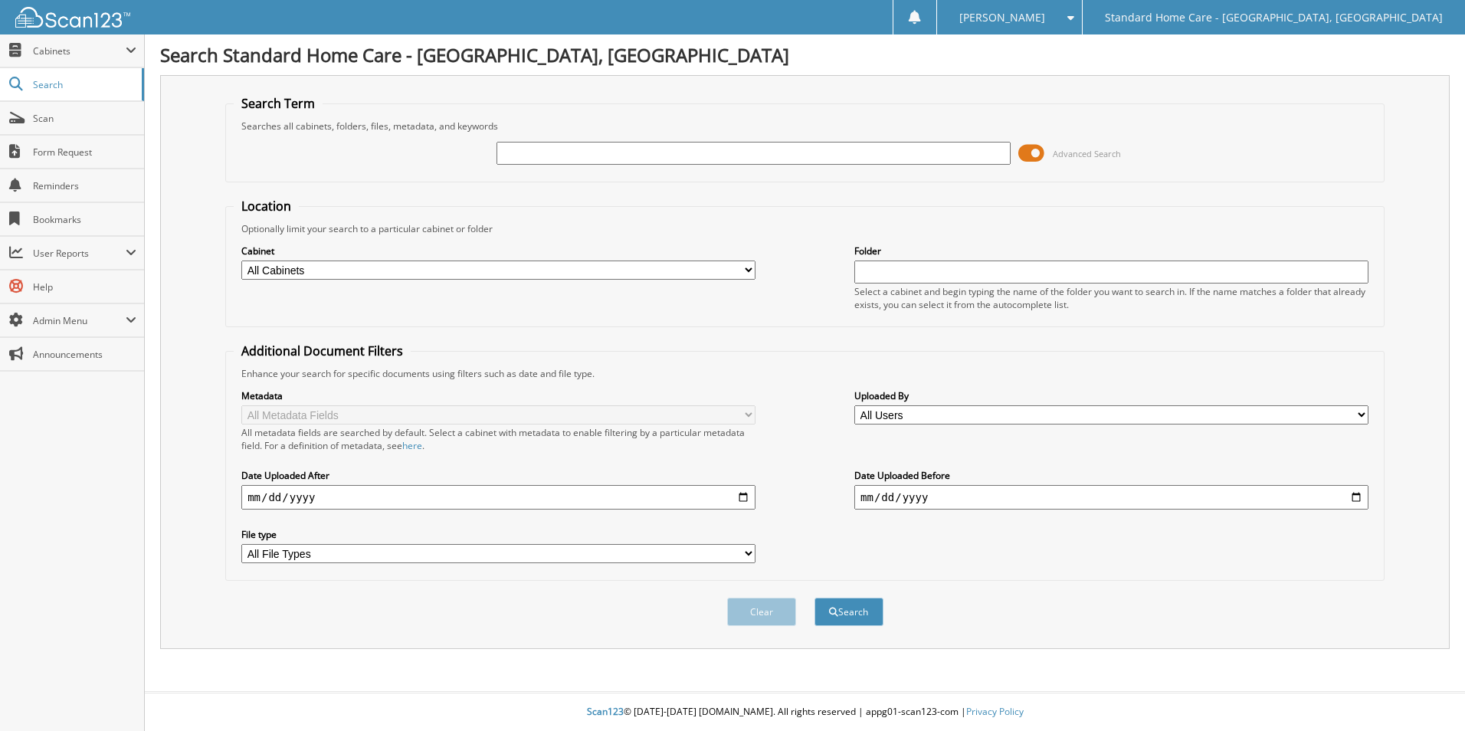
click at [692, 154] on input "text" at bounding box center [754, 153] width 514 height 23
type input "charmauri"
click at [815, 598] on button "Search" at bounding box center [849, 612] width 69 height 28
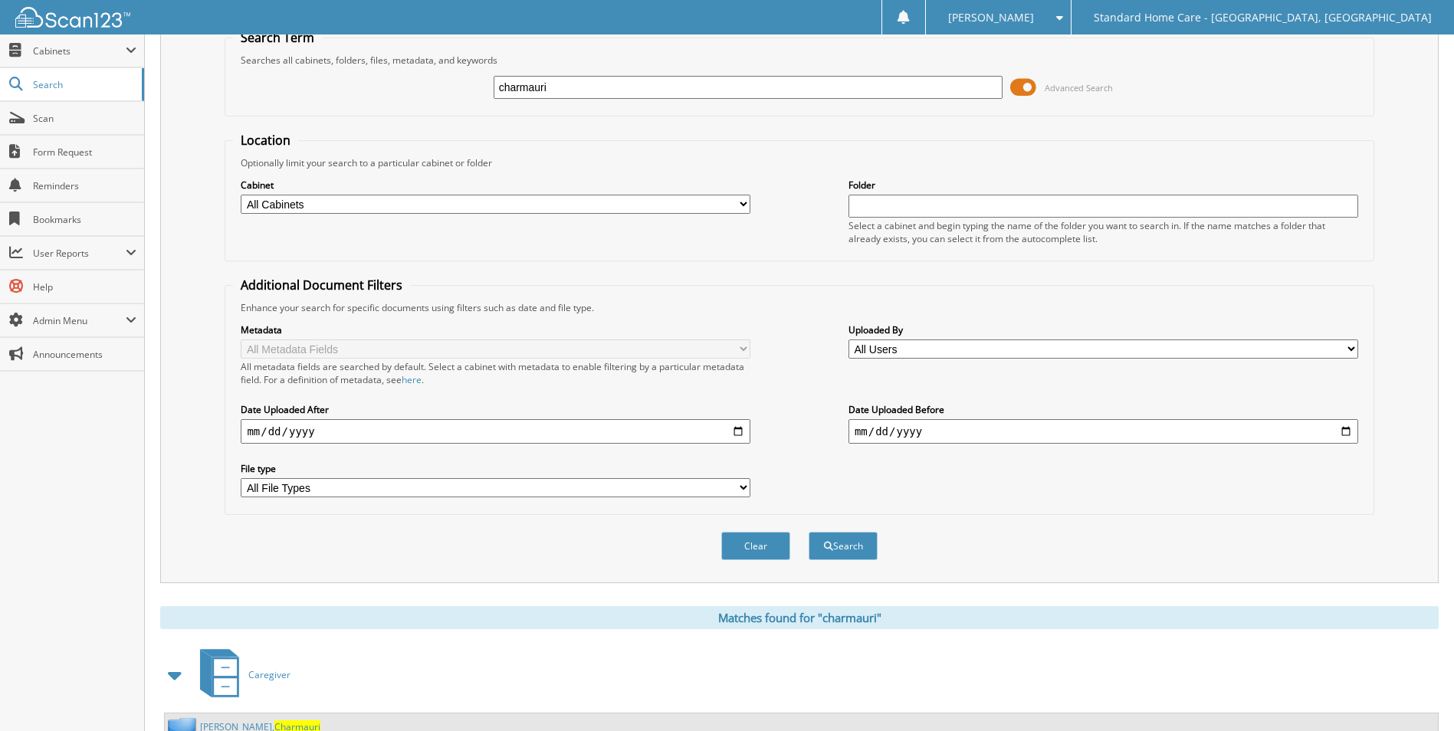
scroll to position [126, 0]
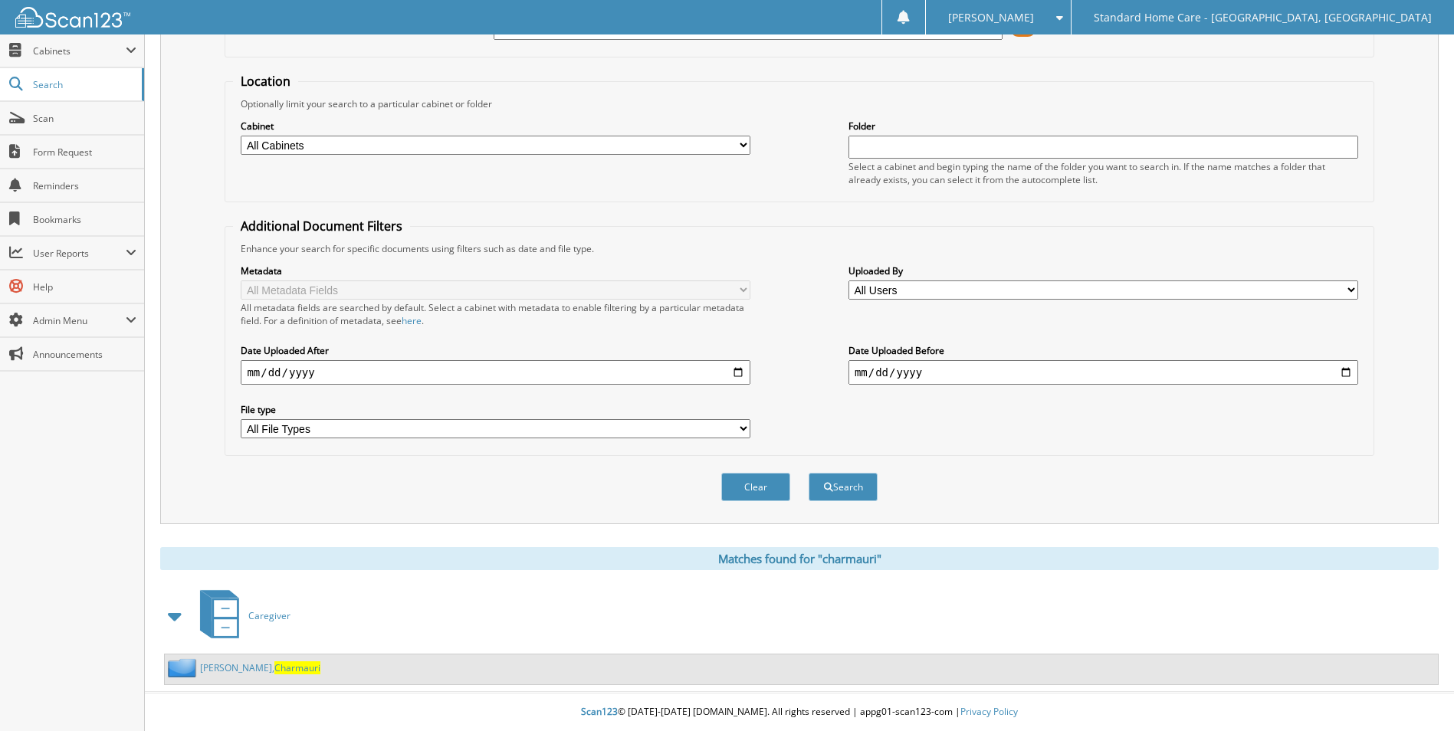
click at [274, 671] on span "Charmauri" at bounding box center [297, 667] width 46 height 13
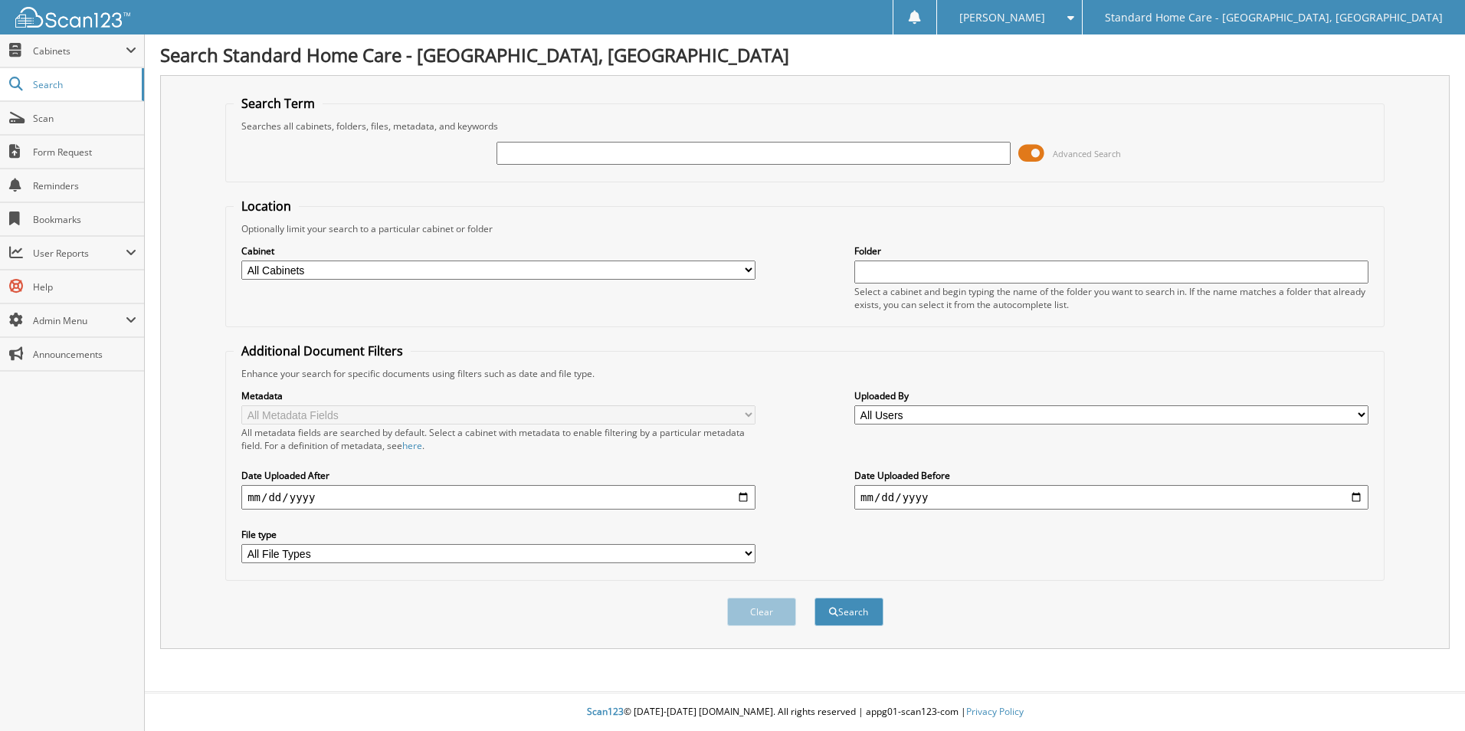
click at [673, 143] on div at bounding box center [754, 153] width 514 height 26
